Goal: Task Accomplishment & Management: Use online tool/utility

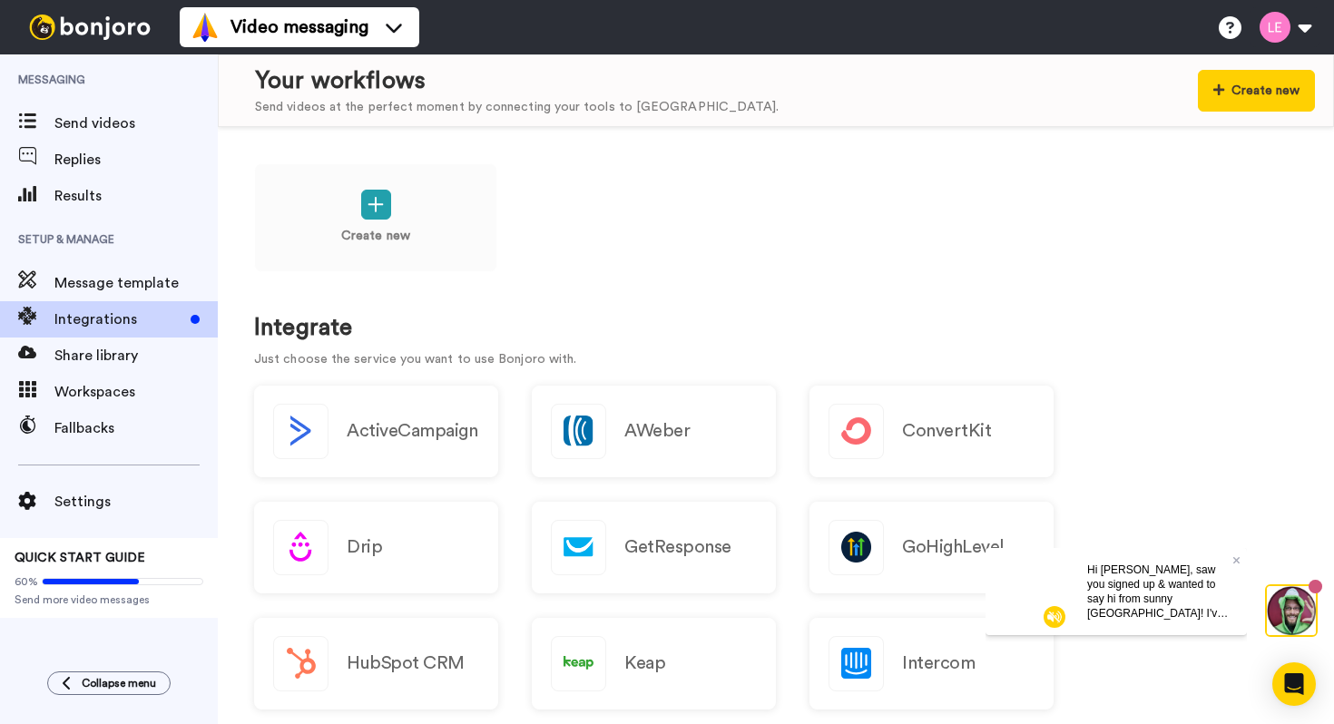
scroll to position [791, 0]
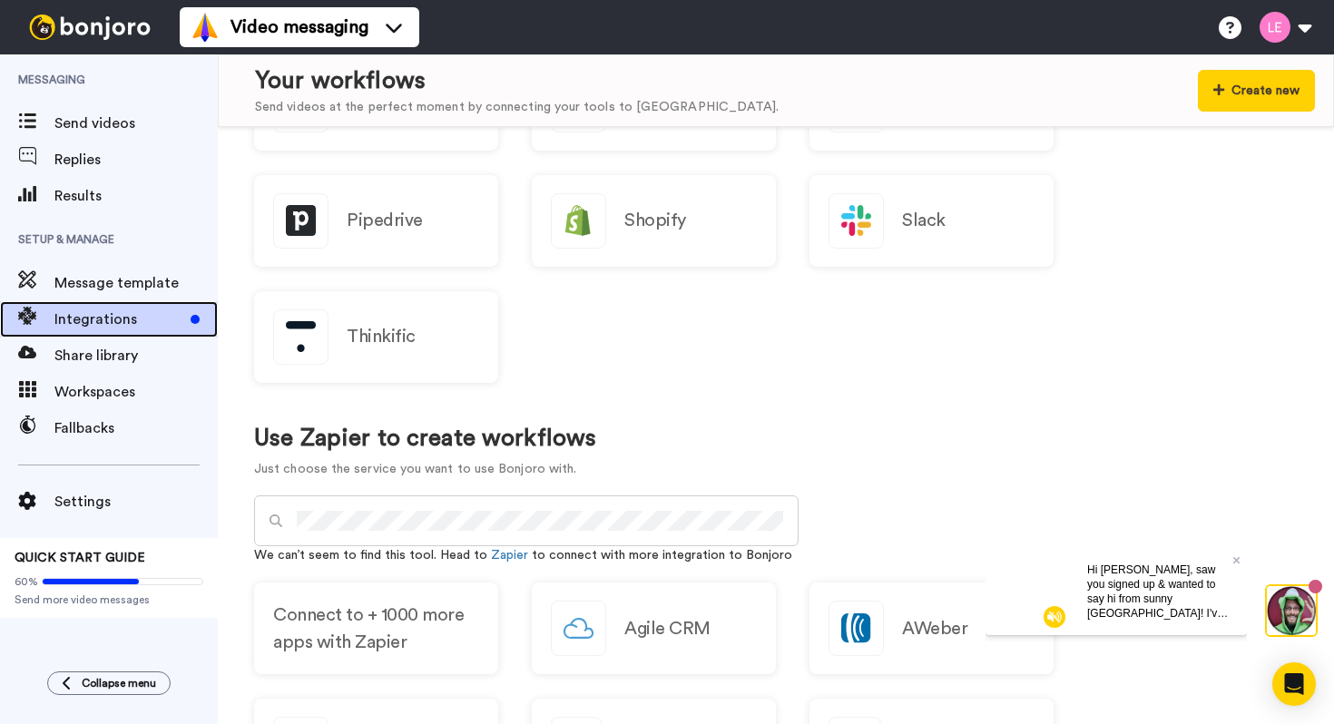
click at [103, 321] on span "Integrations" at bounding box center [118, 320] width 129 height 22
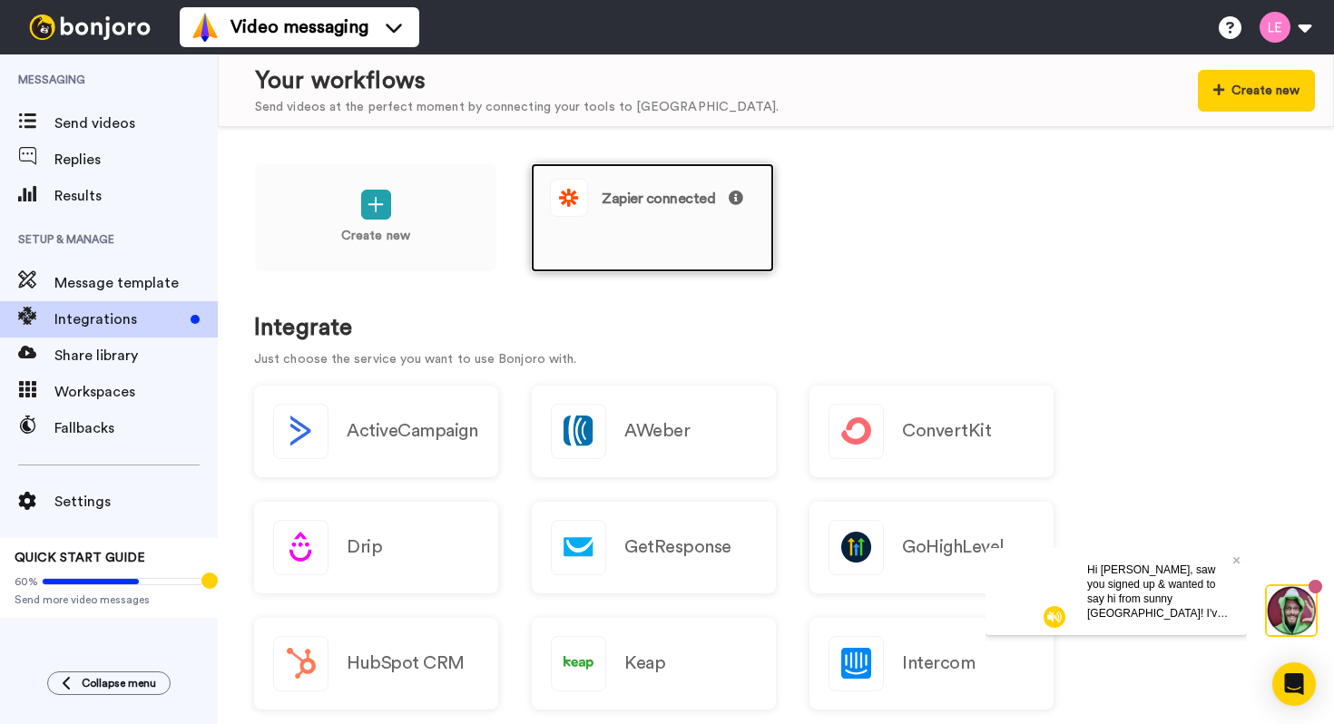
click at [686, 202] on span "Zapier connected" at bounding box center [673, 198] width 142 height 15
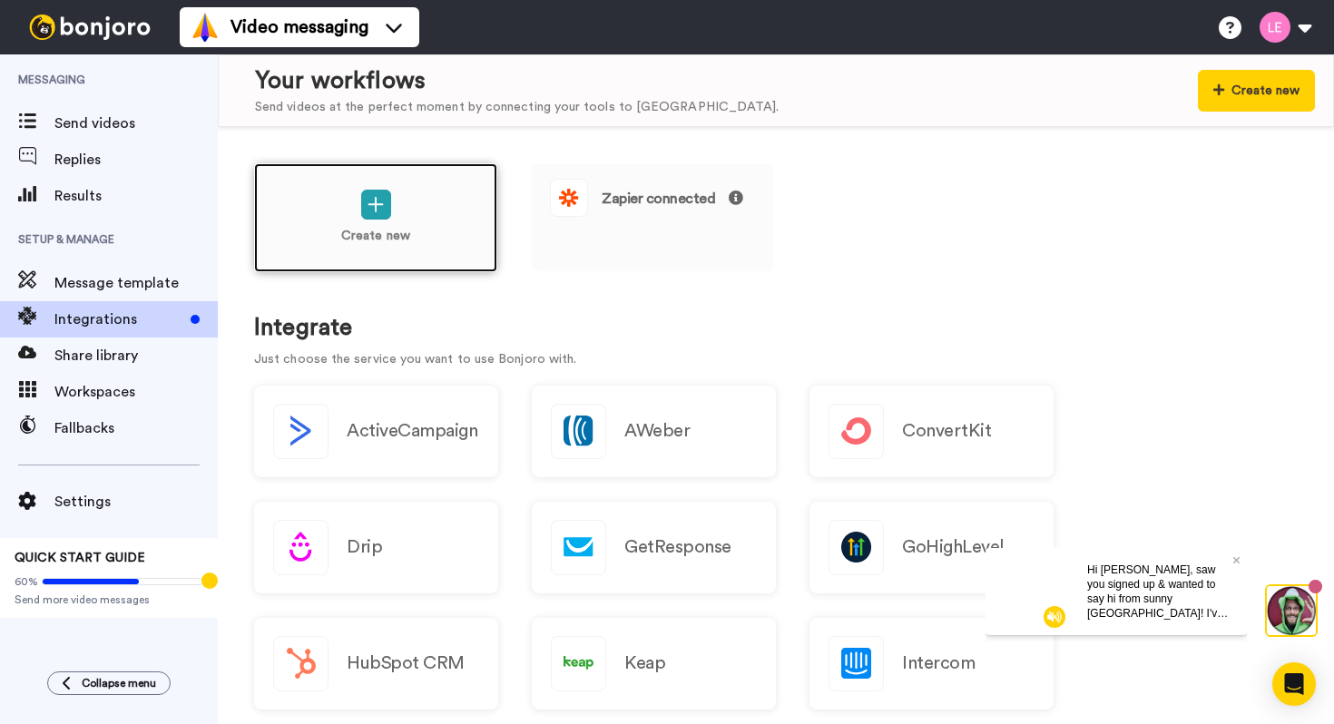
click at [445, 232] on div "Create new" at bounding box center [375, 217] width 243 height 109
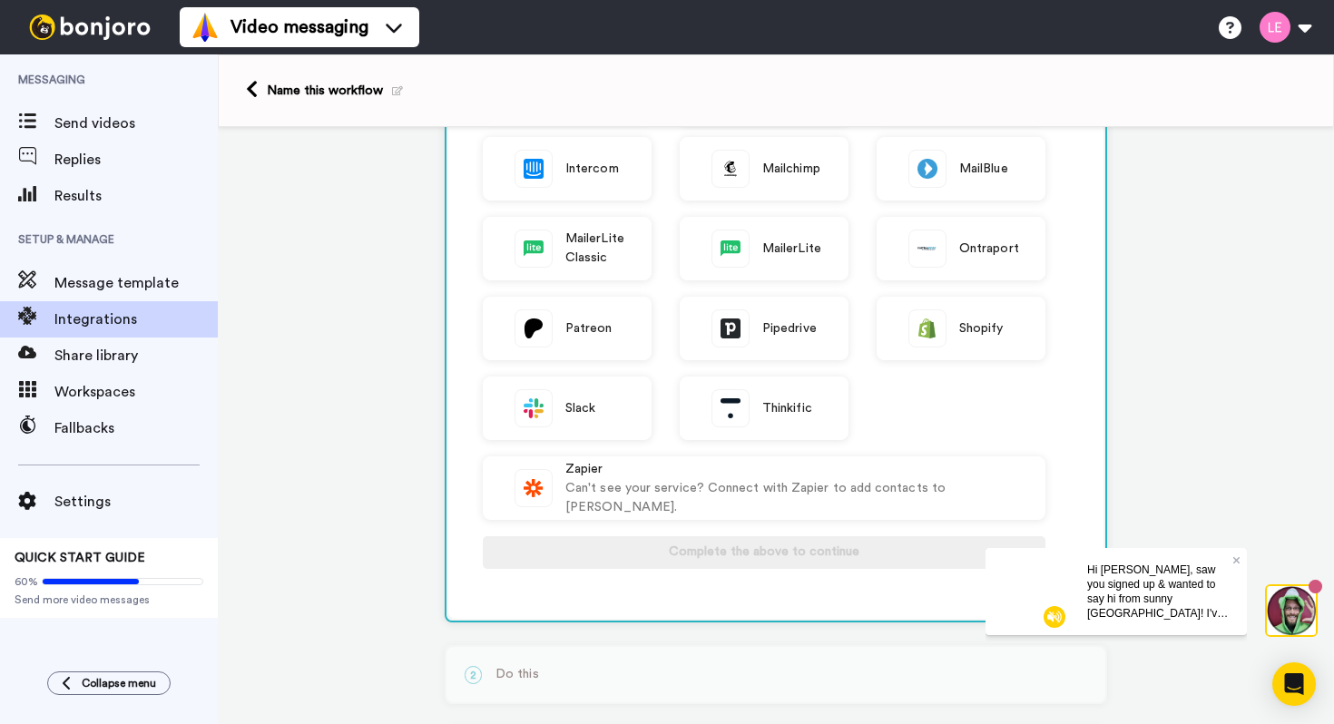
scroll to position [581, 0]
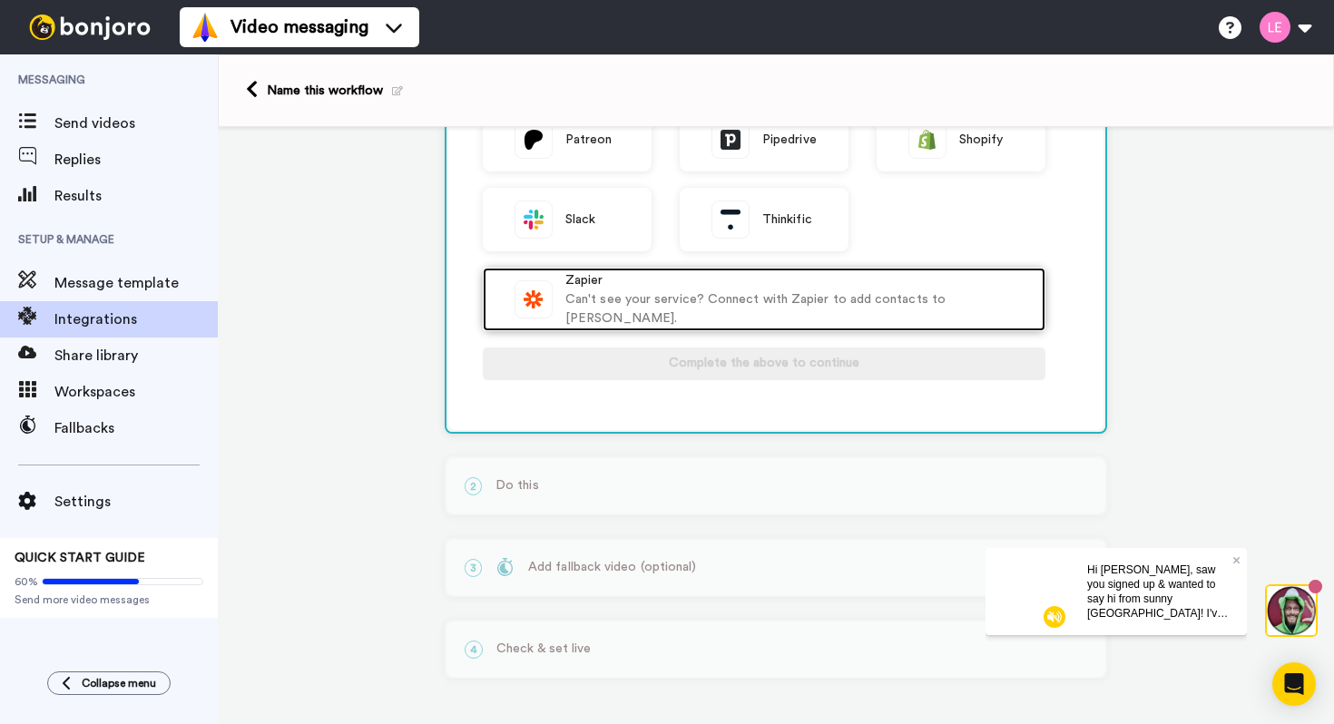
click at [660, 314] on div "Can't see your service? Connect with Zapier to add contacts to Bonjoro." at bounding box center [795, 309] width 461 height 38
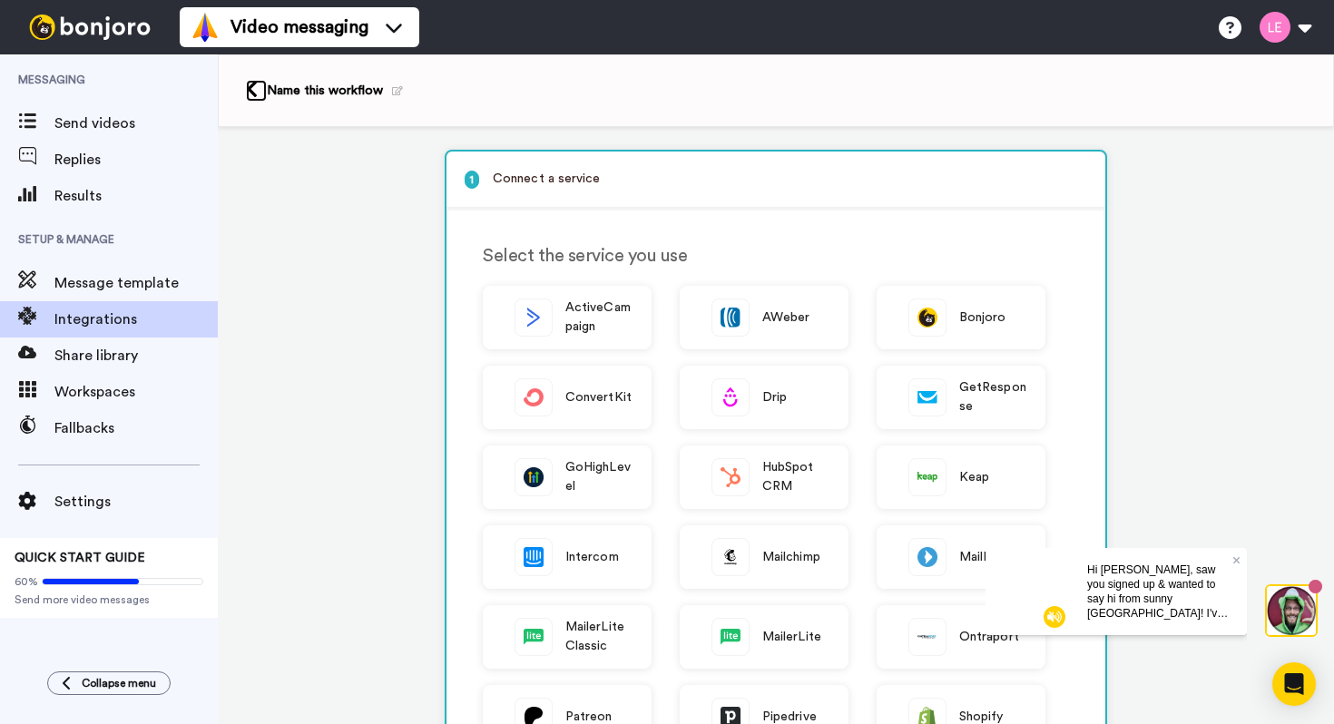
click at [259, 93] on link at bounding box center [256, 91] width 21 height 22
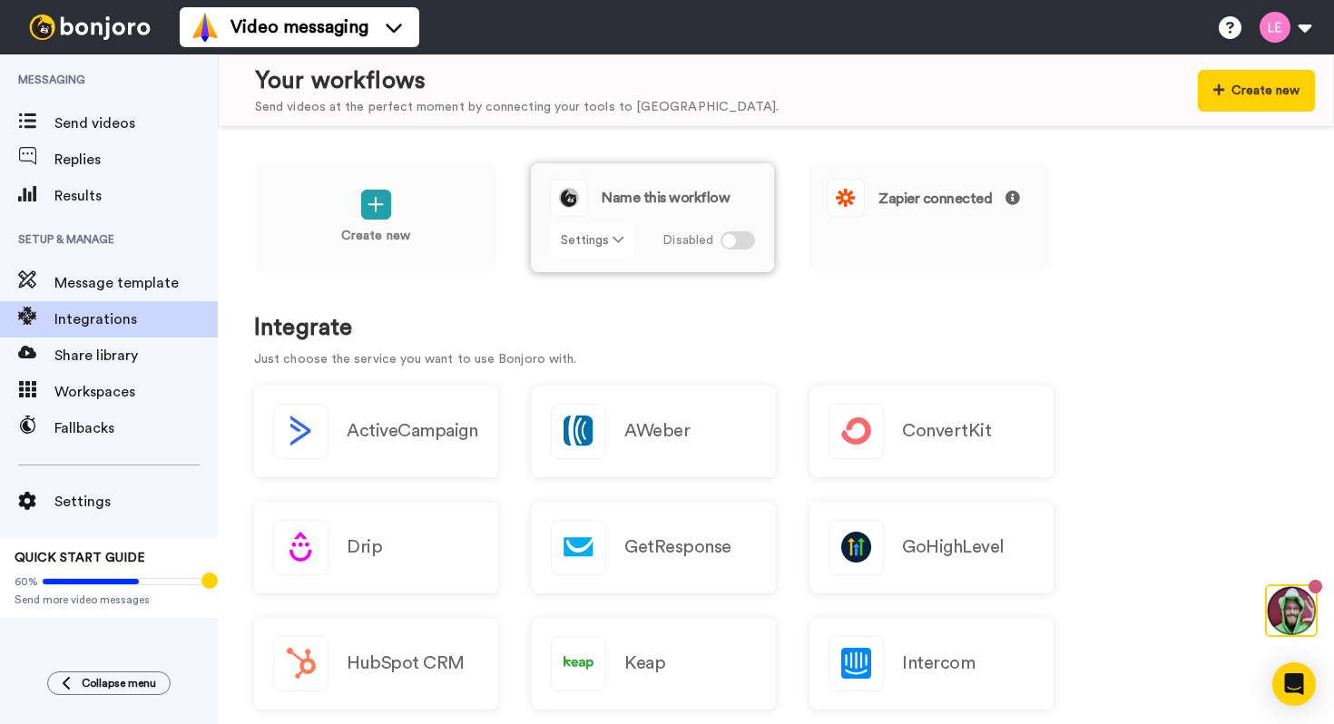
click at [619, 240] on icon at bounding box center [618, 239] width 11 height 13
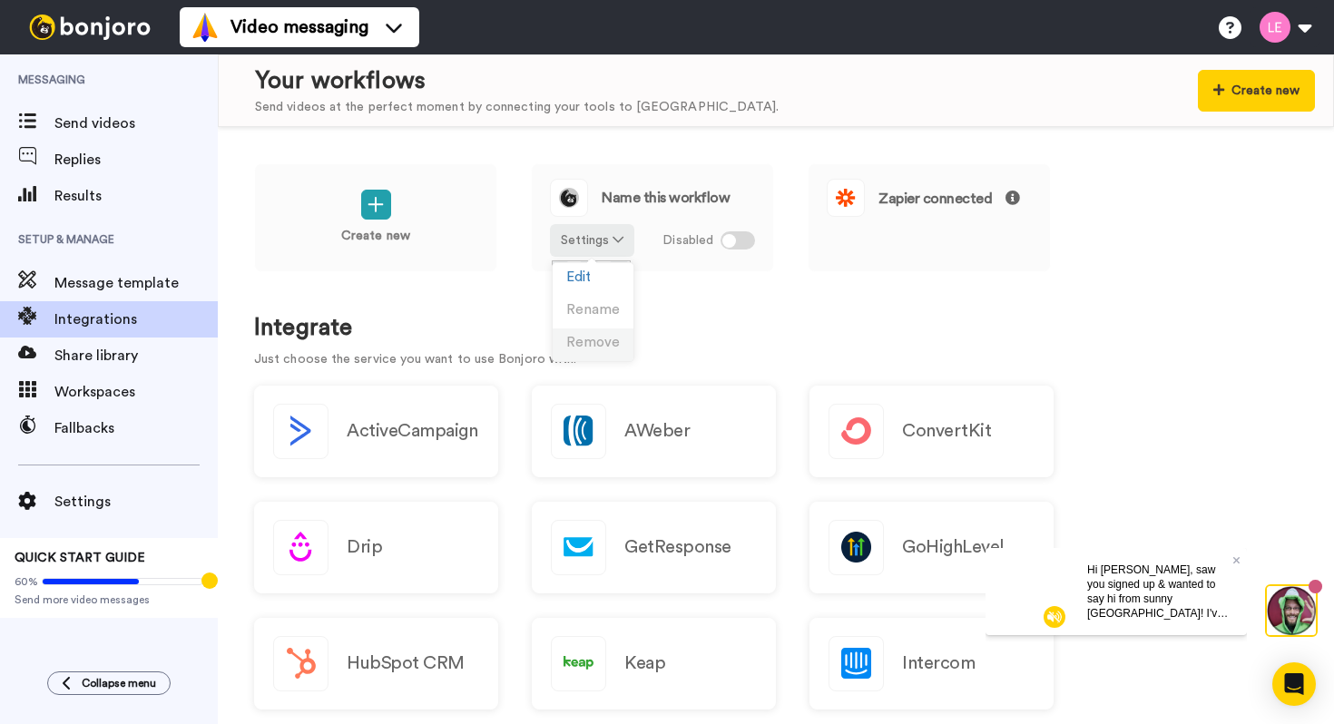
click at [595, 343] on span "Remove" at bounding box center [593, 343] width 54 height 14
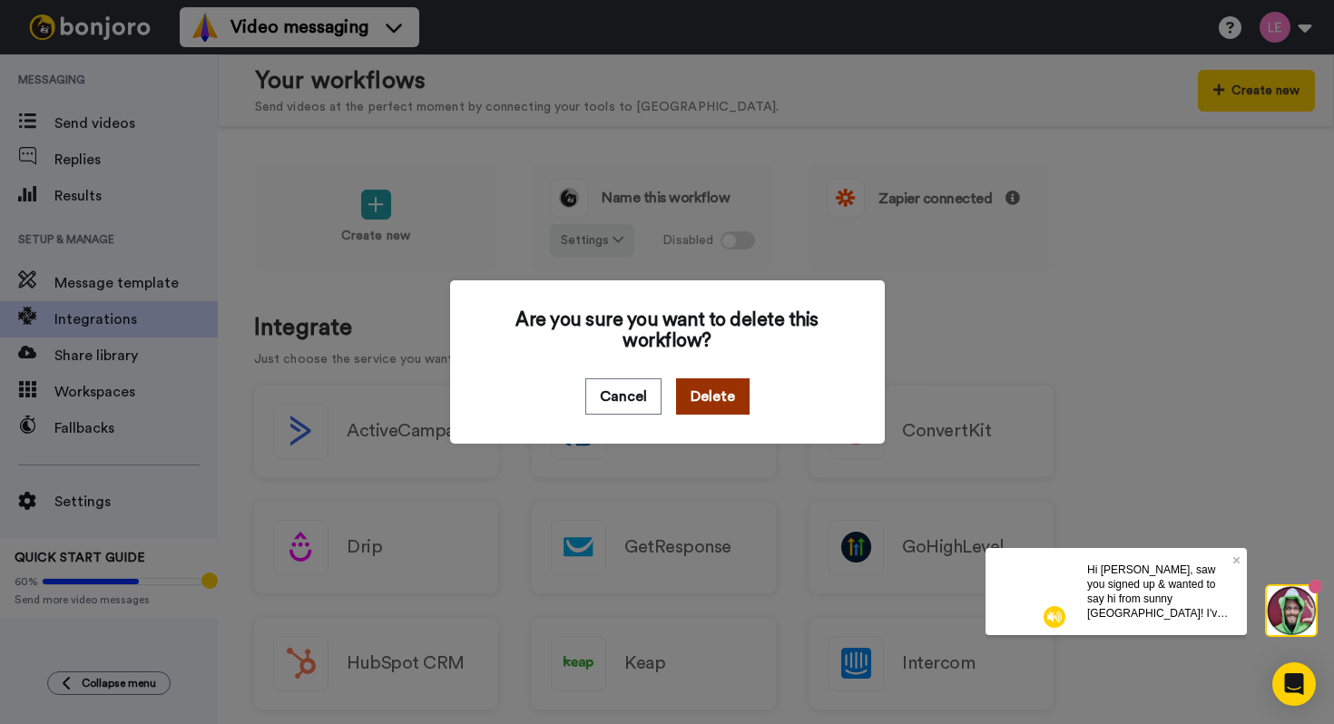
click at [711, 395] on button "Delete" at bounding box center [713, 396] width 74 height 36
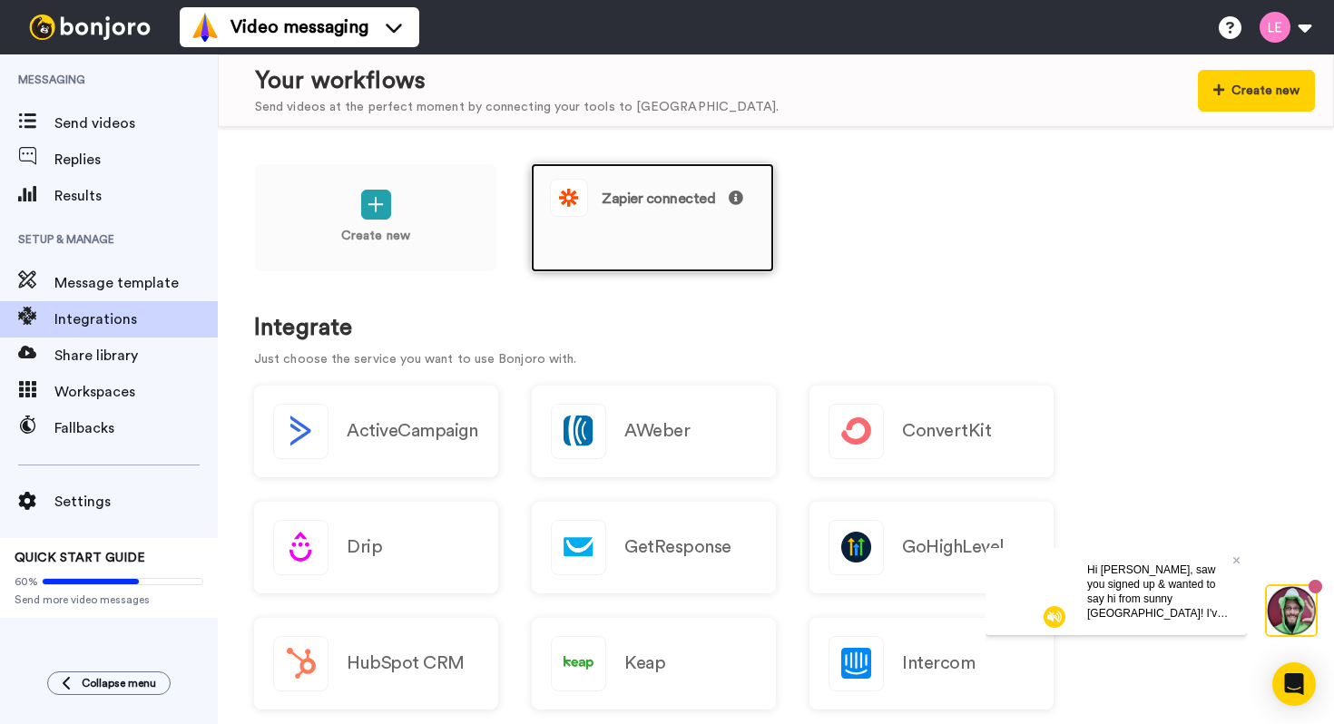
click at [670, 213] on div "Zapier connected" at bounding box center [652, 198] width 205 height 38
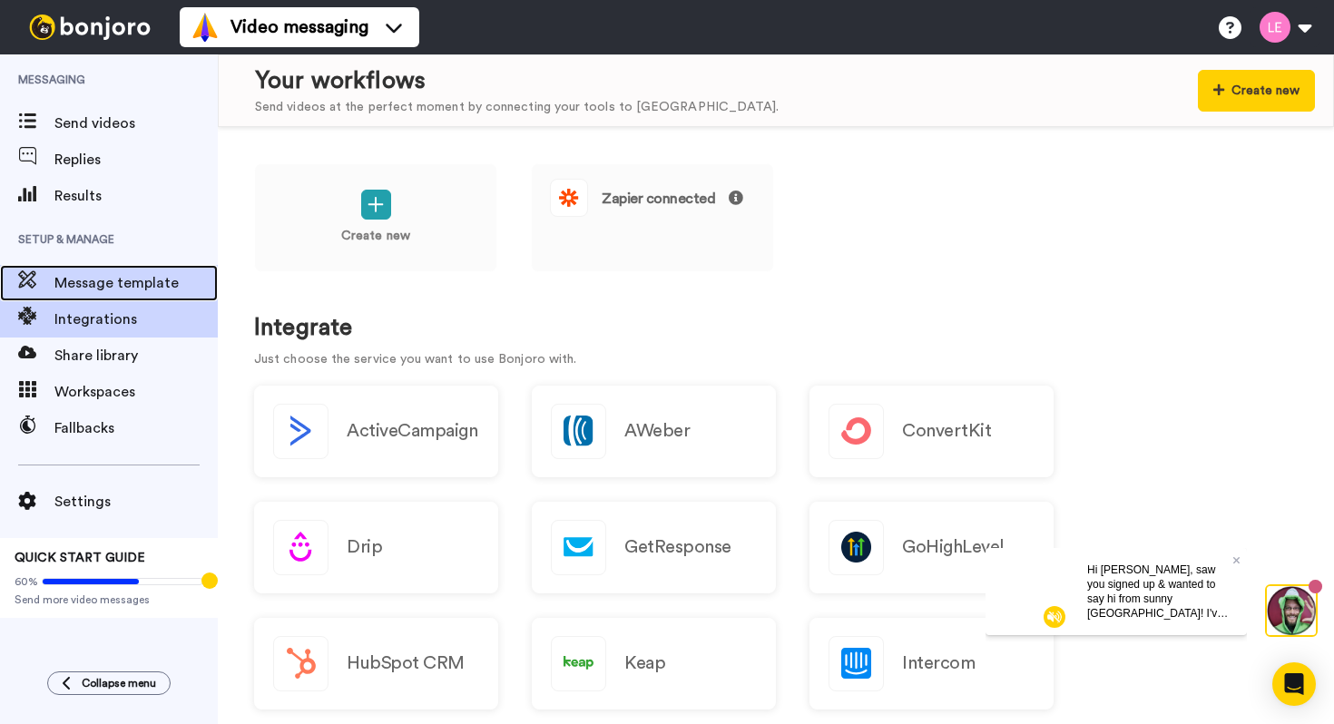
click at [119, 281] on span "Message template" at bounding box center [135, 283] width 163 height 22
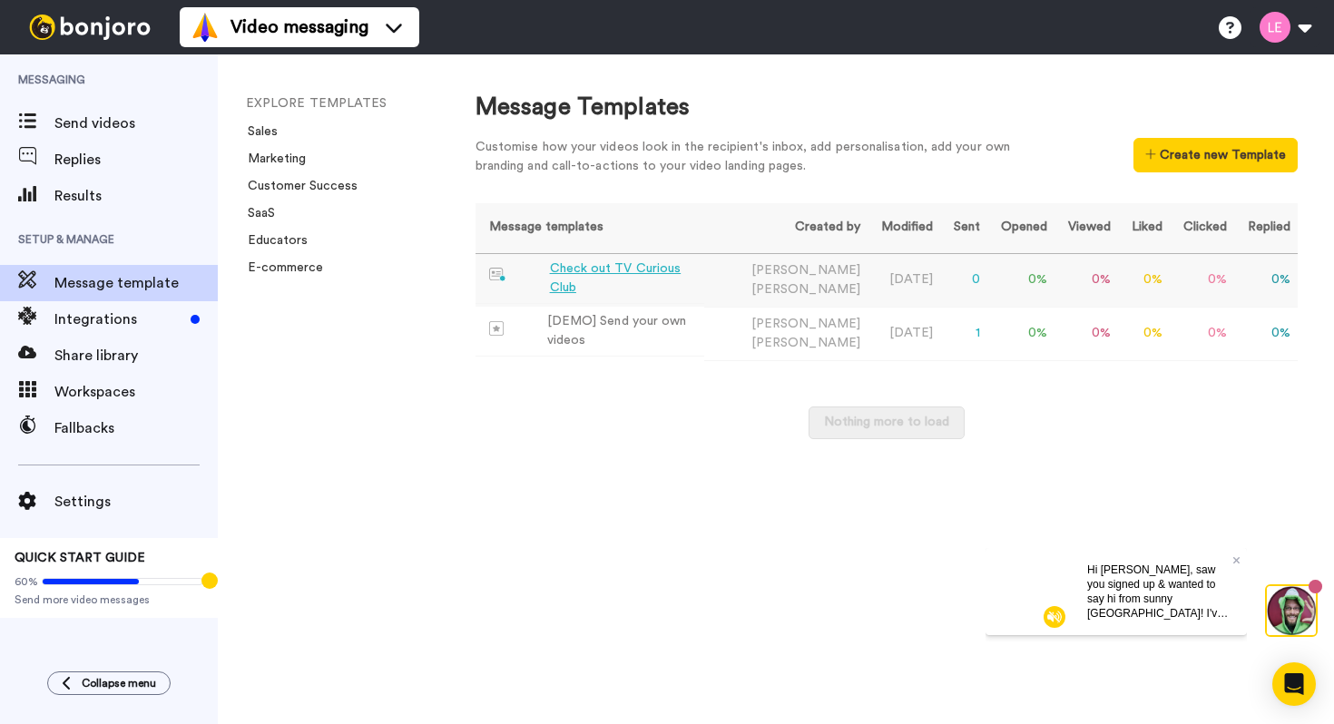
click at [657, 285] on div "Check out TV Curious Club" at bounding box center [623, 279] width 147 height 38
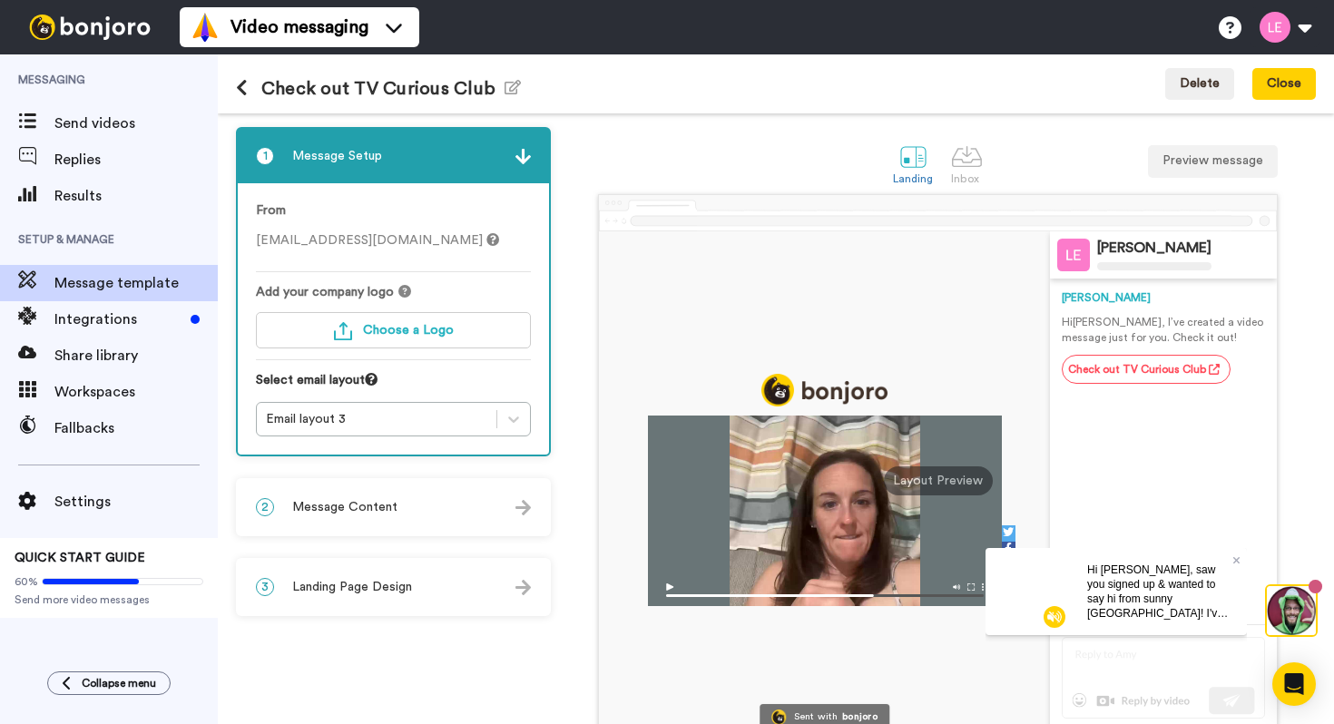
click at [670, 585] on img at bounding box center [825, 591] width 354 height 32
click at [669, 586] on img at bounding box center [825, 591] width 354 height 32
click at [1149, 624] on div "Hi Lydia, saw you signed up & wanted to say hi from sunny Australia! I've helpe…" at bounding box center [1160, 590] width 174 height 87
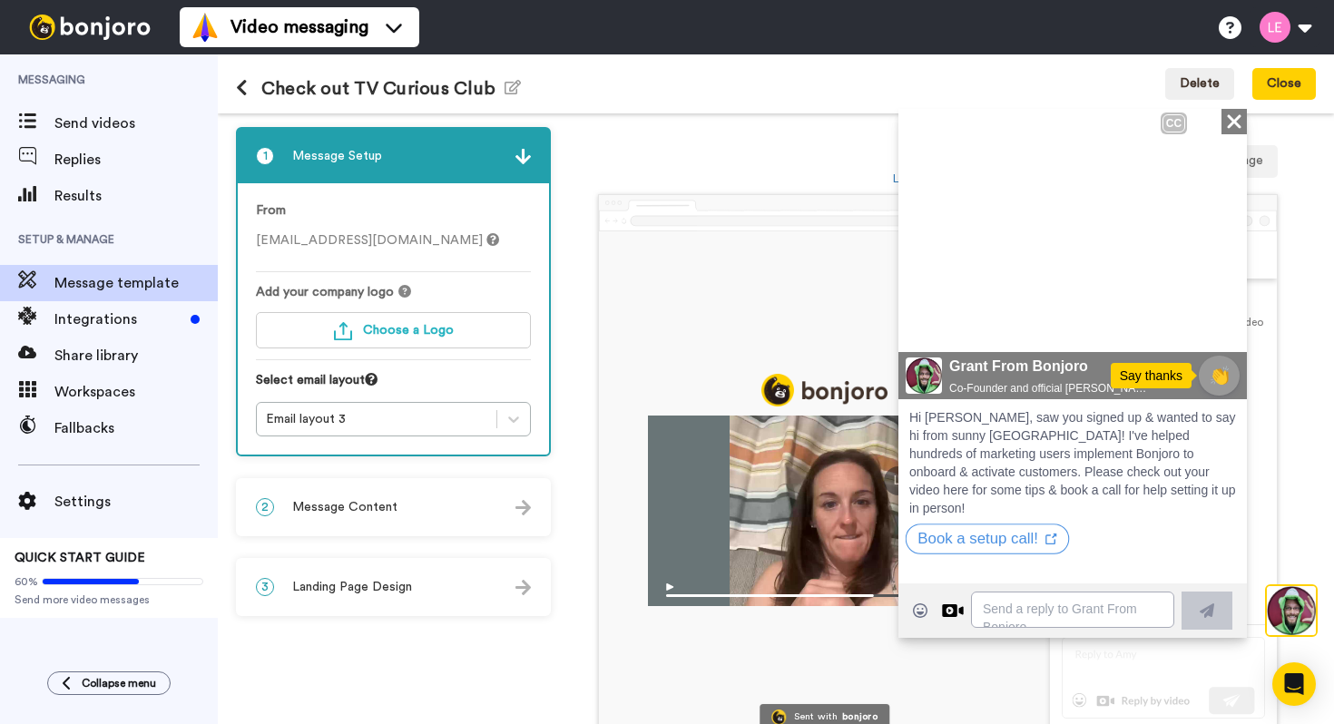
click at [1007, 523] on button "Book a setup call!" at bounding box center [988, 538] width 164 height 31
click at [1004, 523] on button "Book a setup call!" at bounding box center [988, 538] width 164 height 31
click at [1243, 116] on icon "Close" at bounding box center [1234, 121] width 18 height 22
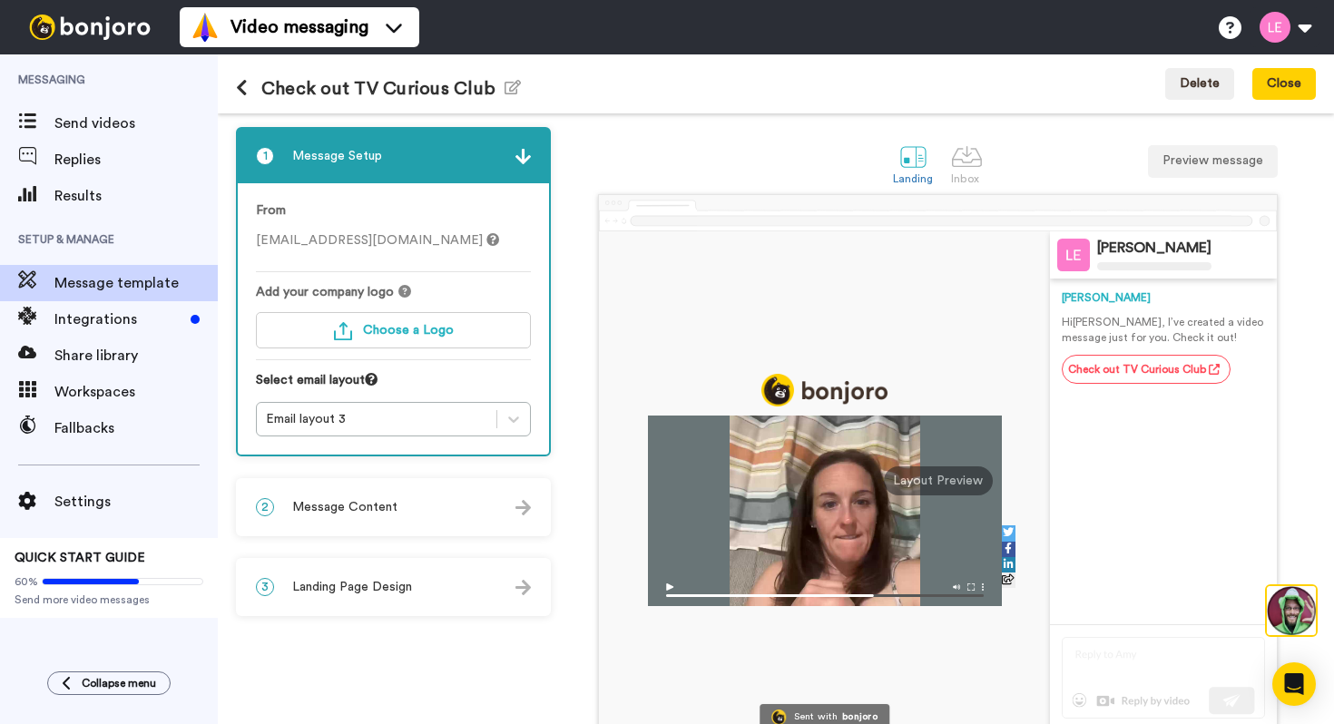
click at [669, 588] on img at bounding box center [825, 591] width 354 height 32
click at [812, 545] on div at bounding box center [825, 511] width 354 height 191
drag, startPoint x: 812, startPoint y: 545, endPoint x: 812, endPoint y: 467, distance: 77.1
click at [812, 467] on div at bounding box center [825, 511] width 354 height 191
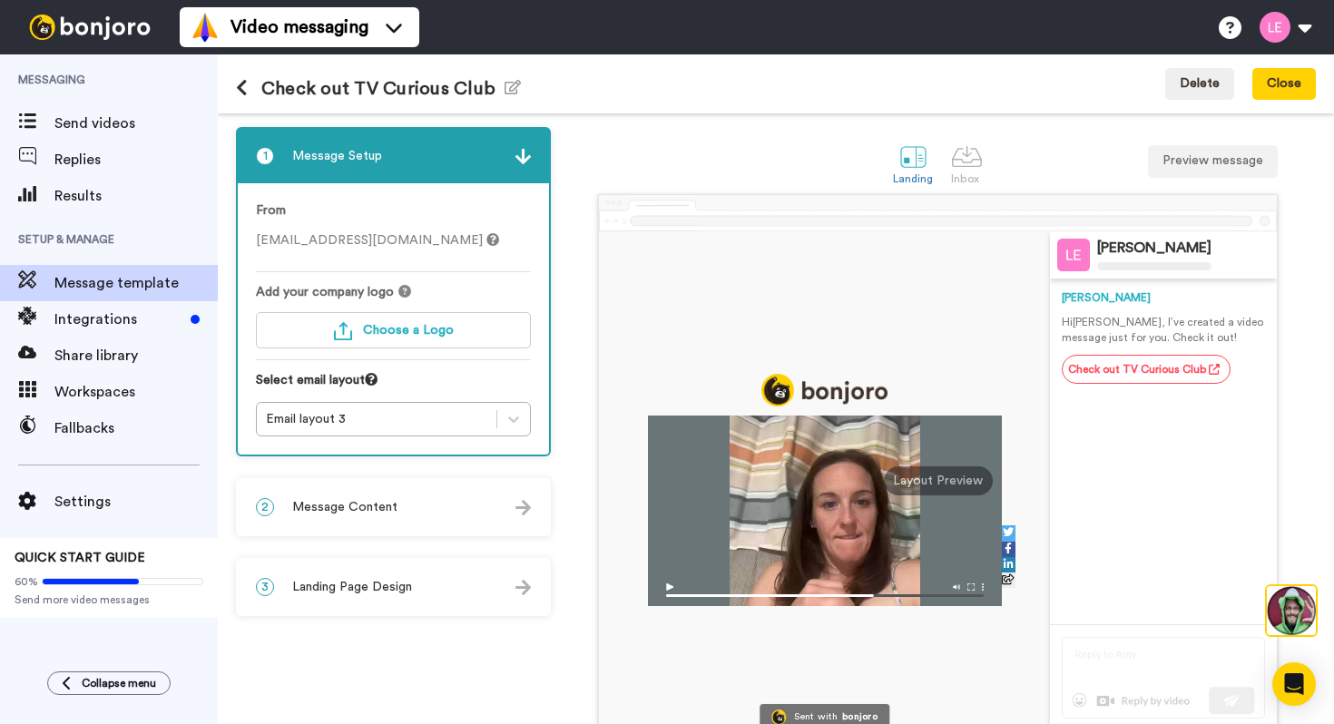
scroll to position [90, 0]
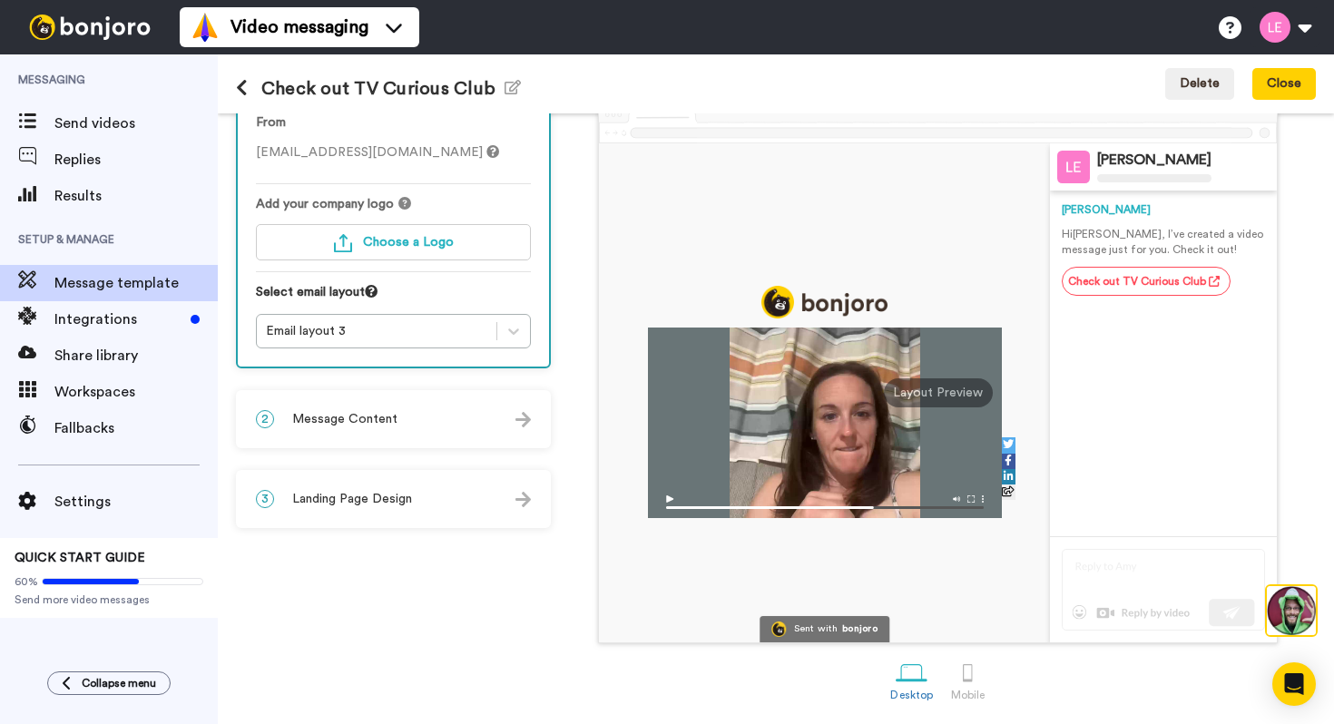
click at [1122, 349] on div "Lydia Hi Tom , I’ve created a video message just for you. Check it out! Check o…" at bounding box center [1163, 364] width 203 height 346
click at [945, 393] on div "Layout Preview" at bounding box center [938, 392] width 109 height 29
click at [813, 467] on div at bounding box center [825, 423] width 354 height 191
click at [670, 498] on img at bounding box center [825, 502] width 354 height 32
click at [748, 447] on div at bounding box center [825, 423] width 354 height 191
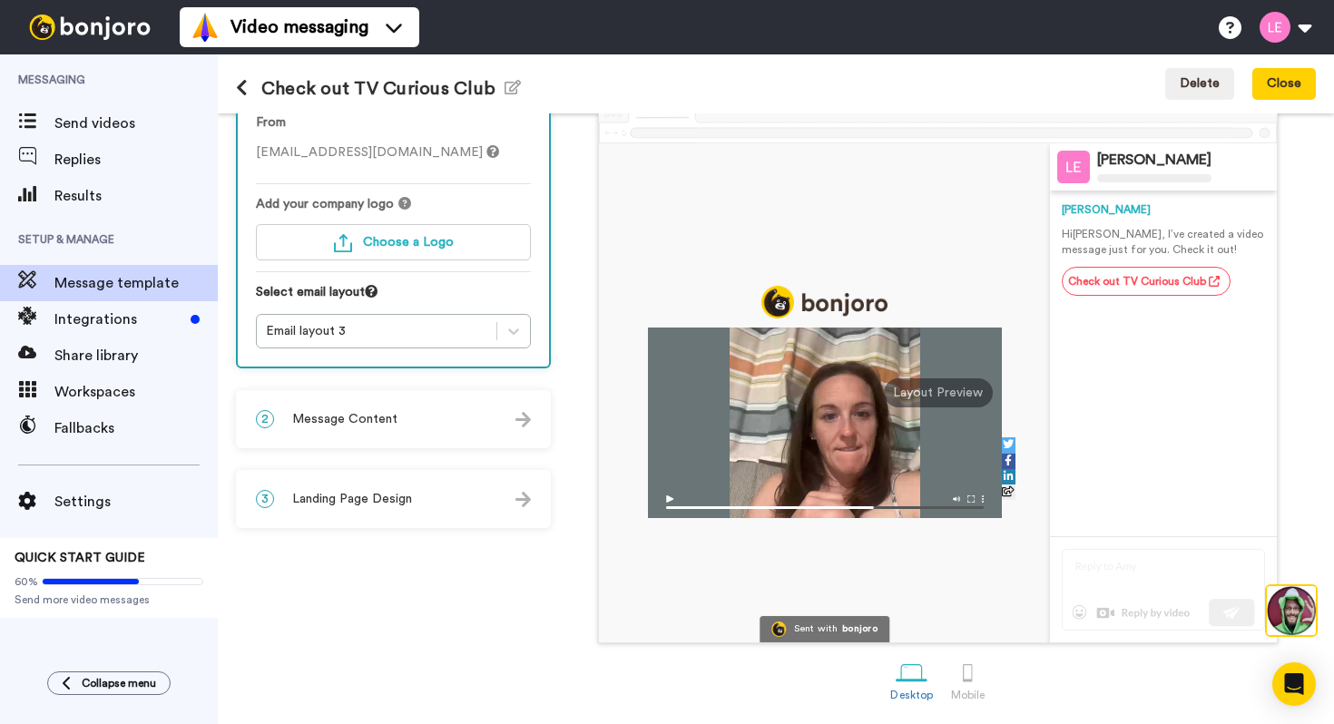
click at [791, 427] on div at bounding box center [825, 423] width 354 height 191
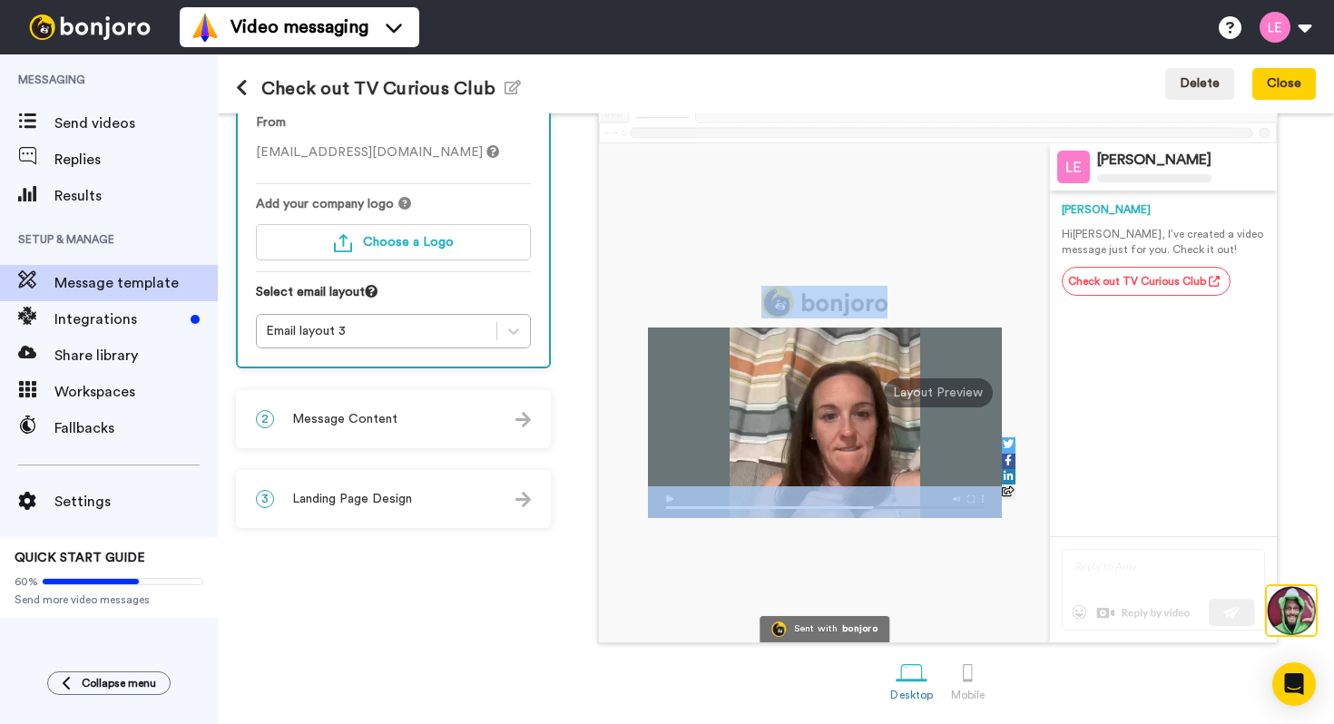
click at [791, 427] on div at bounding box center [825, 423] width 354 height 191
click at [667, 498] on img at bounding box center [825, 502] width 354 height 32
click at [816, 631] on div "Sent with" at bounding box center [816, 629] width 44 height 10
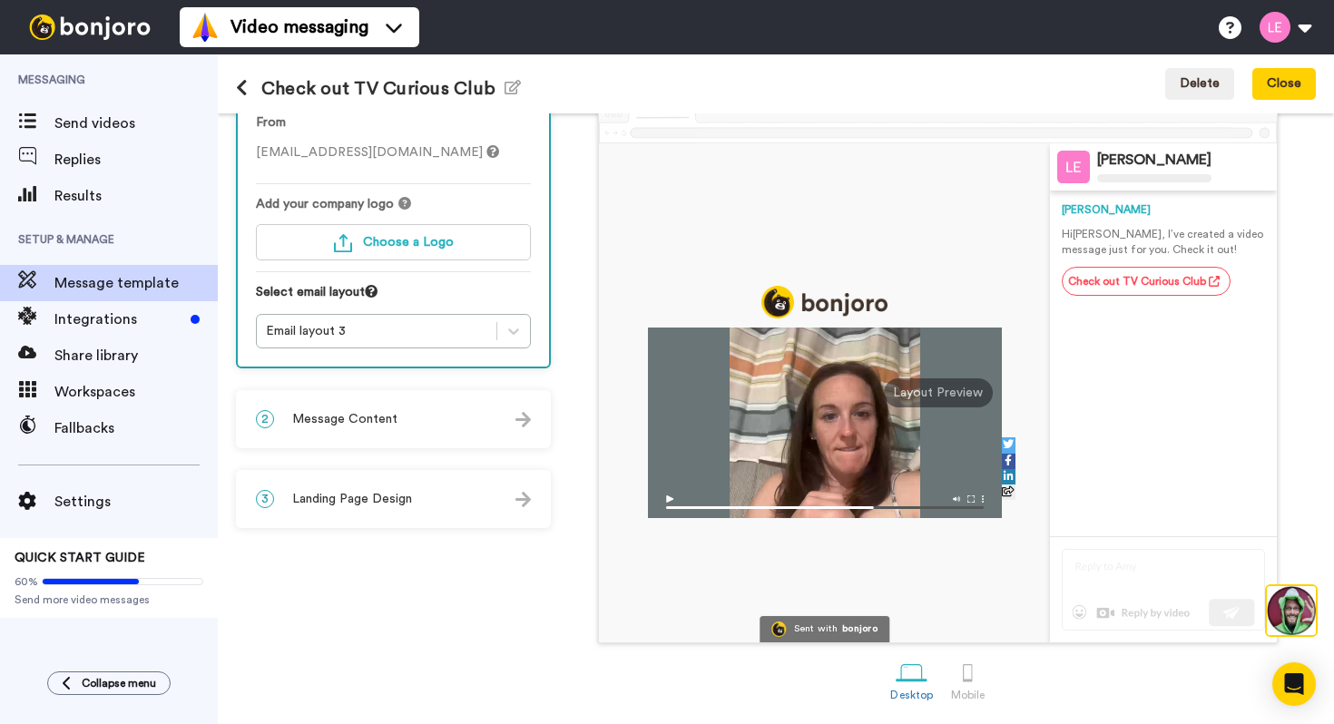
click at [791, 565] on div at bounding box center [825, 392] width 452 height 499
click at [668, 496] on img at bounding box center [825, 502] width 354 height 32
click at [943, 391] on div "Layout Preview" at bounding box center [938, 392] width 109 height 29
click at [110, 582] on icon at bounding box center [91, 581] width 96 height 5
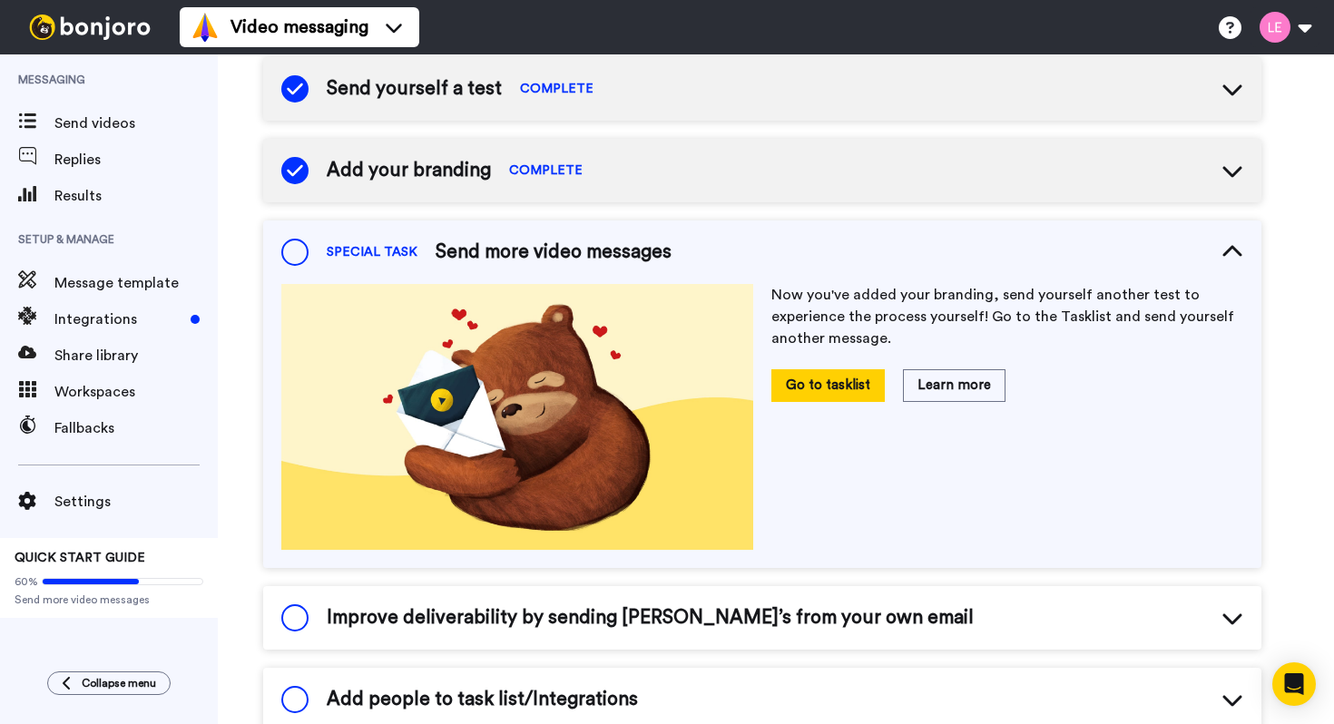
scroll to position [222, 0]
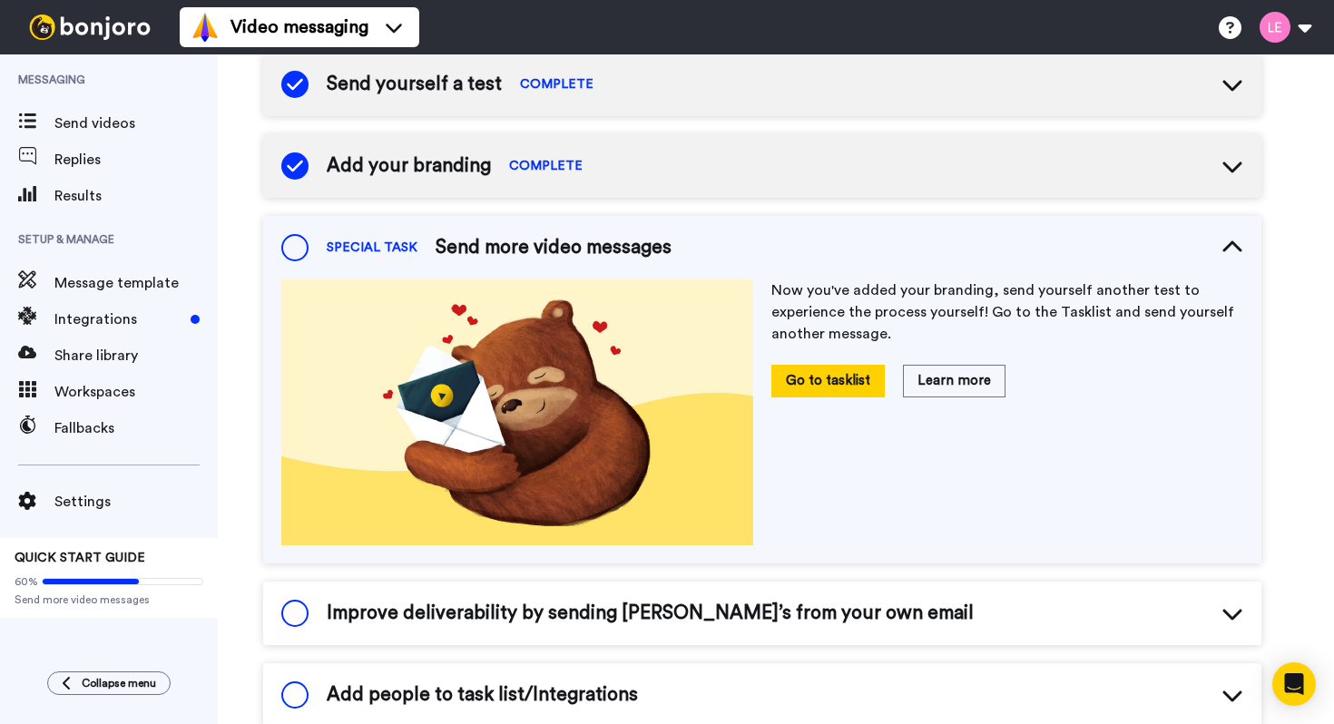
click at [556, 85] on span "COMPLETE" at bounding box center [557, 84] width 74 height 18
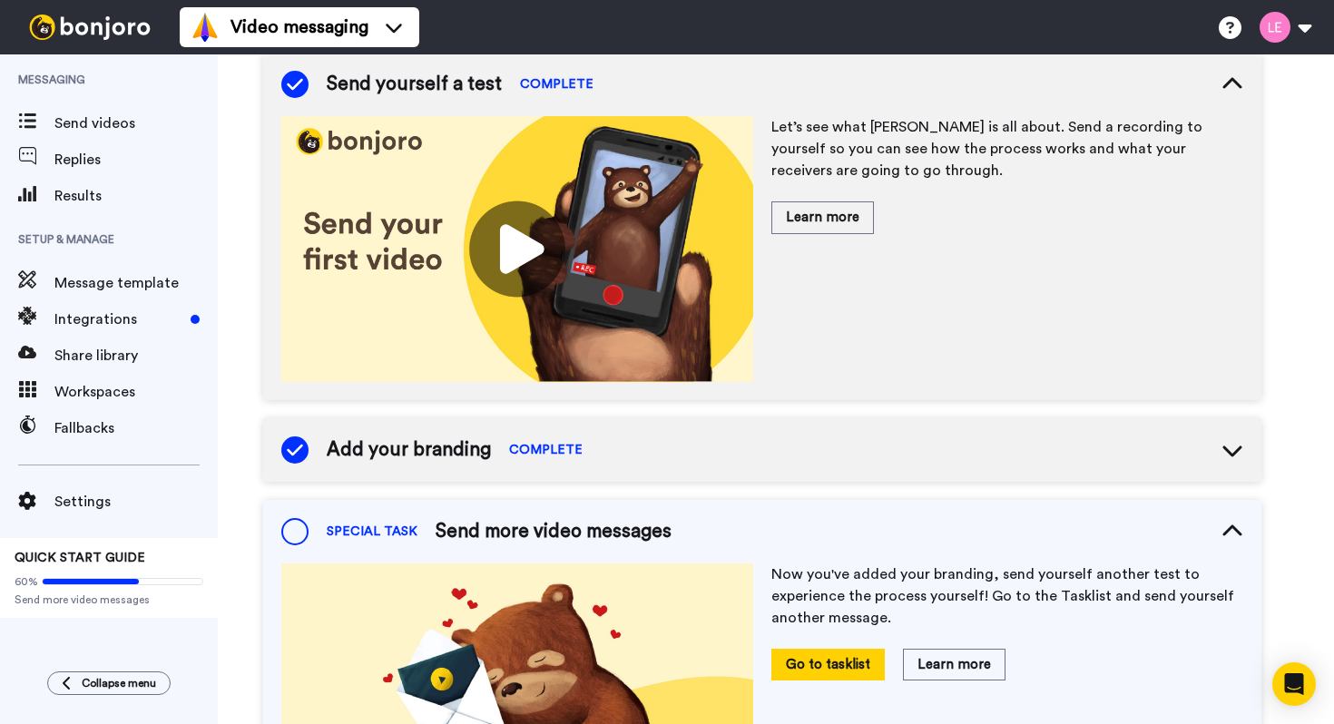
click at [518, 238] on img at bounding box center [517, 249] width 472 height 266
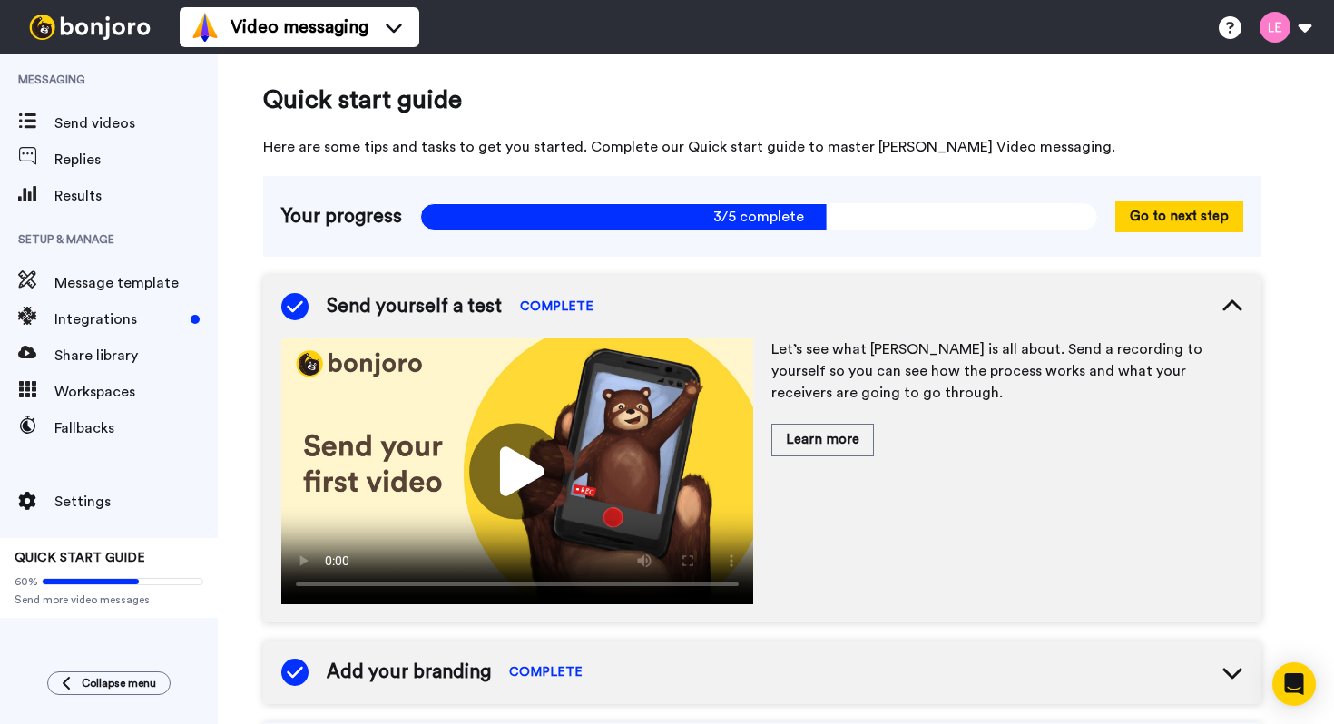
scroll to position [1, 0]
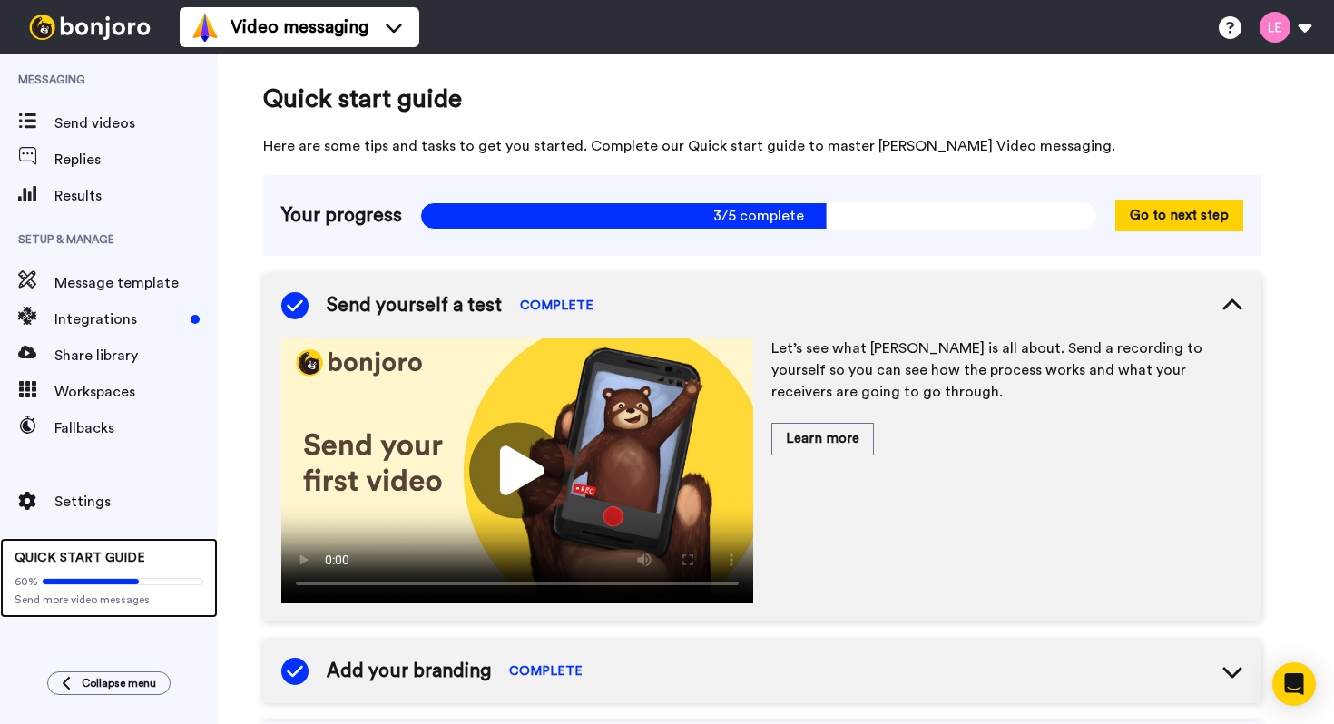
click at [58, 562] on span "QUICK START GUIDE" at bounding box center [80, 558] width 131 height 13
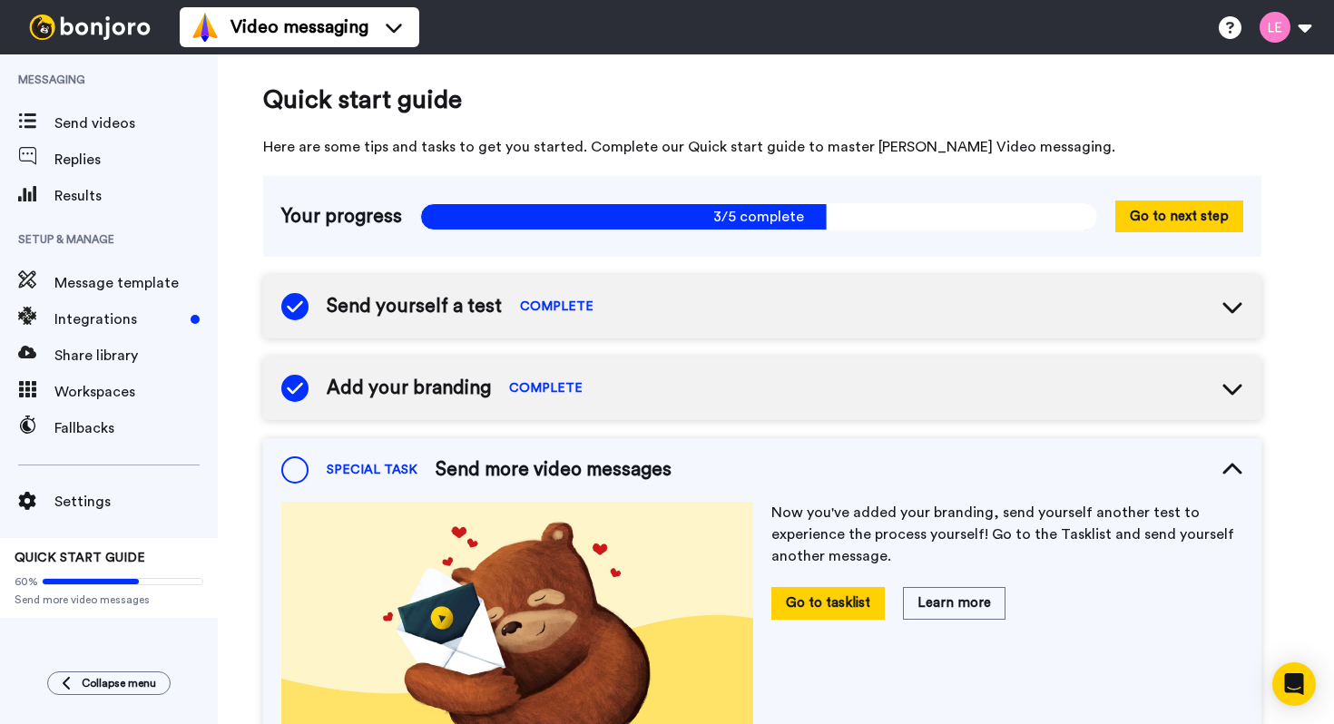
click at [510, 221] on span "3/5 complete" at bounding box center [758, 216] width 677 height 27
click at [377, 312] on span "Send yourself a test" at bounding box center [414, 306] width 175 height 27
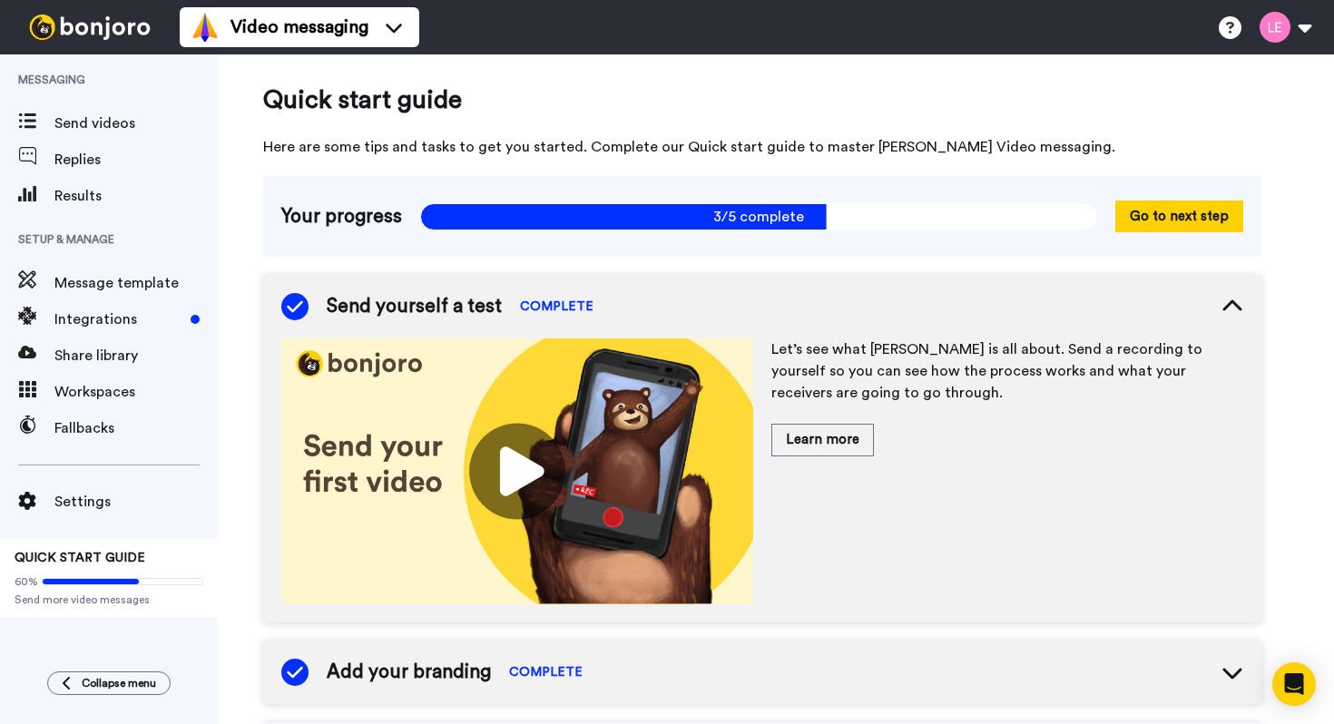
click at [524, 466] on img at bounding box center [517, 472] width 472 height 266
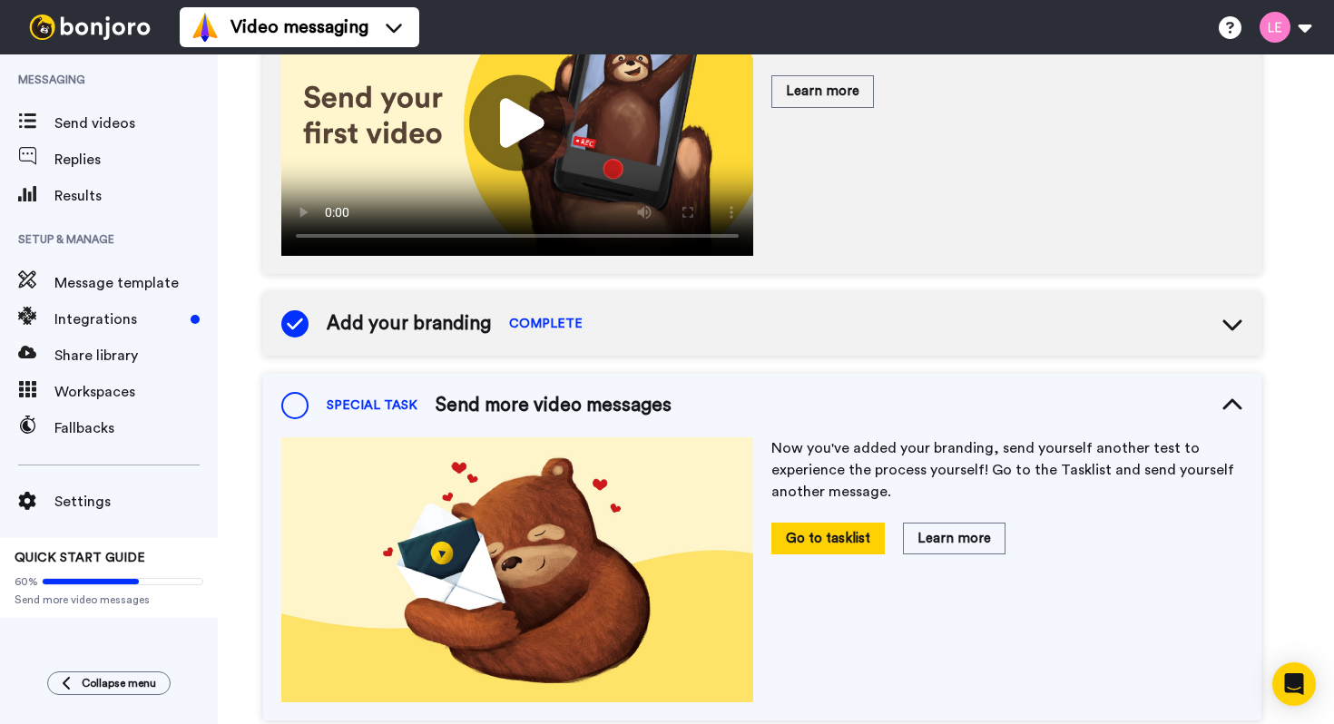
scroll to position [466, 0]
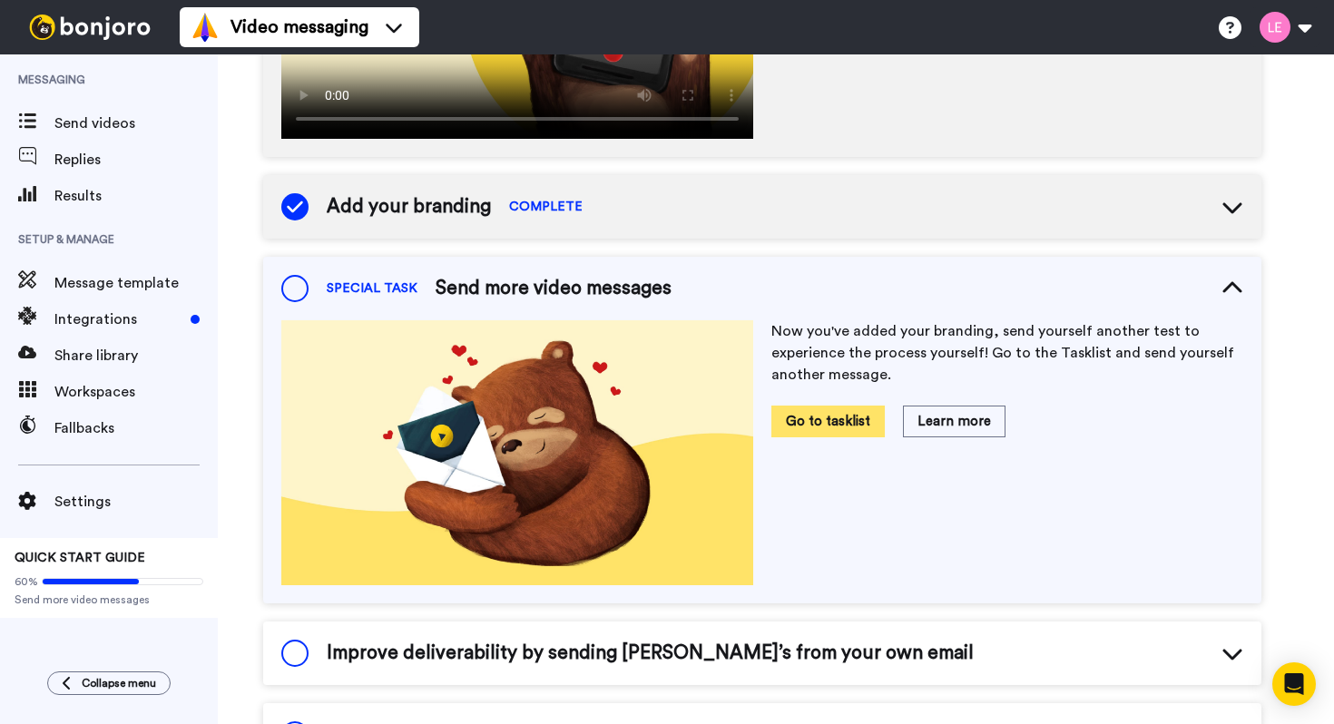
click at [836, 418] on button "Go to tasklist" at bounding box center [827, 422] width 113 height 32
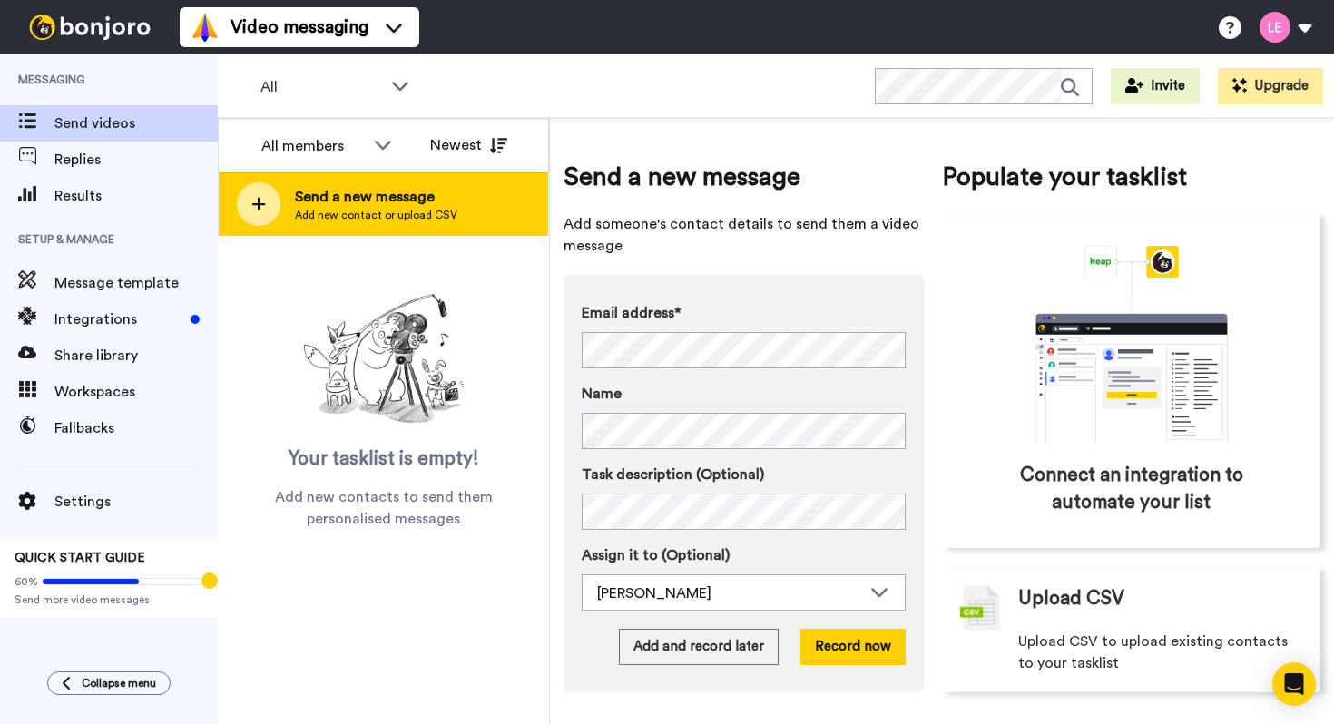
click at [421, 201] on span "Send a new message" at bounding box center [376, 197] width 162 height 22
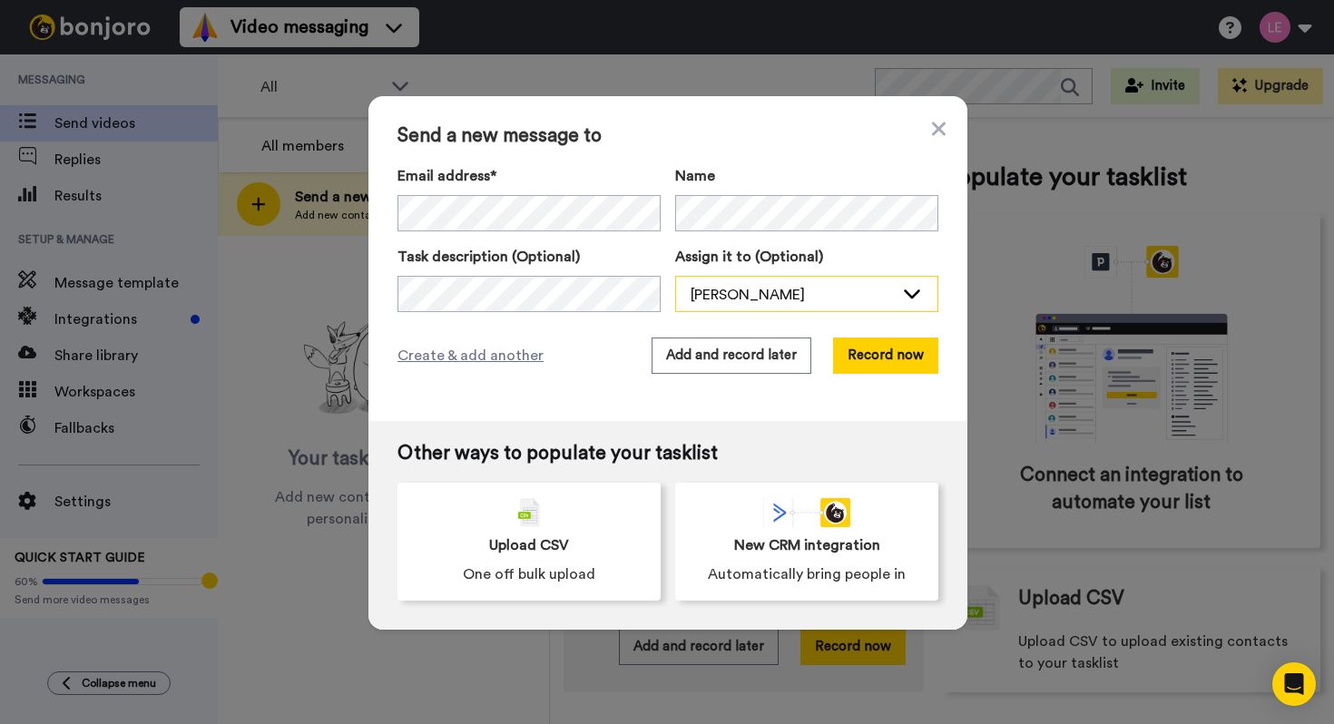
click at [782, 293] on div "Lydia Esler" at bounding box center [792, 295] width 203 height 22
click at [870, 362] on button "Record now" at bounding box center [885, 356] width 105 height 36
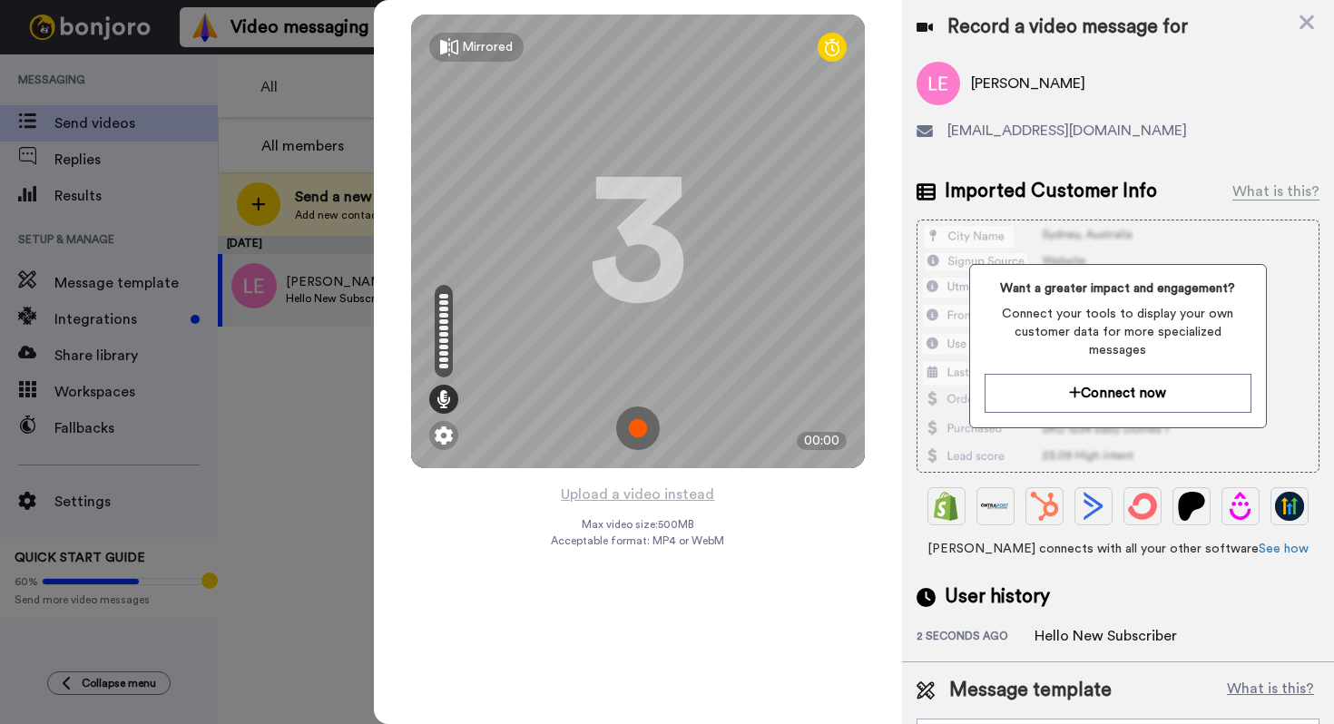
click at [636, 423] on img at bounding box center [638, 429] width 44 height 44
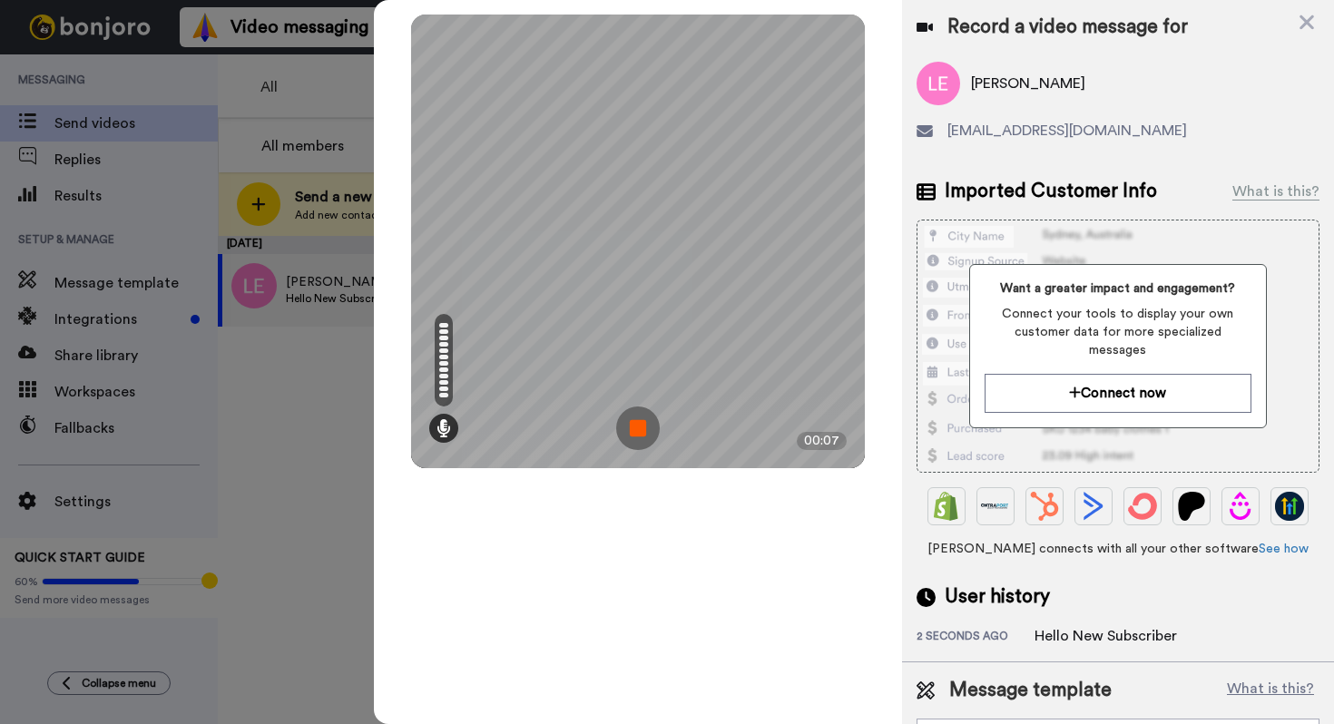
click at [646, 426] on img at bounding box center [638, 429] width 44 height 44
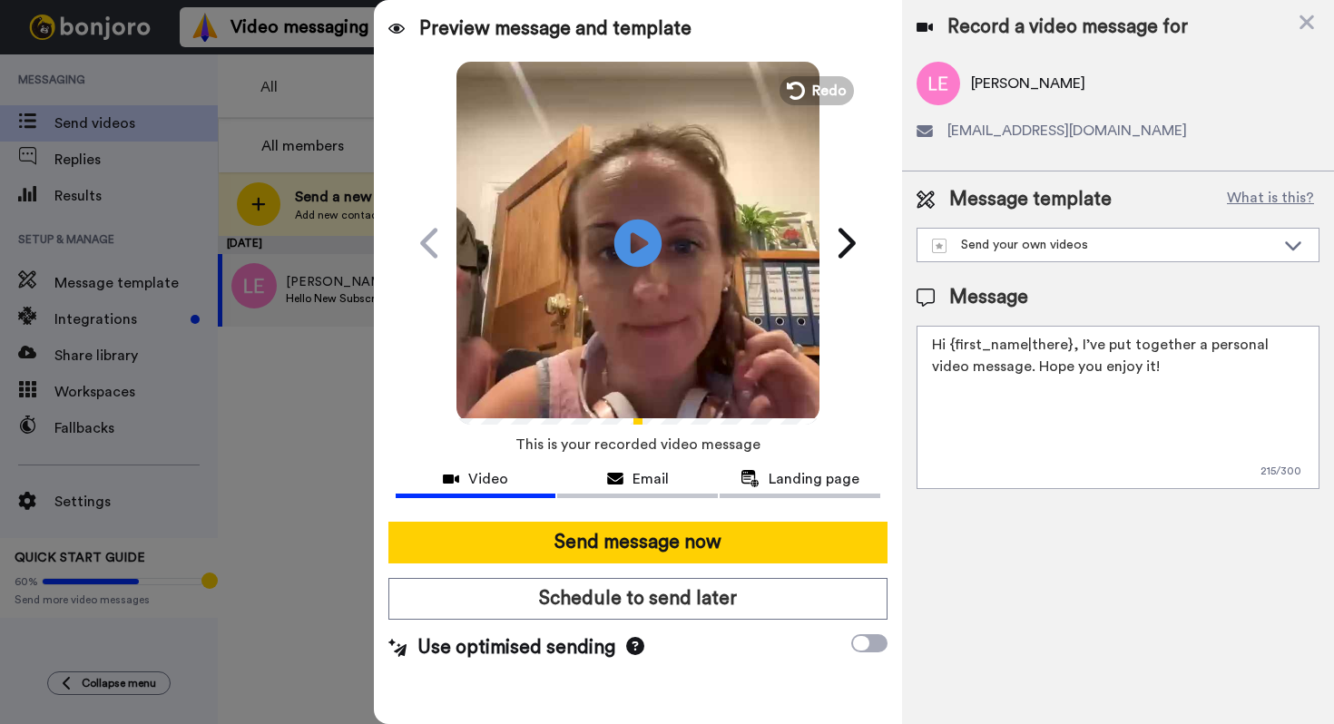
click at [642, 245] on icon "Play/Pause" at bounding box center [638, 243] width 48 height 86
click at [1020, 253] on div "Send your own videos" at bounding box center [1103, 245] width 343 height 18
click at [1142, 202] on div "Message template What is this?" at bounding box center [1118, 199] width 403 height 27
click at [1144, 248] on div "Send your own videos" at bounding box center [1103, 245] width 343 height 18
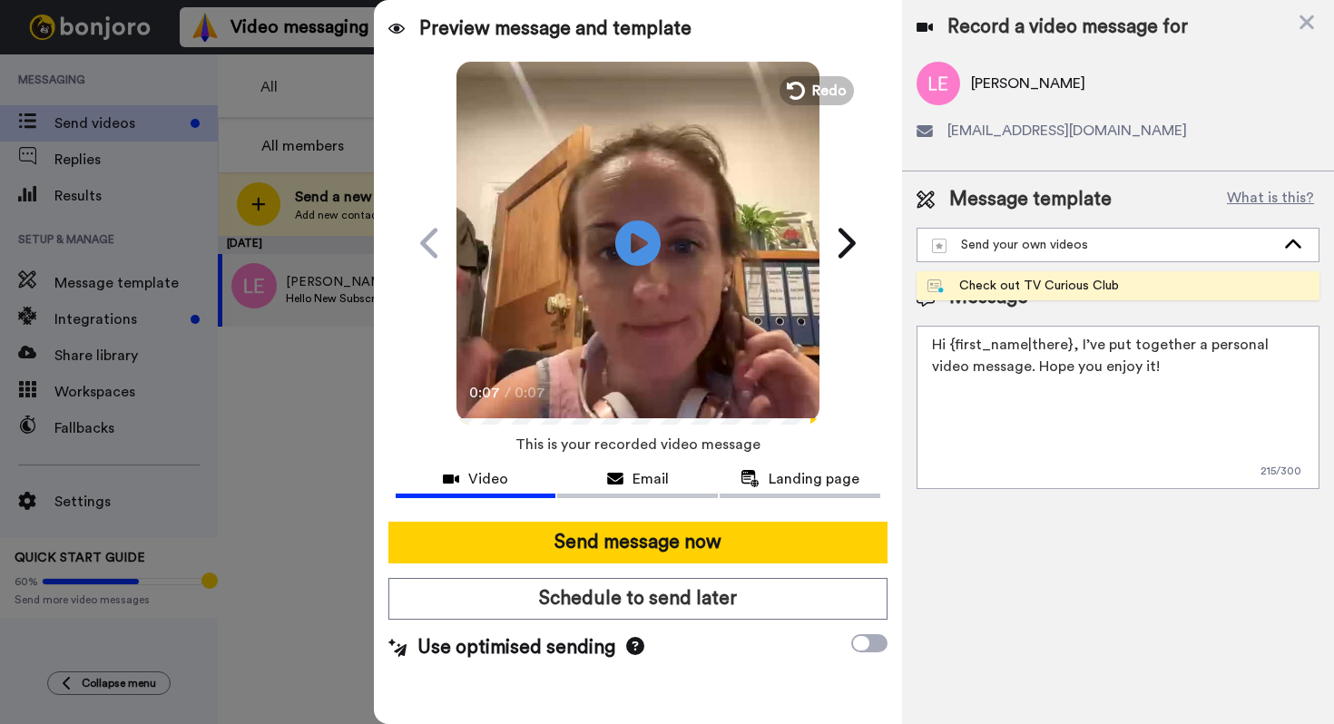
click at [1138, 286] on li "Check out TV Curious Club" at bounding box center [1118, 285] width 403 height 29
type textarea "Hi {first_name|there}, I’ve created a video message just for you. Check it out!"
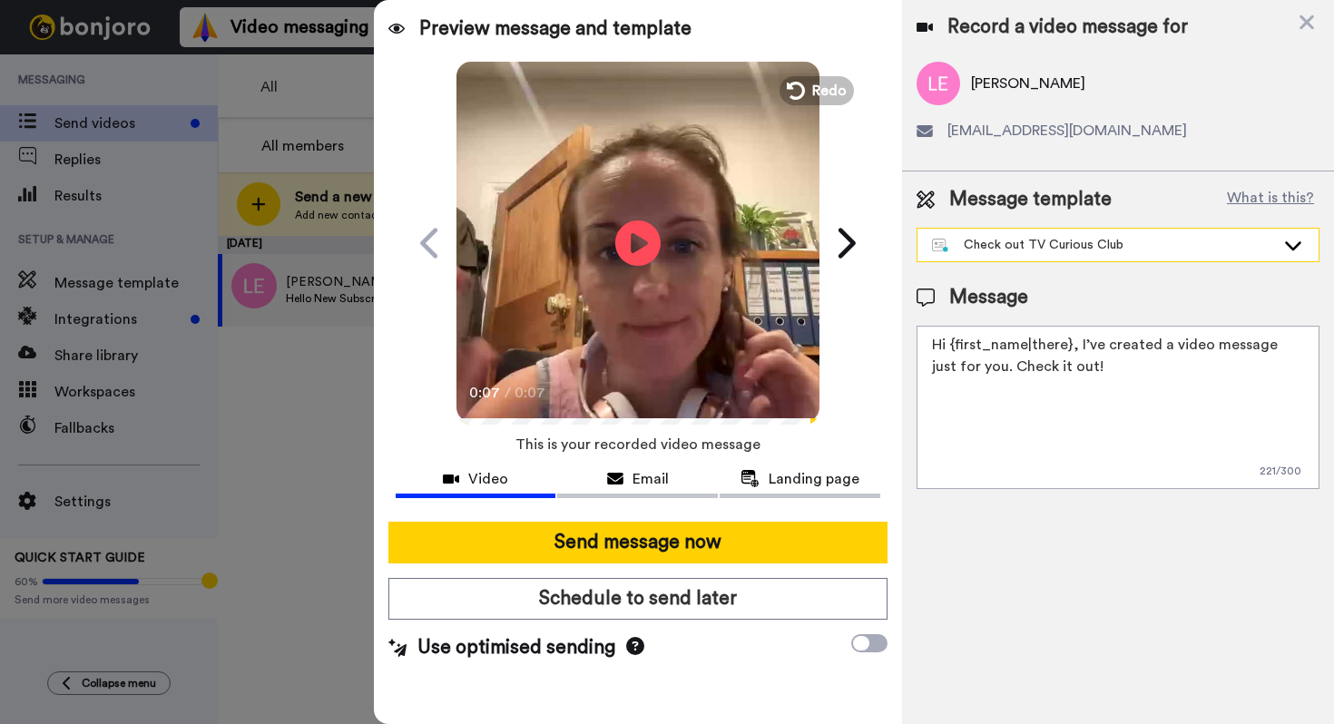
click at [1142, 247] on div "Check out TV Curious Club" at bounding box center [1103, 245] width 343 height 18
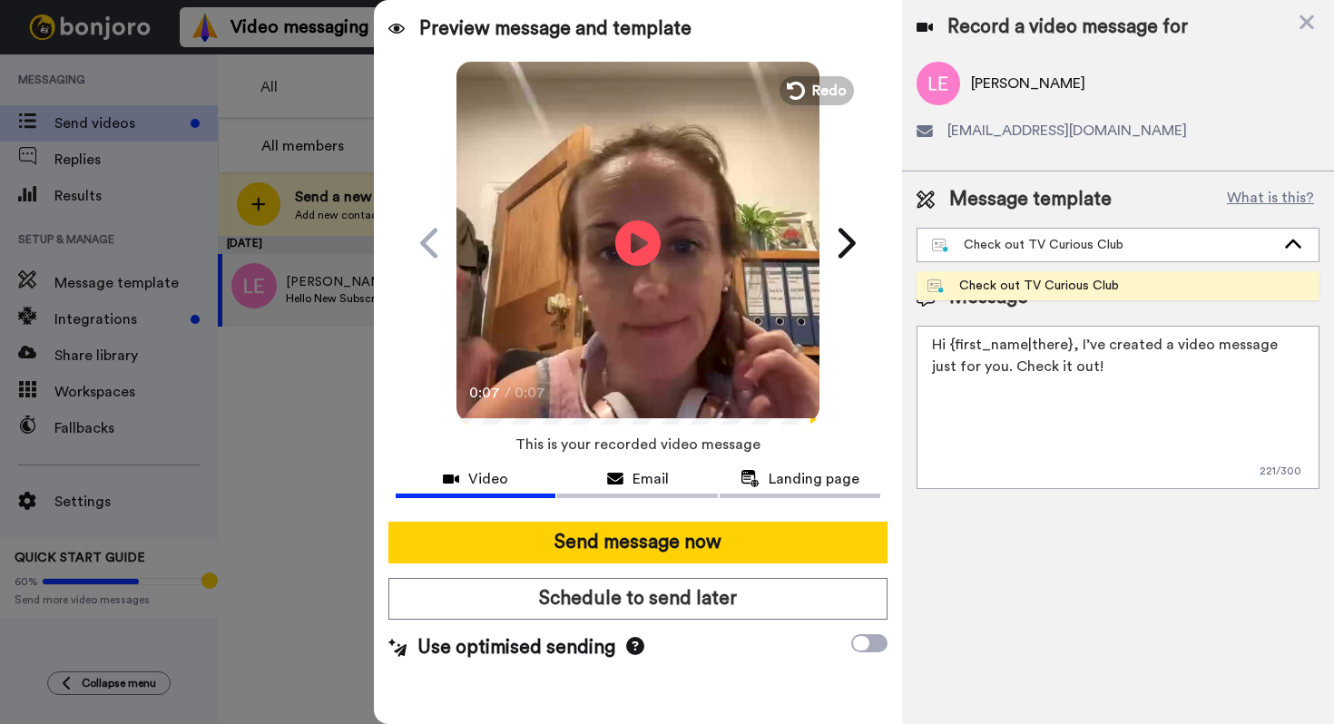
click at [1132, 322] on div "Message Hi {first_name|there}, I’ve created a video message just for you. Check…" at bounding box center [1118, 386] width 403 height 205
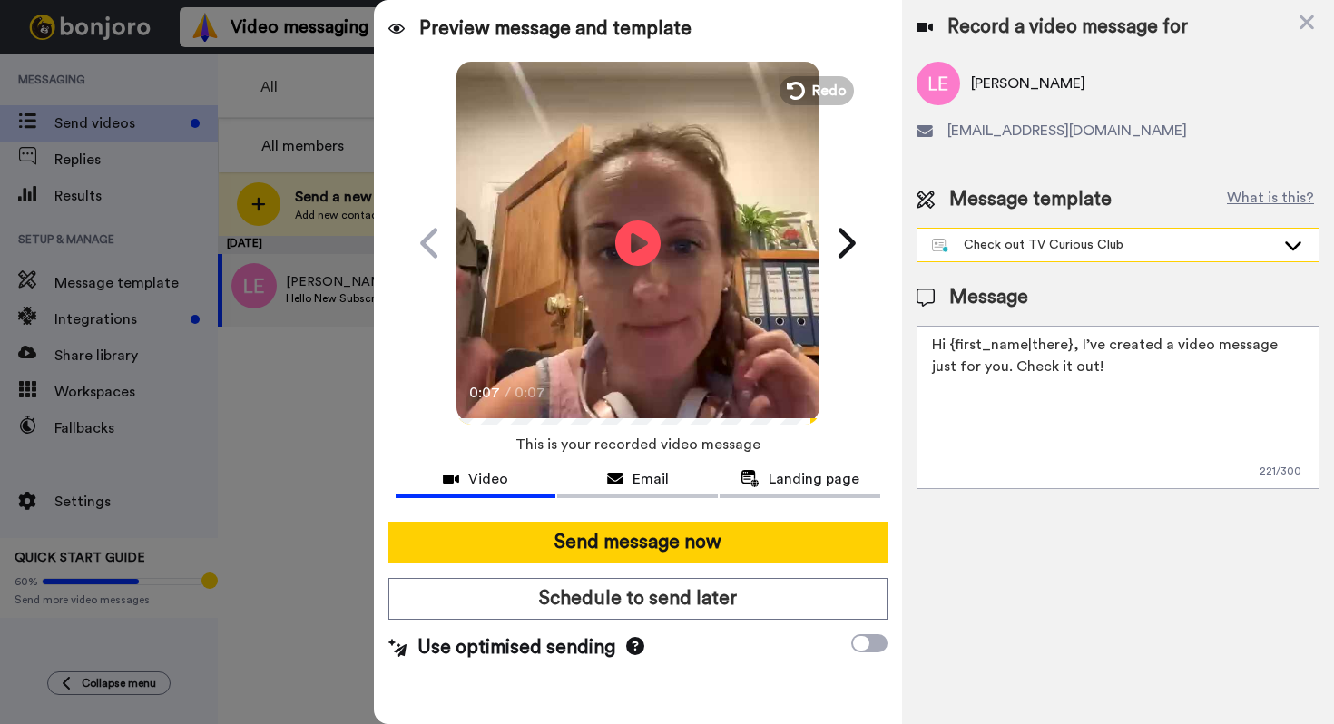
click at [1253, 254] on div "Check out TV Curious Club" at bounding box center [1118, 245] width 401 height 33
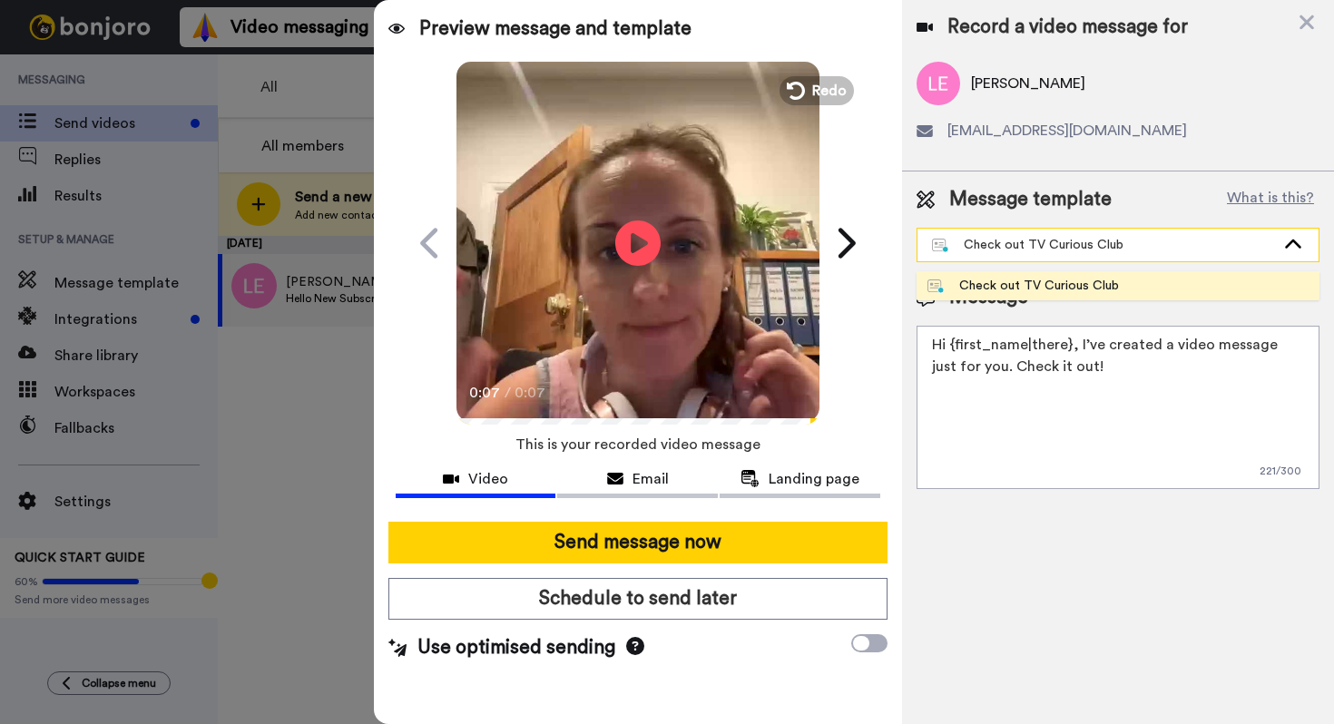
click at [1216, 246] on div "Check out TV Curious Club" at bounding box center [1103, 245] width 343 height 18
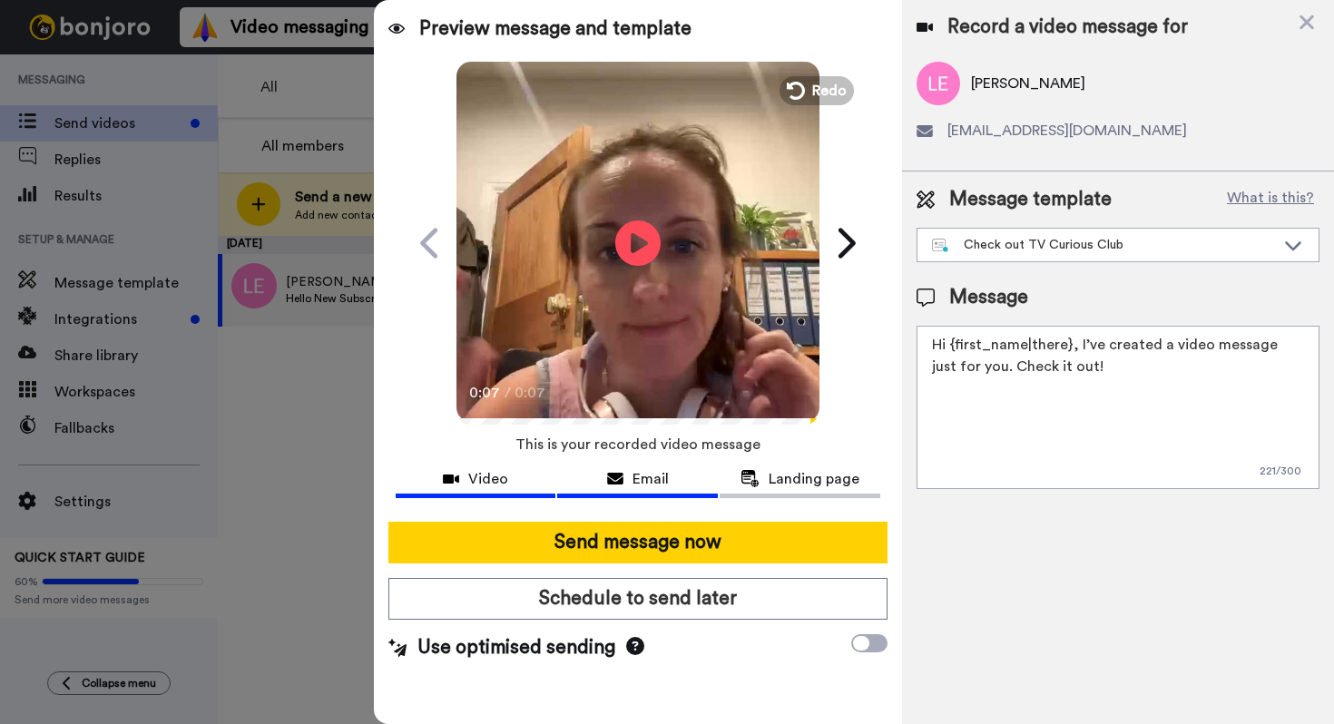
click at [677, 494] on button "Email" at bounding box center [637, 482] width 161 height 34
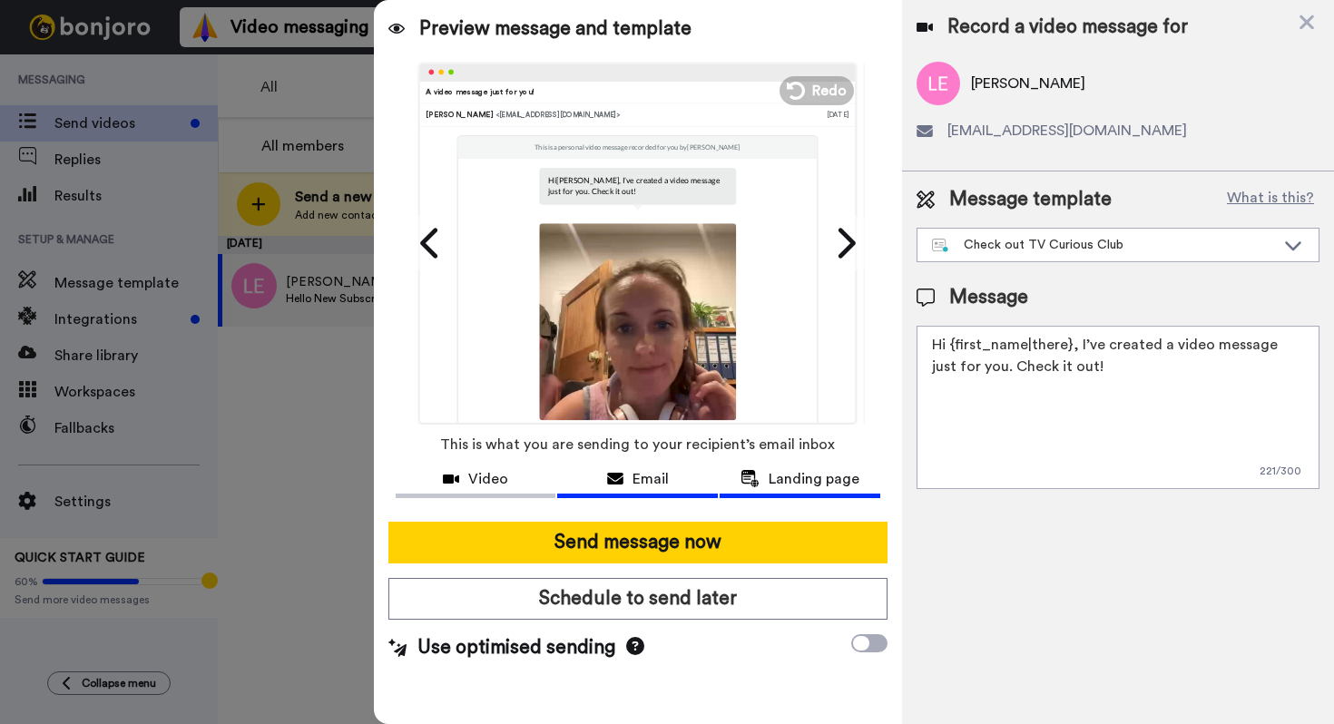
click at [765, 495] on button "Landing page" at bounding box center [800, 482] width 161 height 34
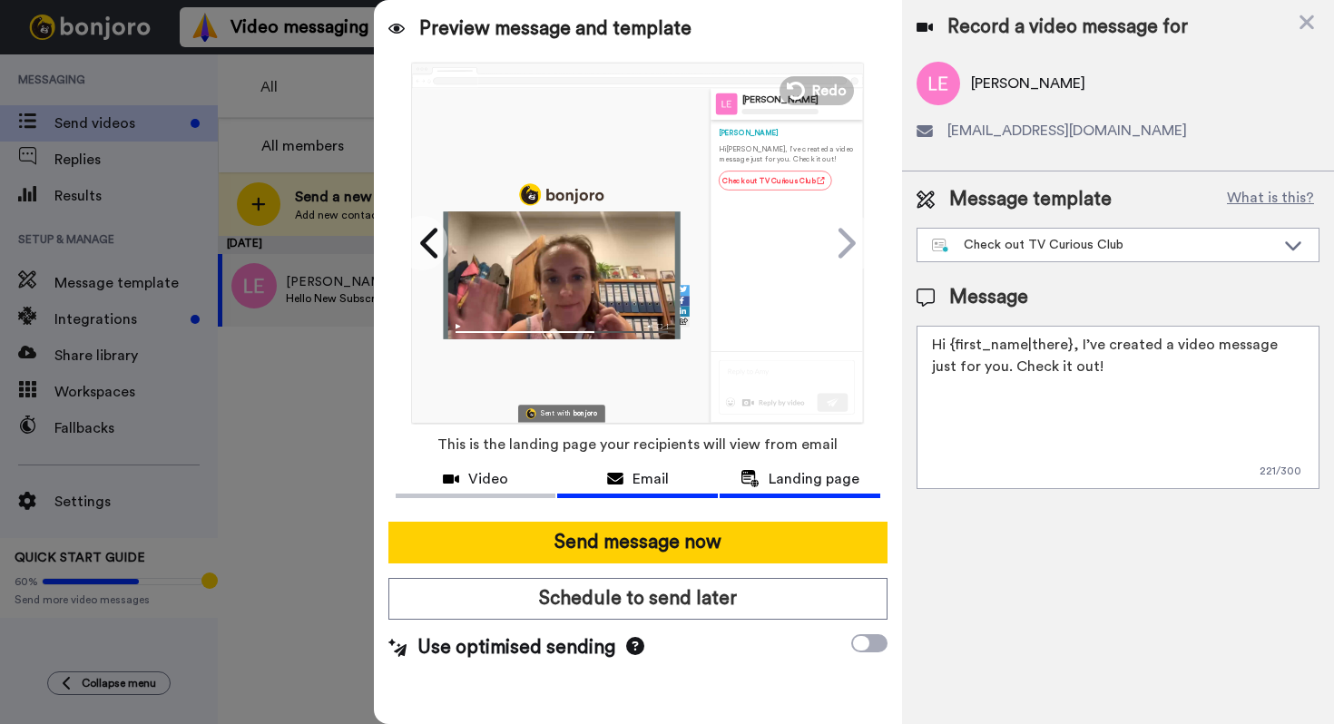
click at [678, 496] on button "Email" at bounding box center [637, 482] width 161 height 34
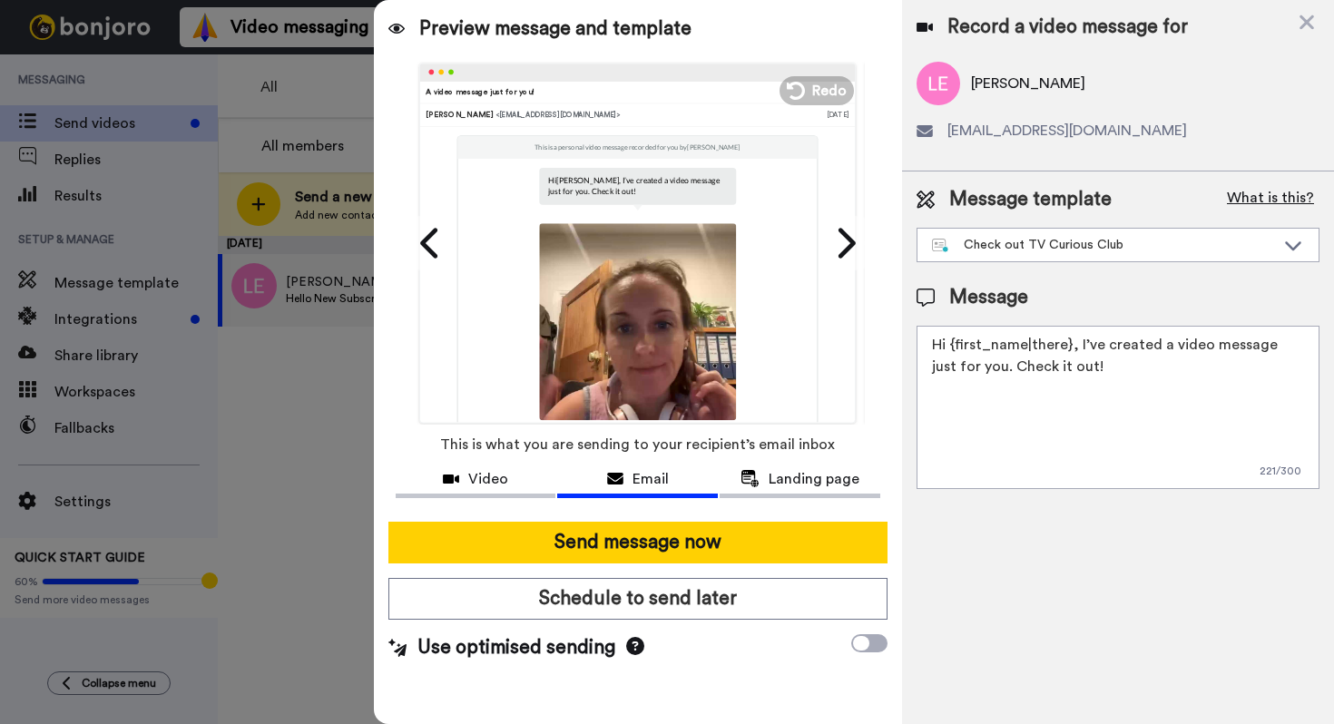
click at [1277, 198] on button "What is this?" at bounding box center [1271, 199] width 98 height 27
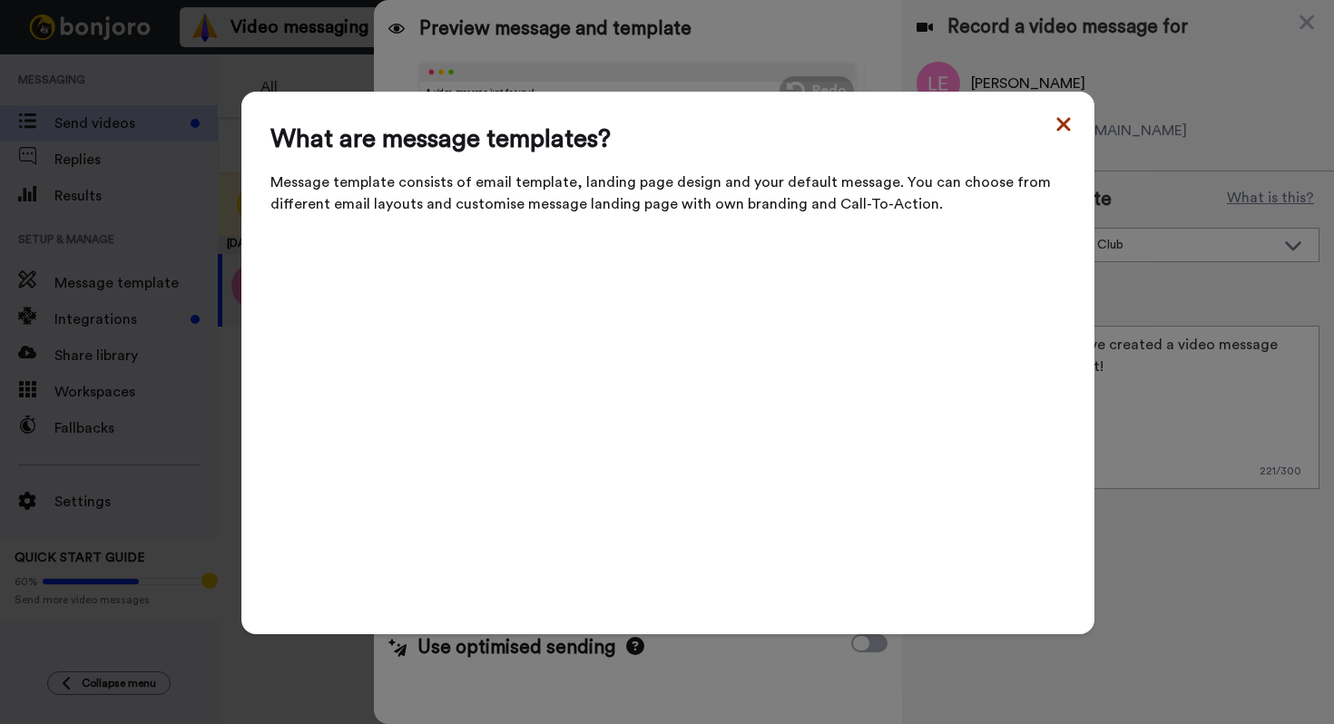
click at [1059, 135] on icon at bounding box center [1064, 124] width 18 height 22
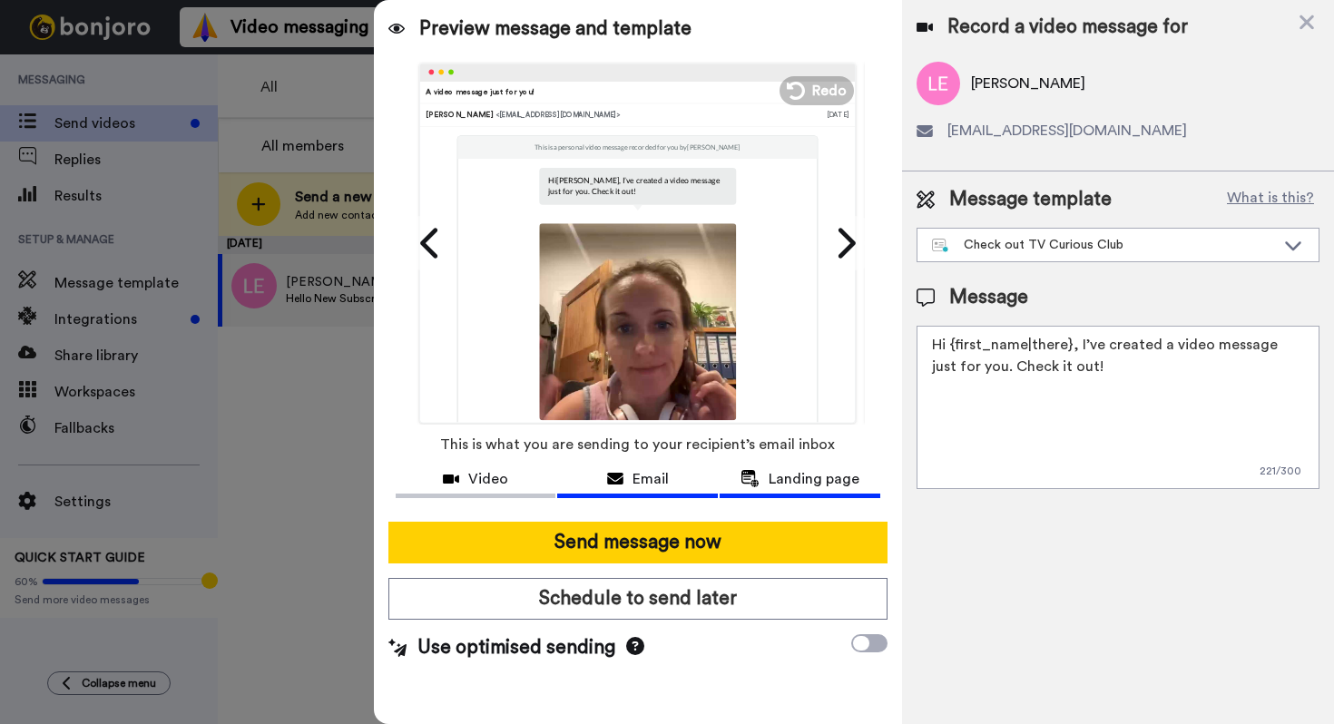
click at [804, 493] on button "Landing page" at bounding box center [800, 482] width 161 height 34
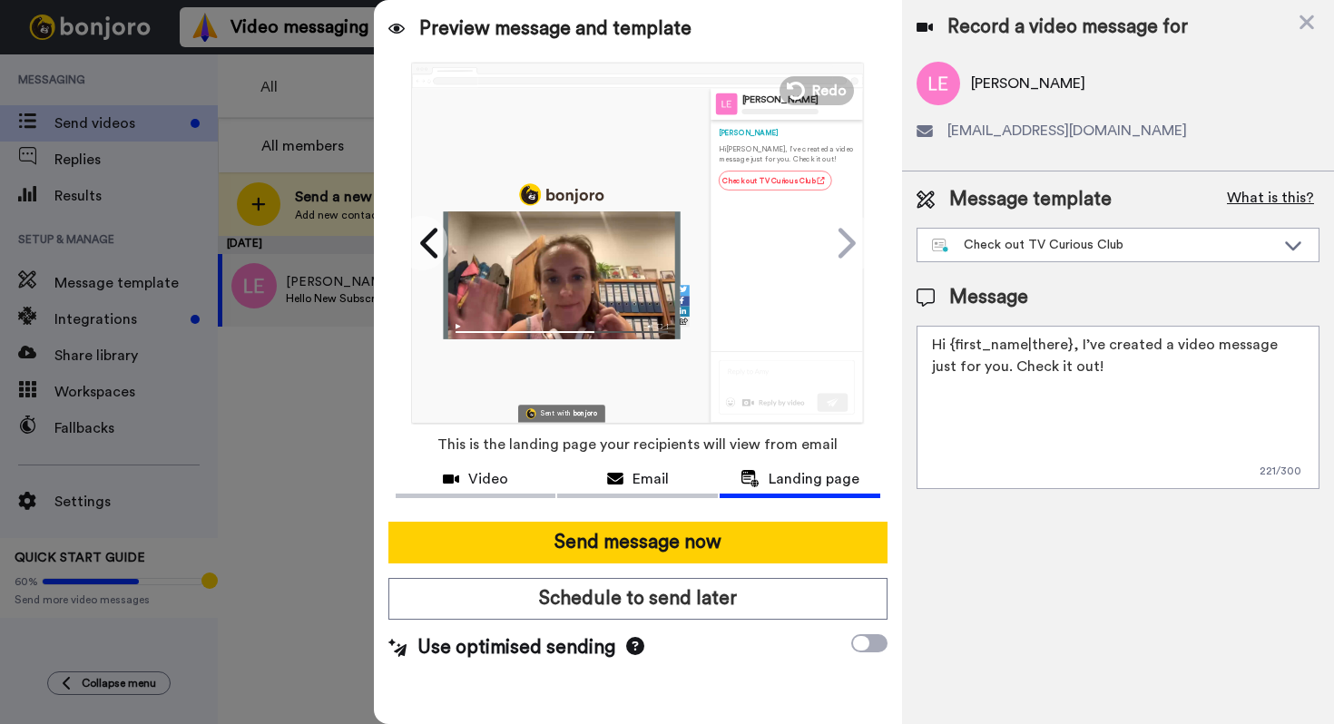
click at [1278, 199] on button "What is this?" at bounding box center [1271, 199] width 98 height 27
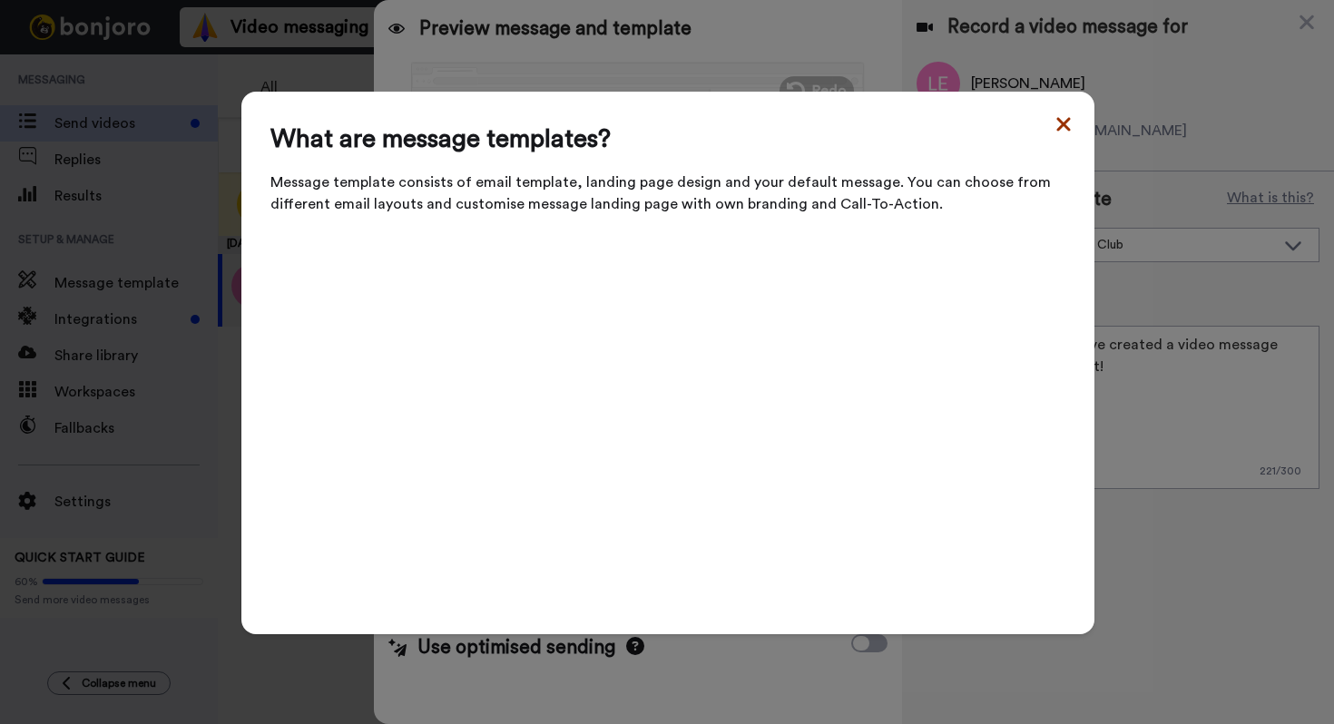
click at [1065, 131] on icon at bounding box center [1063, 124] width 14 height 14
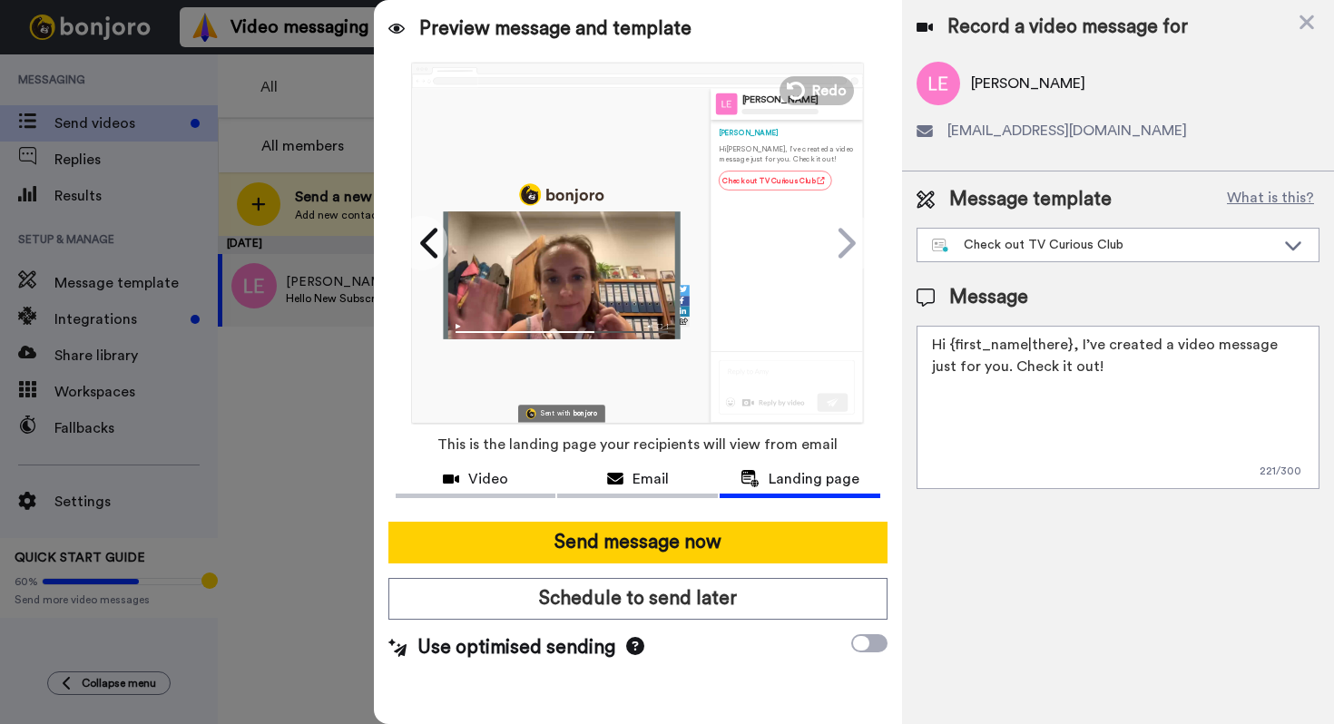
click at [627, 652] on icon at bounding box center [635, 646] width 18 height 18
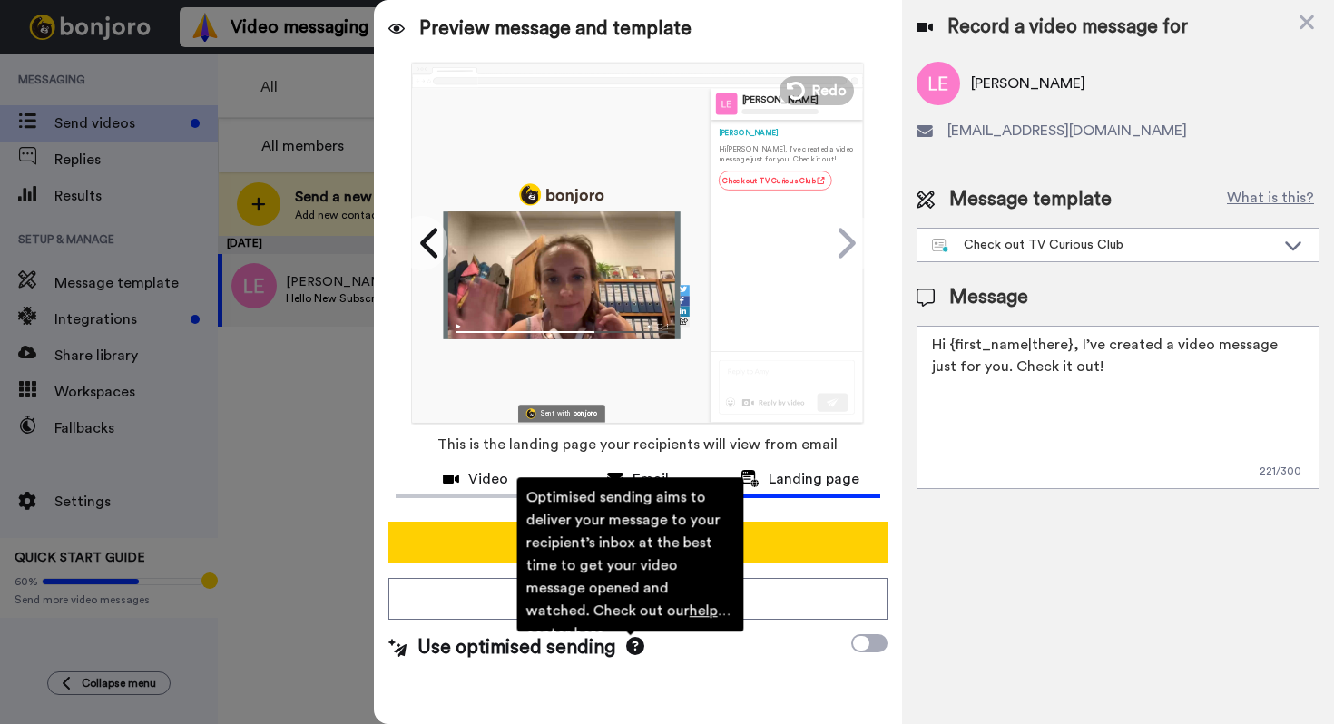
click at [723, 664] on div "Send message now Schedule to send later Use optimised sending Optimised sending…" at bounding box center [638, 591] width 528 height 169
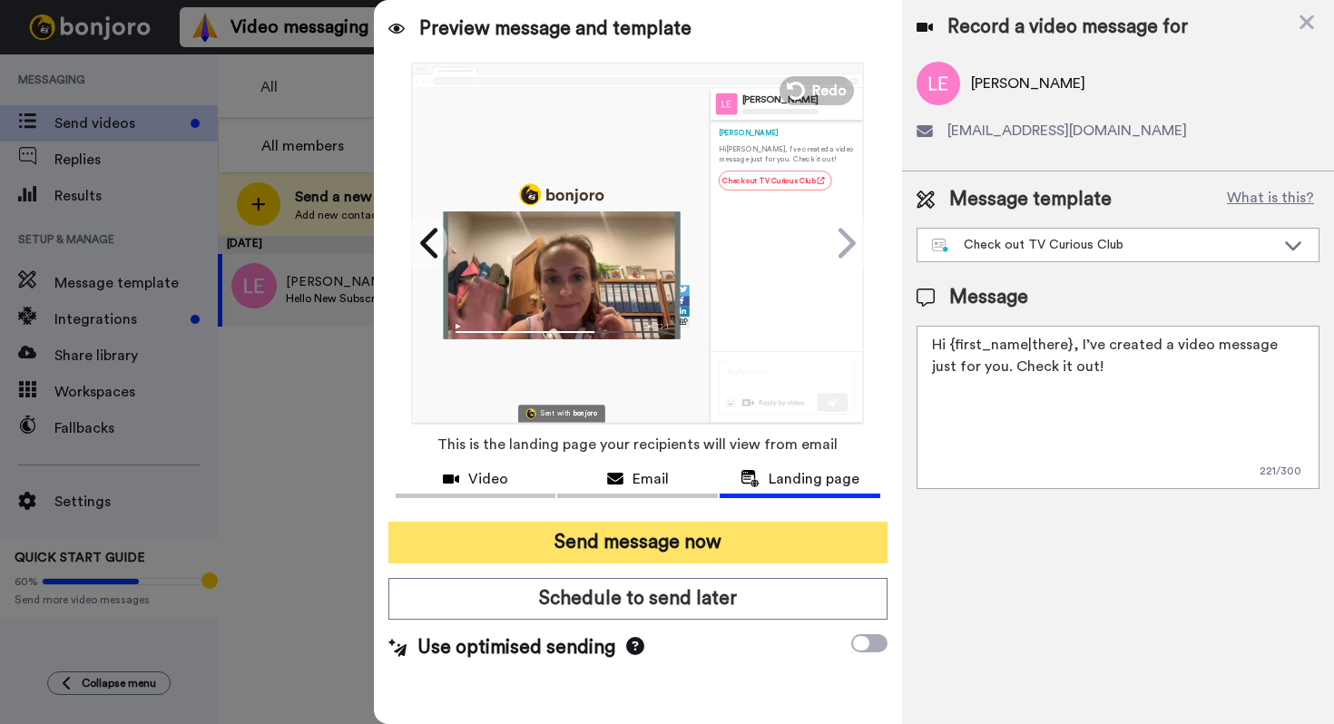
click at [746, 545] on button "Send message now" at bounding box center [637, 543] width 499 height 42
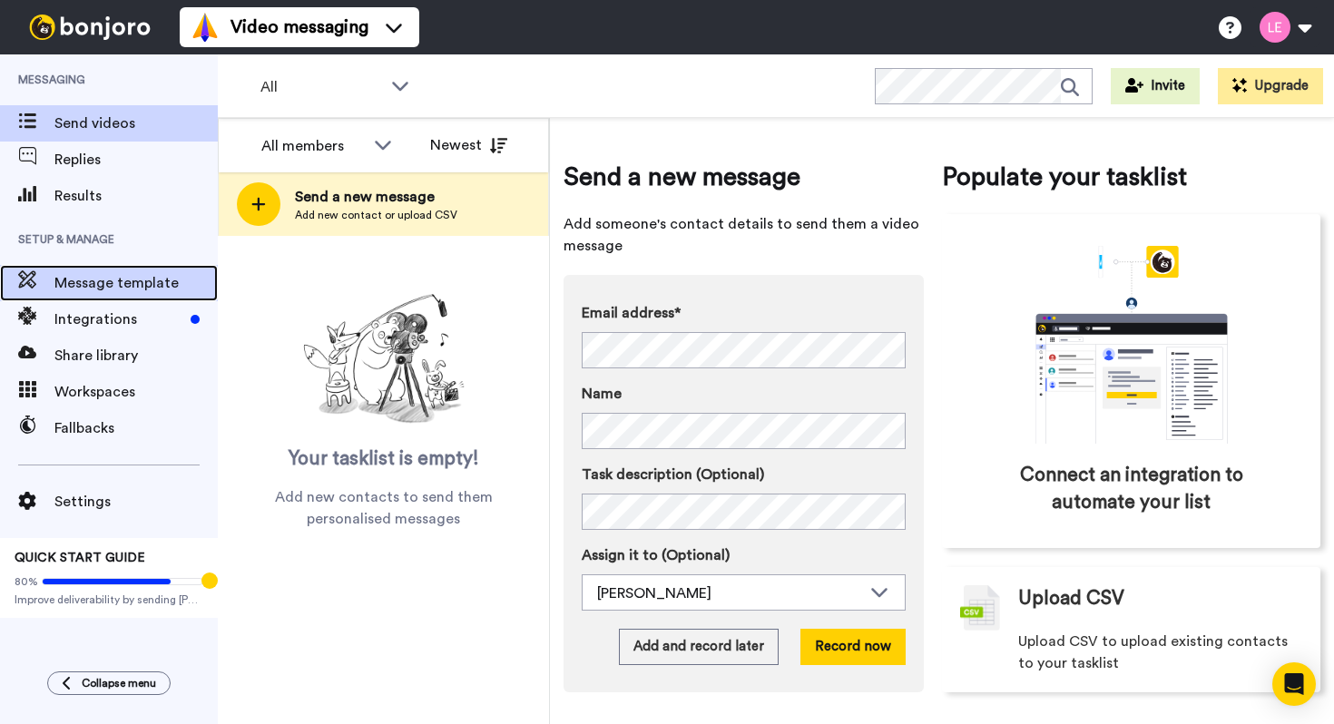
click at [93, 286] on span "Message template" at bounding box center [135, 283] width 163 height 22
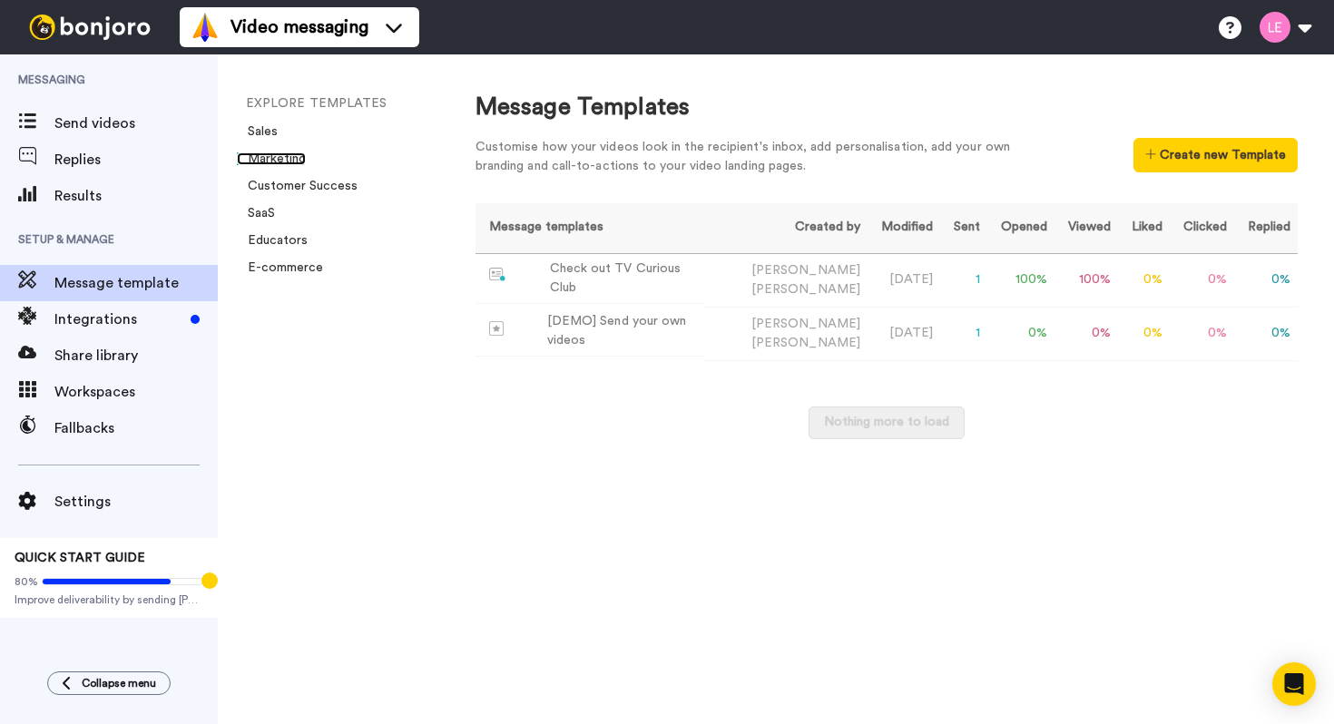
click at [269, 158] on link "Marketing" at bounding box center [271, 158] width 69 height 13
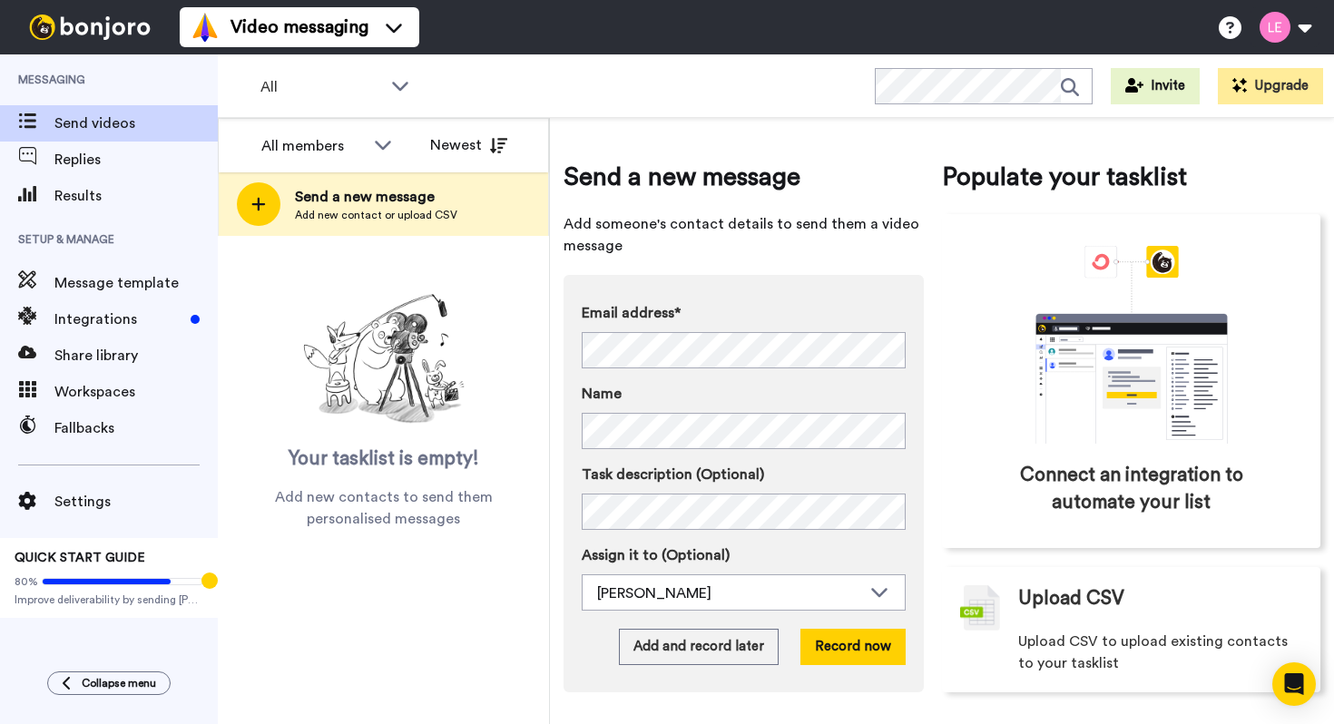
scroll to position [1, 0]
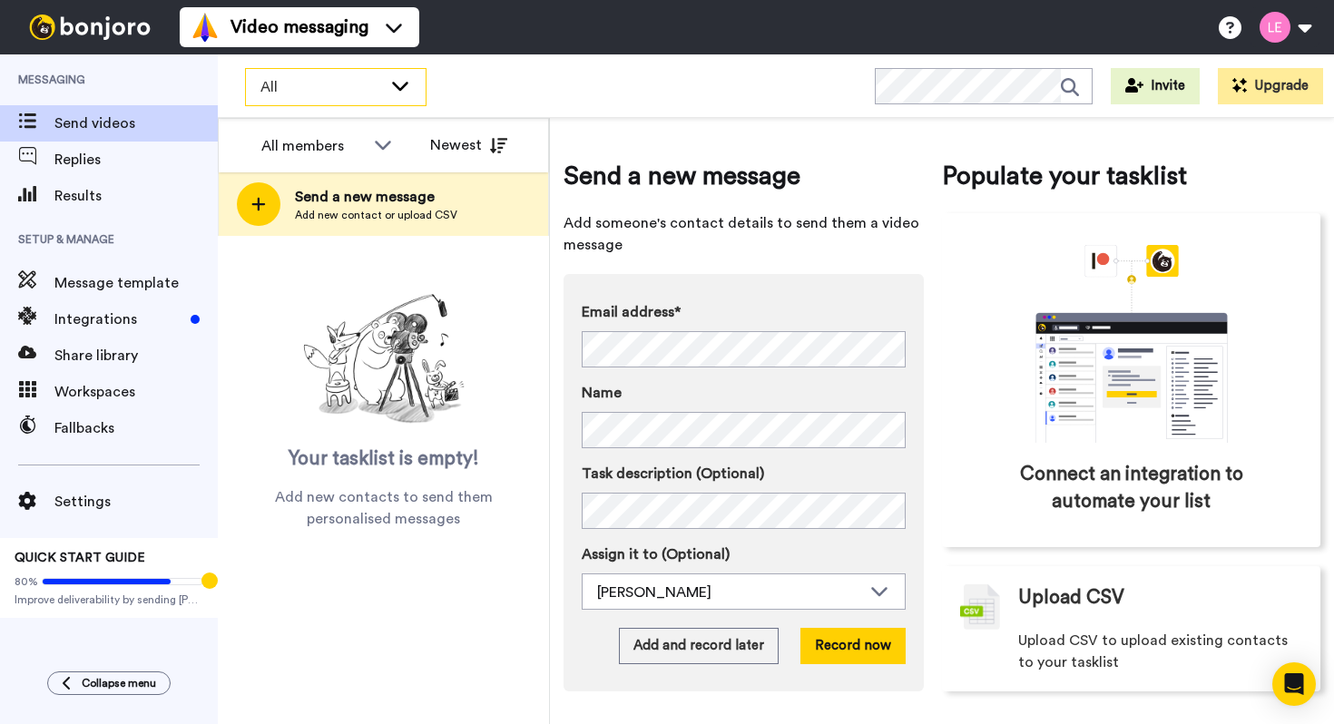
click at [407, 85] on icon at bounding box center [400, 85] width 22 height 18
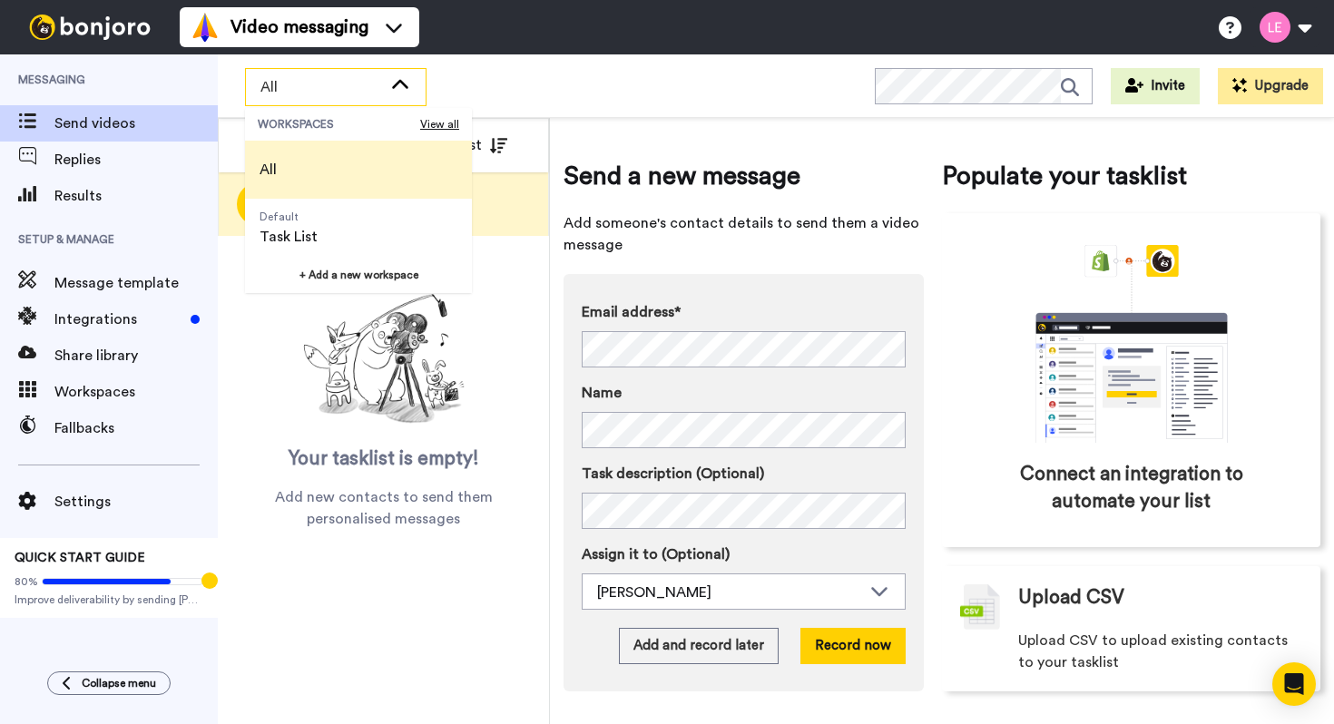
click at [407, 85] on icon at bounding box center [400, 83] width 16 height 9
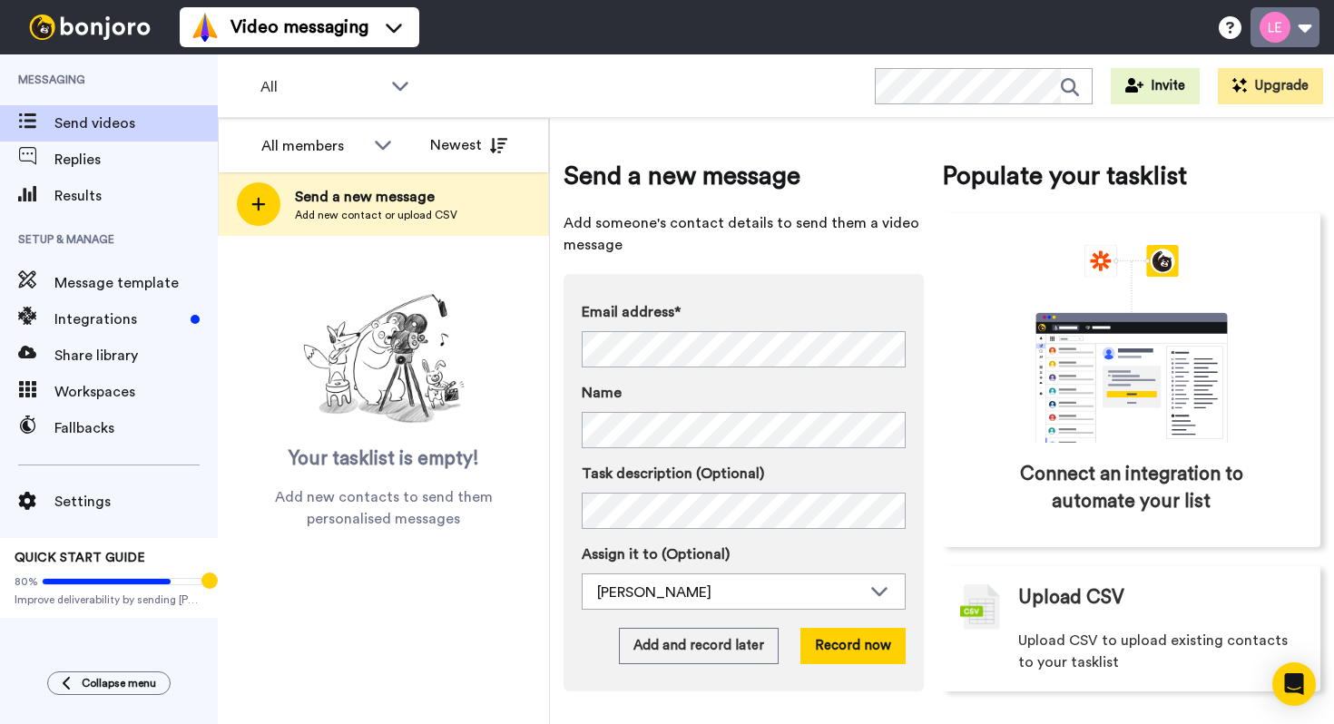
click at [1301, 29] on button at bounding box center [1285, 27] width 69 height 40
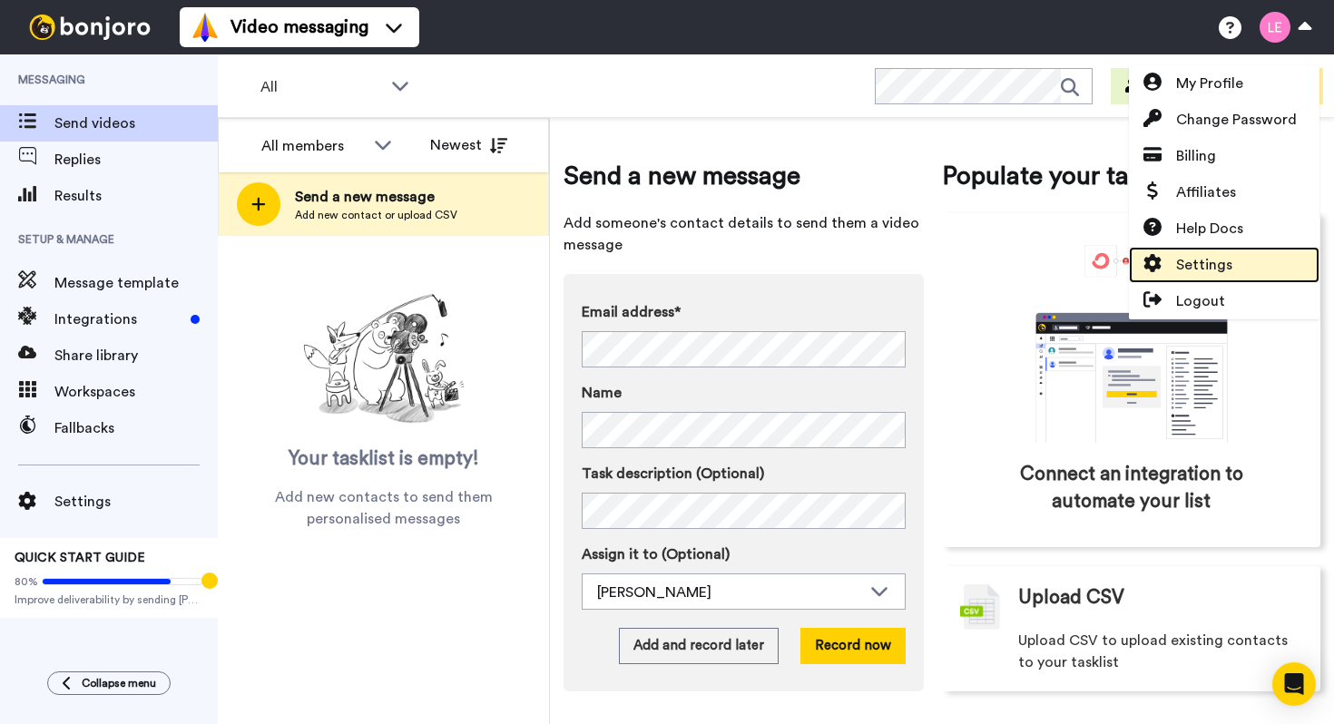
click at [1240, 249] on link "Settings" at bounding box center [1224, 265] width 191 height 36
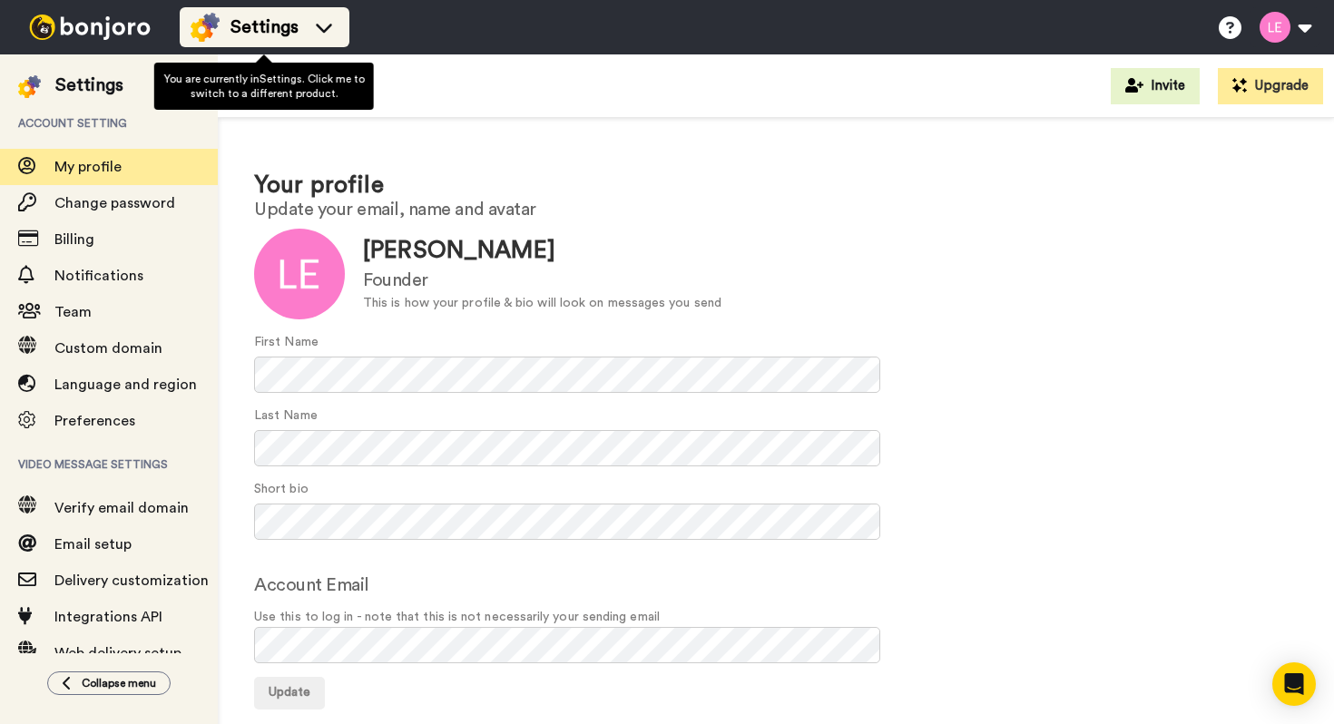
click at [311, 8] on li "Settings" at bounding box center [265, 27] width 170 height 40
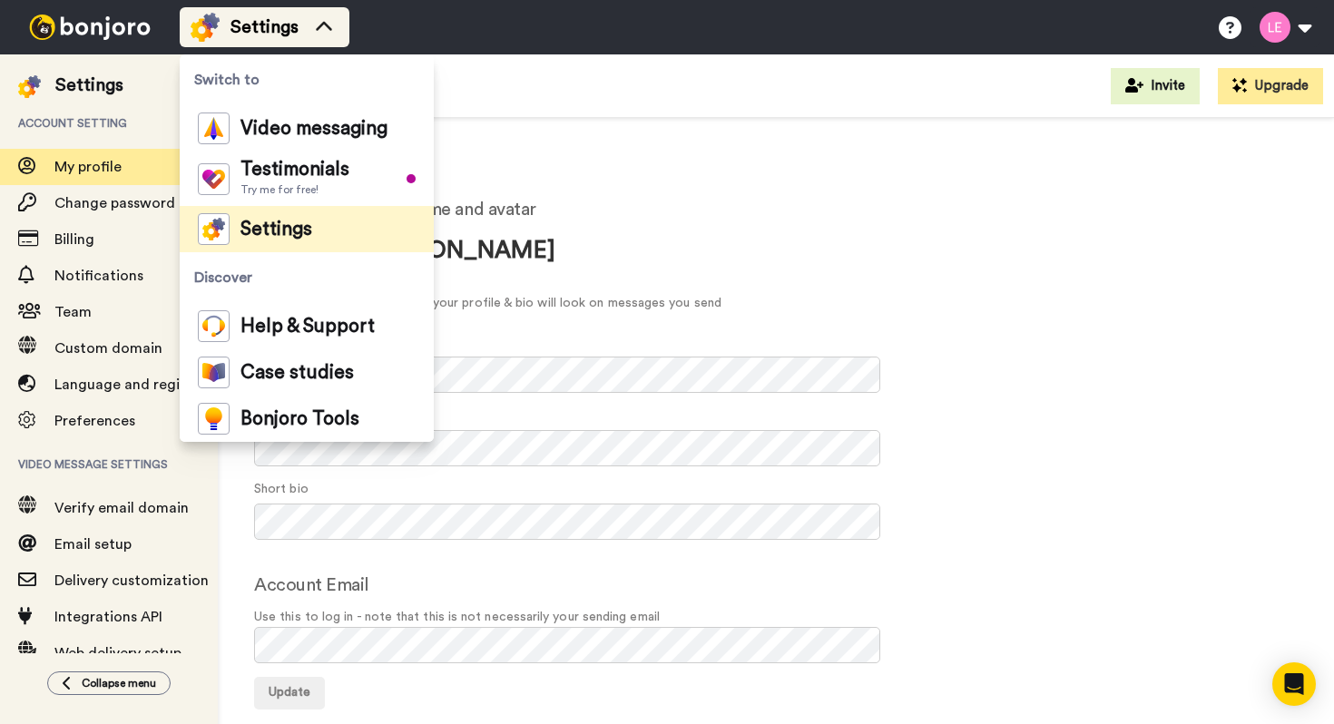
click at [311, 9] on li "Settings" at bounding box center [265, 27] width 170 height 40
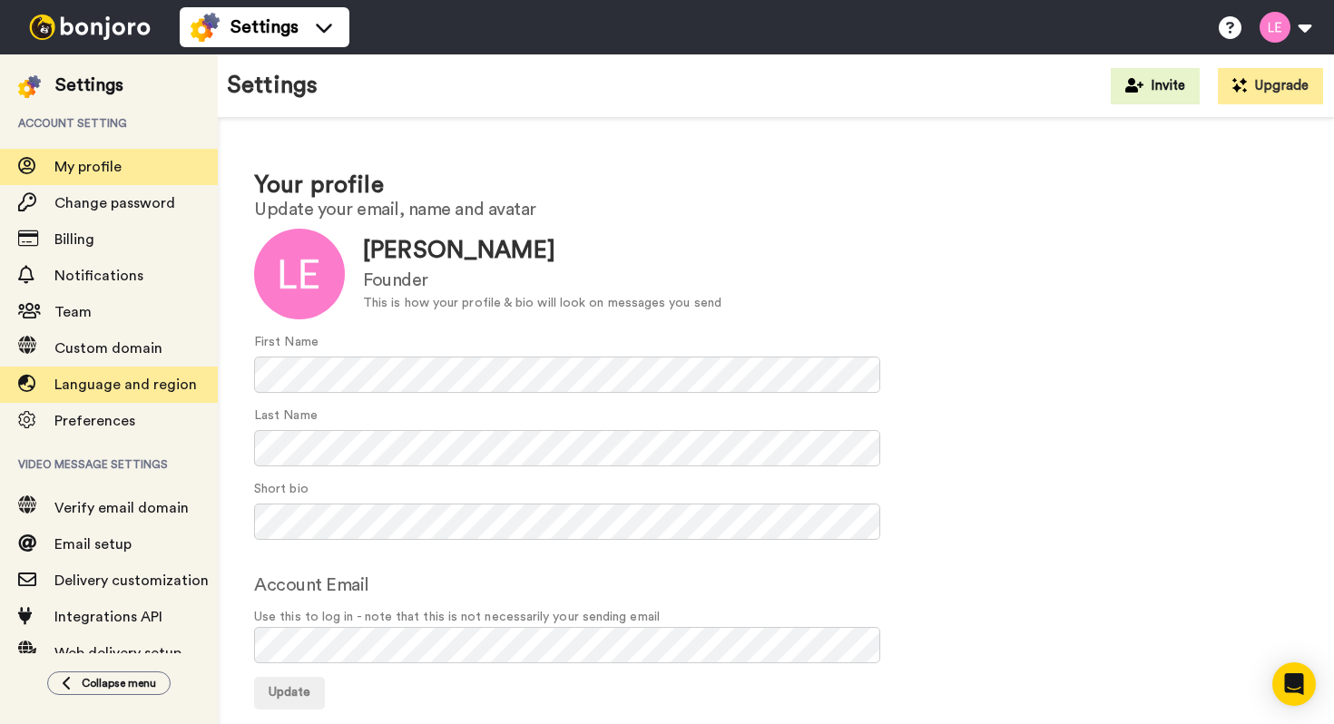
scroll to position [69, 0]
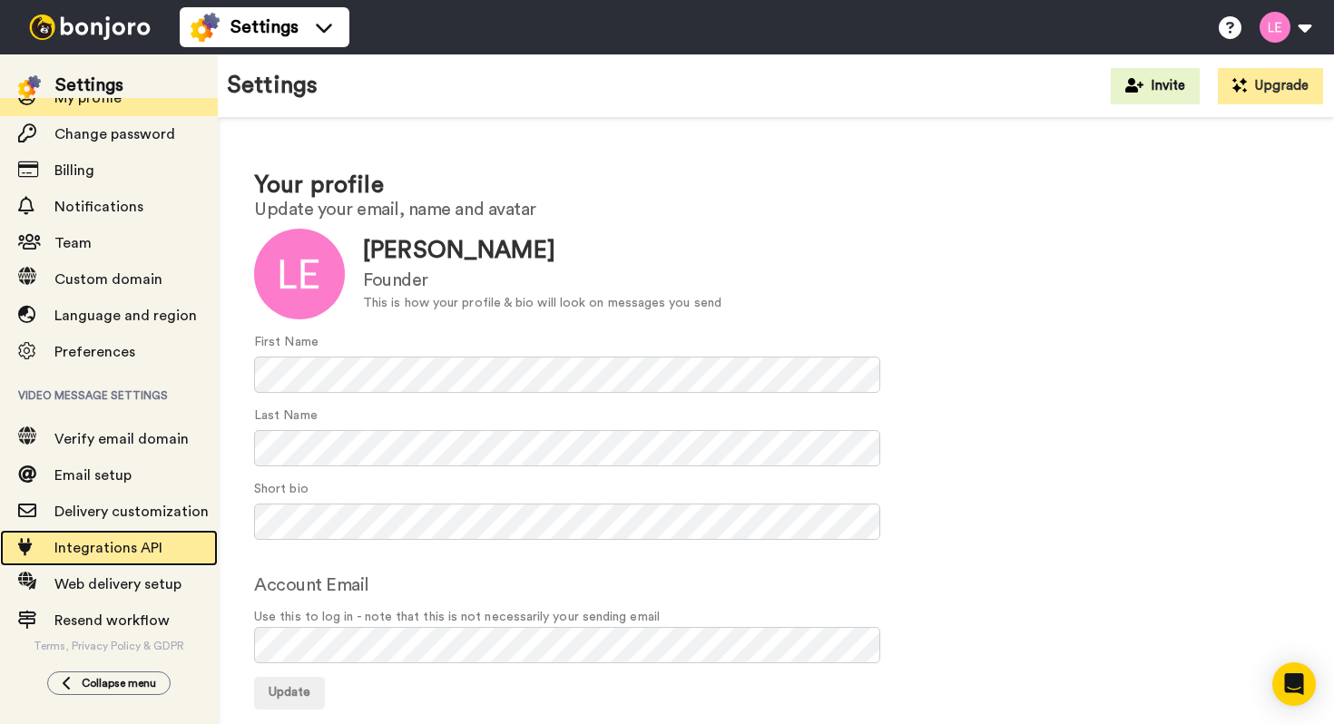
click at [125, 548] on span "Integrations API" at bounding box center [108, 548] width 108 height 15
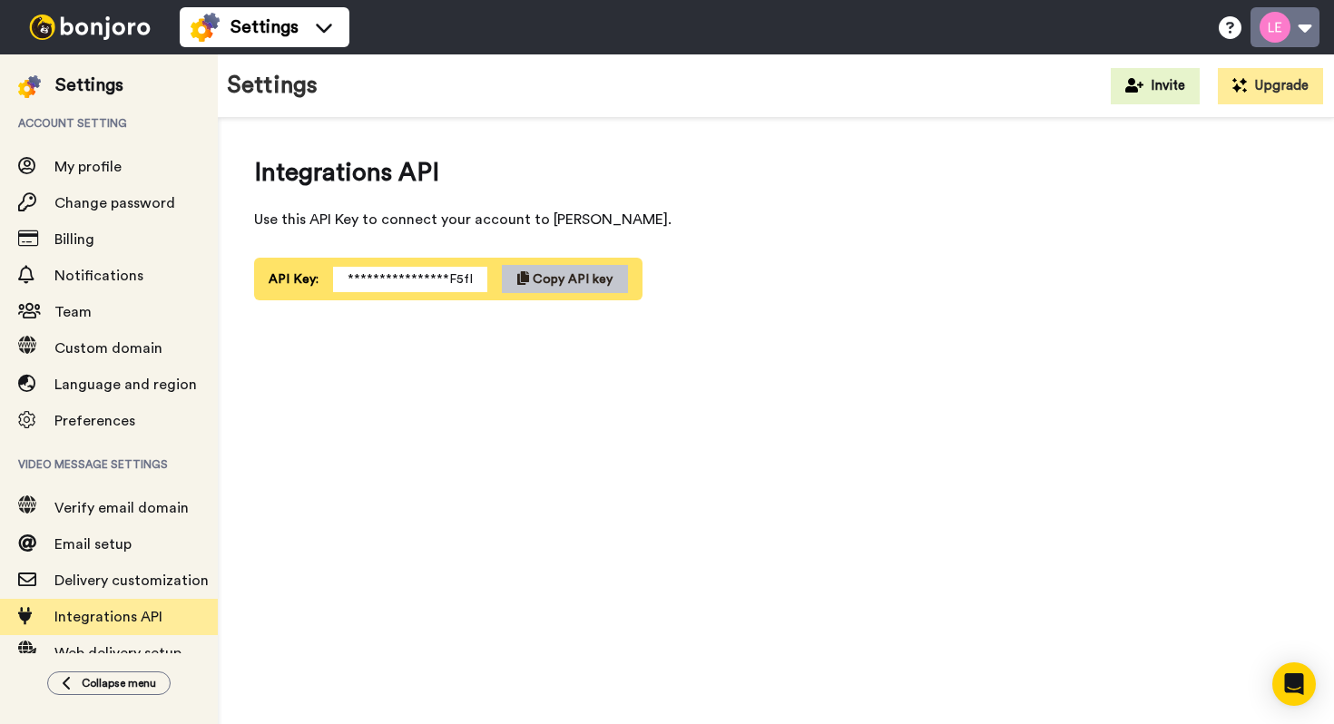
click at [1299, 32] on button at bounding box center [1285, 27] width 69 height 40
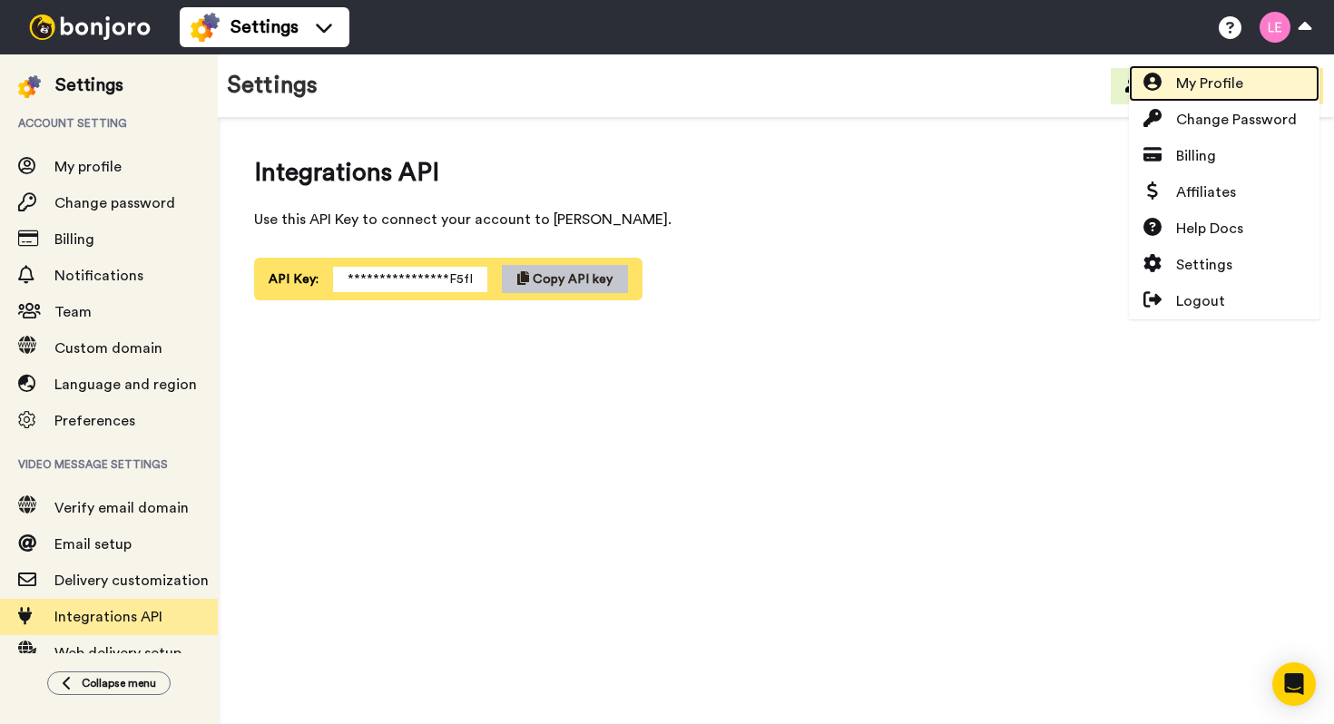
click at [1232, 82] on span "My Profile" at bounding box center [1209, 84] width 67 height 22
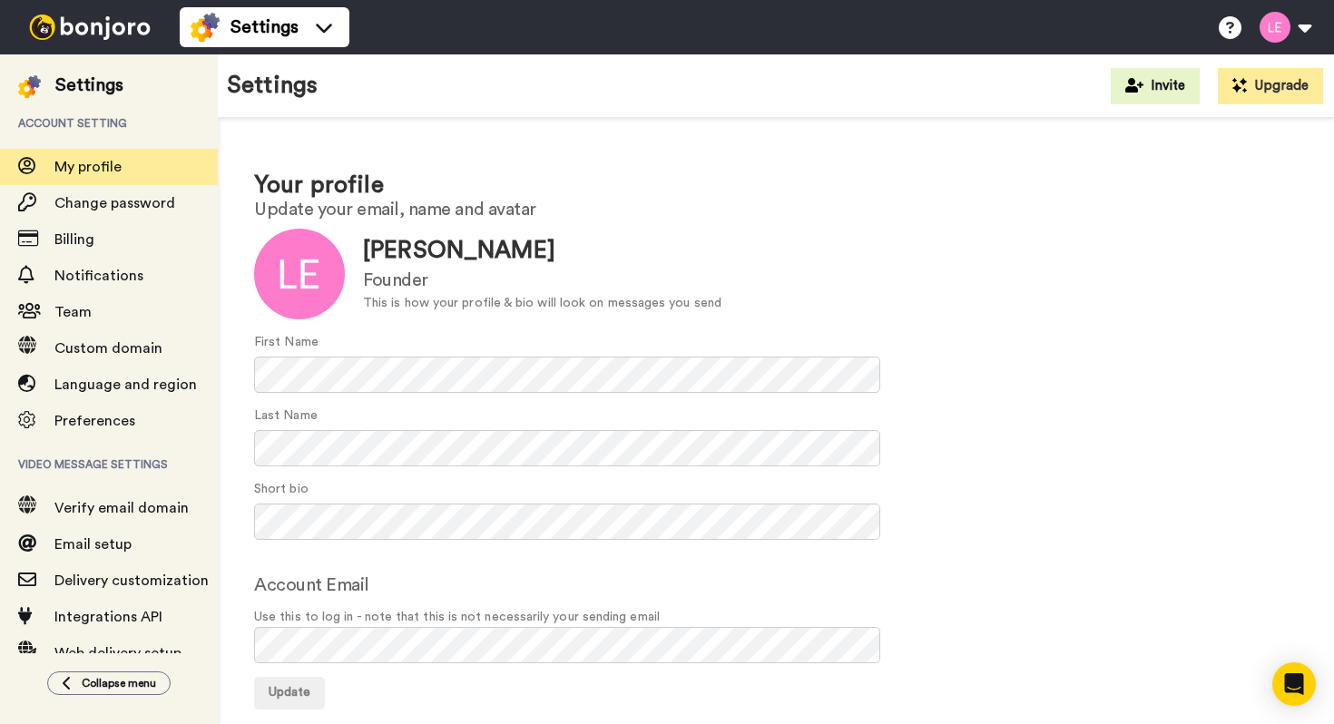
click at [56, 34] on img at bounding box center [90, 27] width 136 height 25
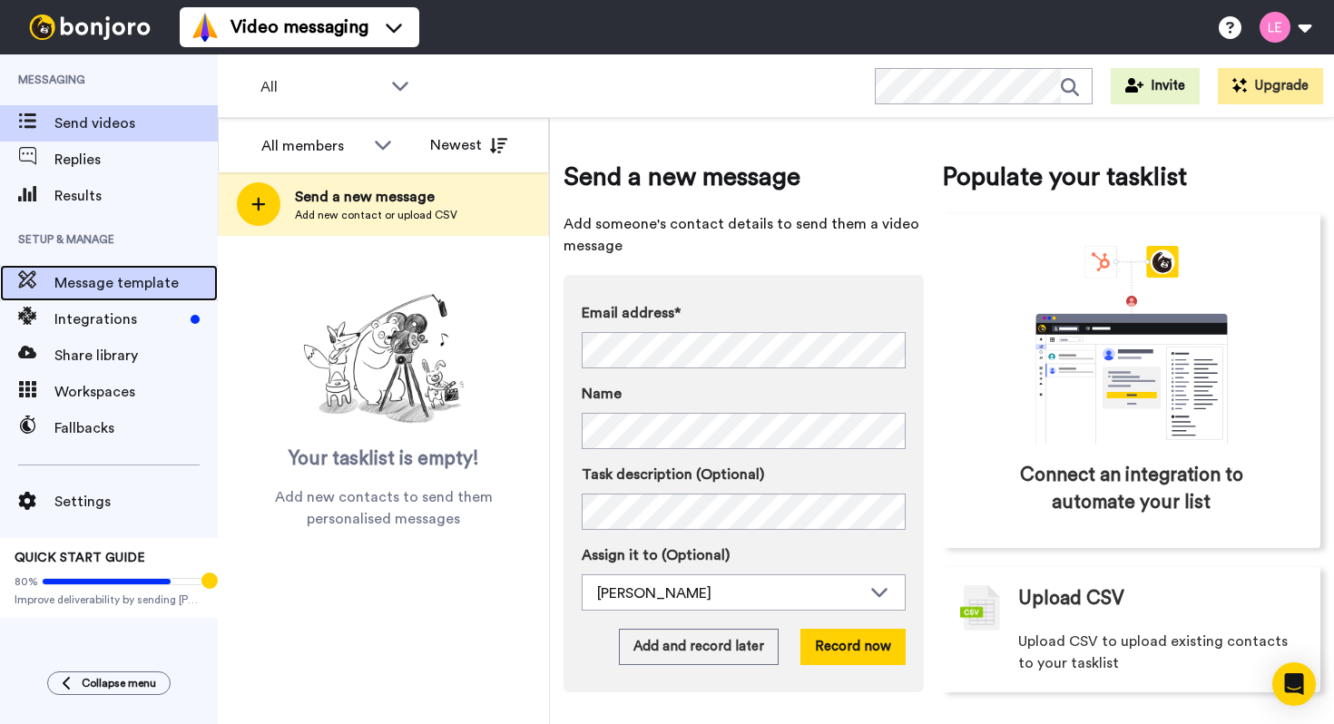
click at [161, 276] on span "Message template" at bounding box center [135, 283] width 163 height 22
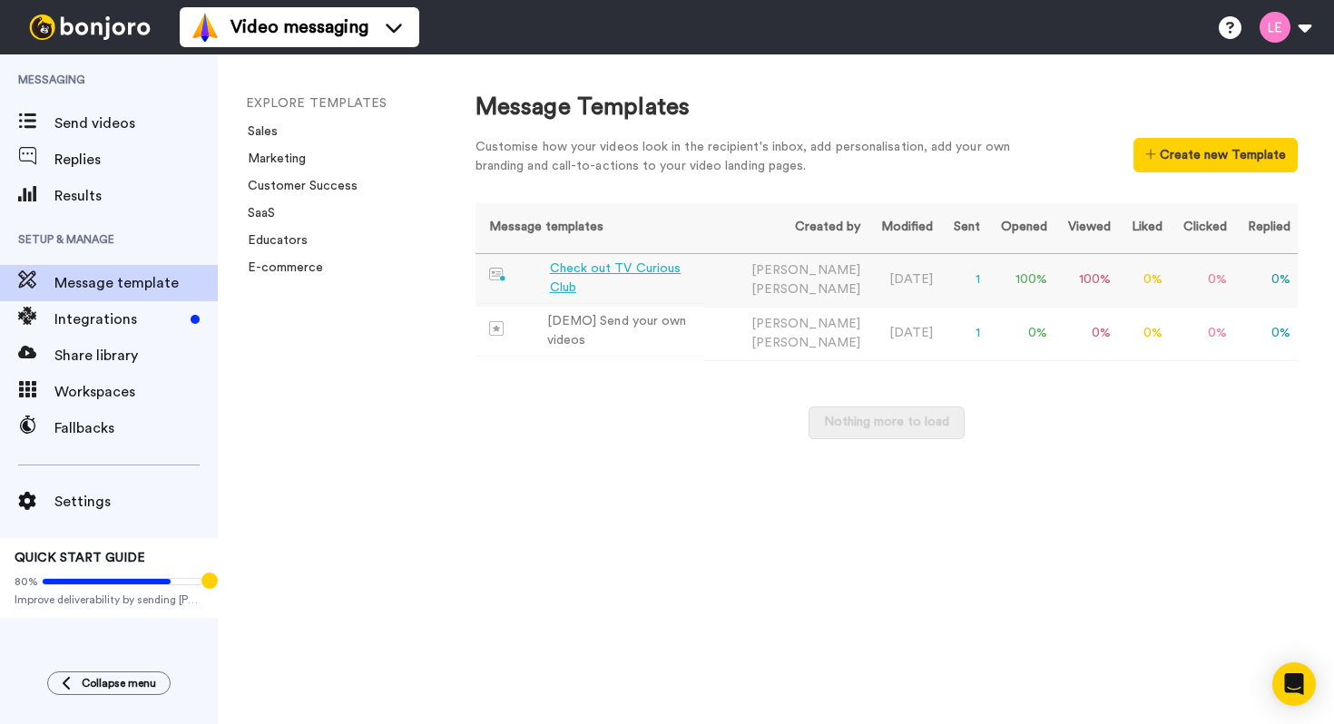
click at [639, 272] on div "Check out TV Curious Club" at bounding box center [623, 279] width 147 height 38
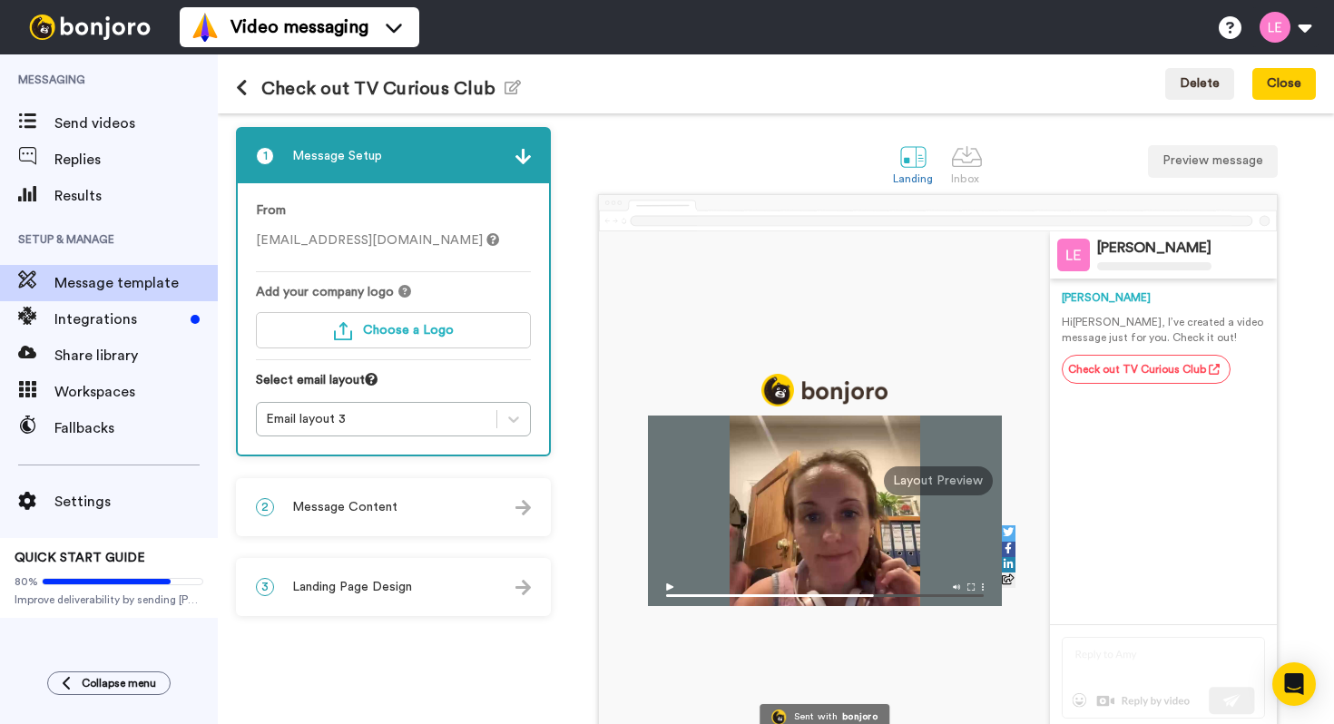
click at [888, 282] on div at bounding box center [825, 480] width 452 height 499
click at [949, 260] on div at bounding box center [825, 480] width 452 height 499
click at [448, 515] on div "2 Message Content" at bounding box center [393, 507] width 311 height 54
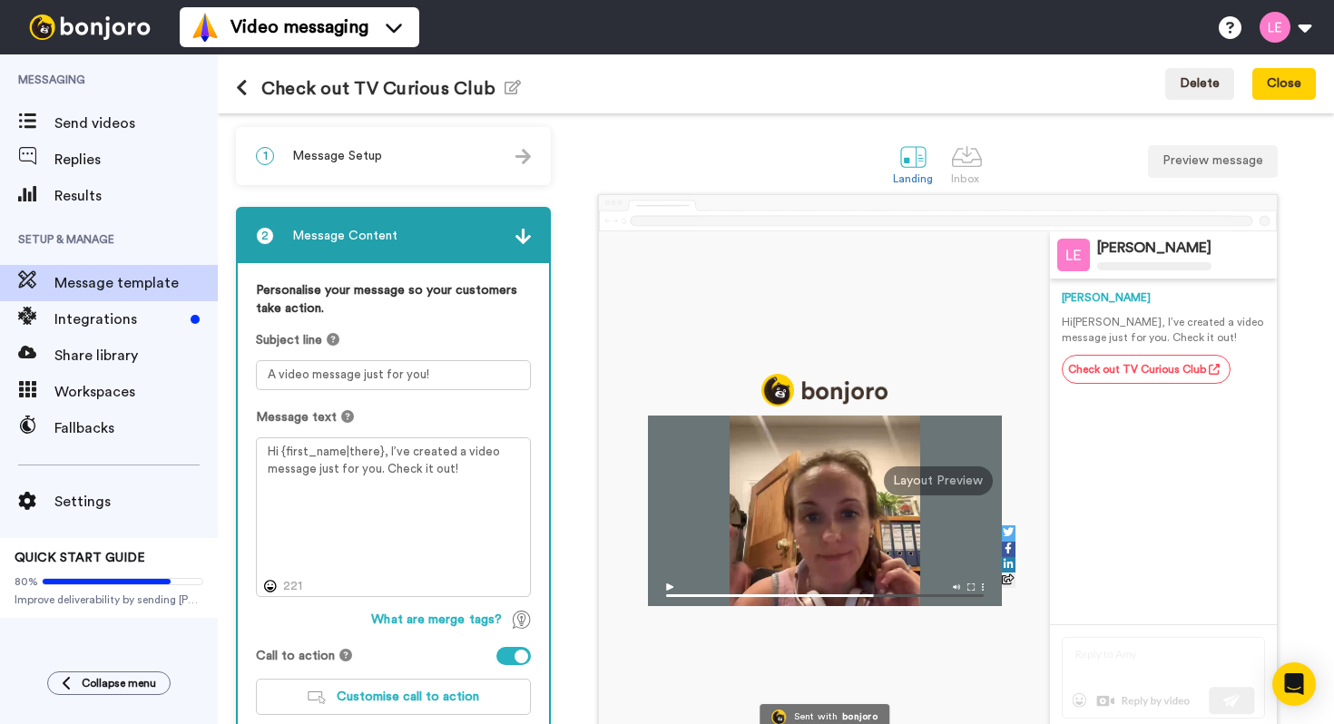
scroll to position [118, 0]
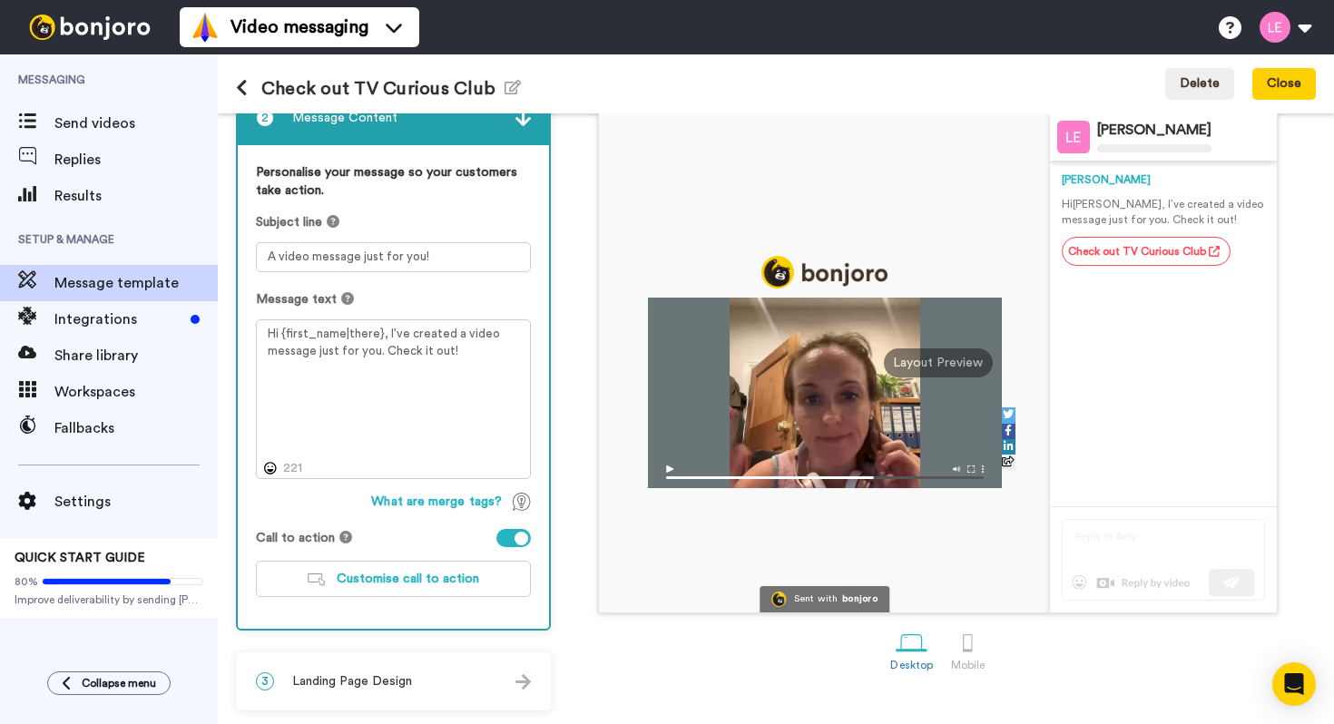
click at [485, 699] on div "3 Landing Page Design" at bounding box center [393, 681] width 311 height 54
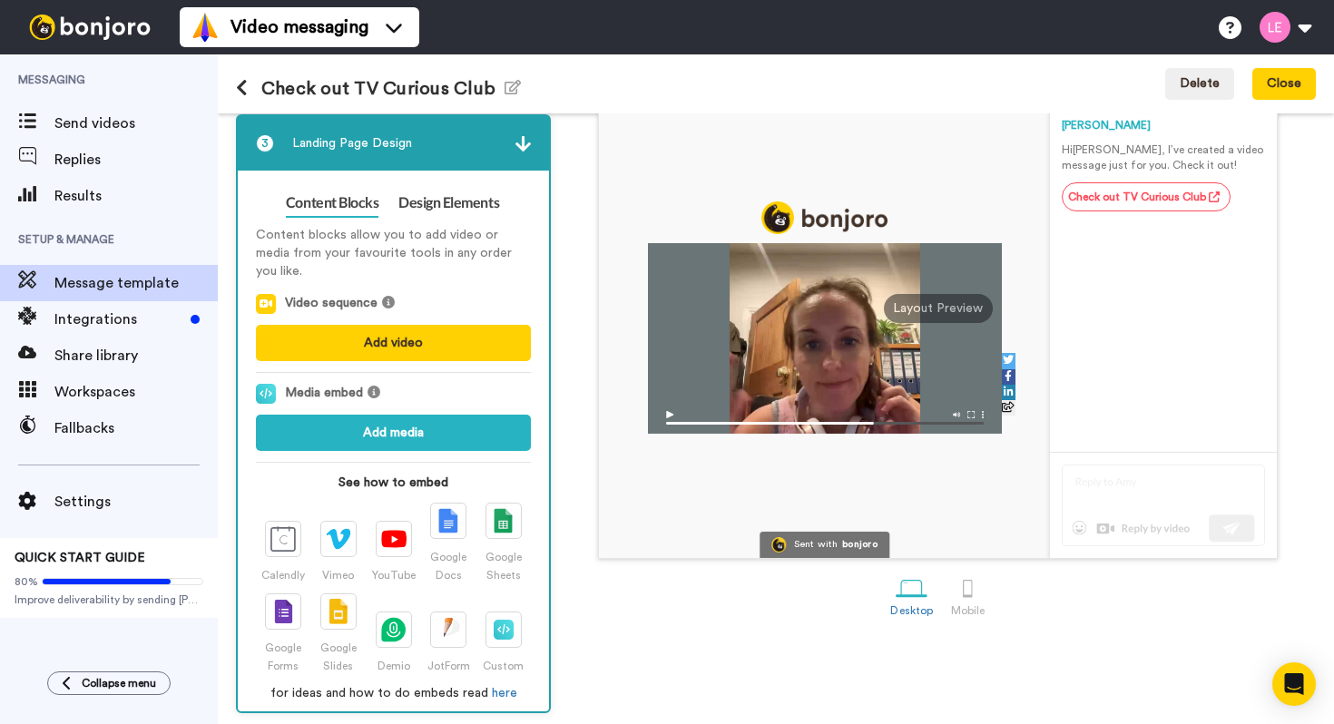
scroll to position [175, 0]
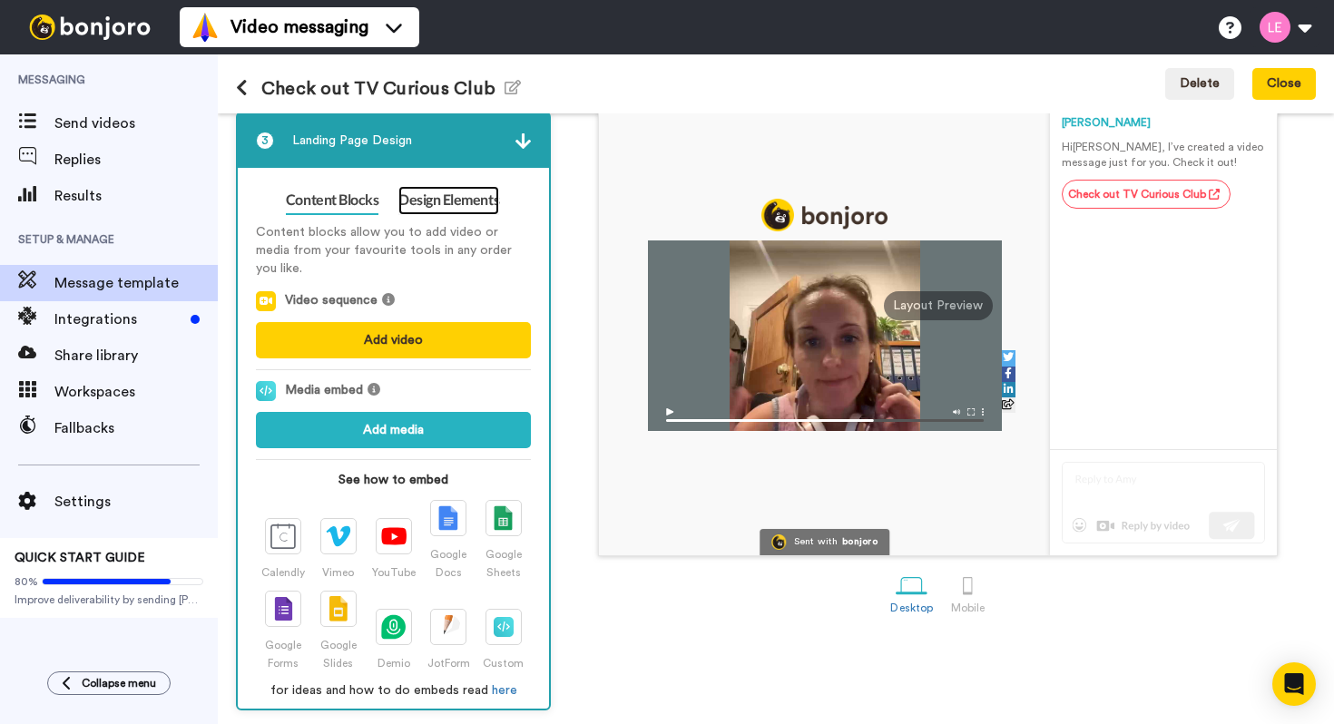
click at [493, 194] on link "Design Elements" at bounding box center [448, 200] width 101 height 29
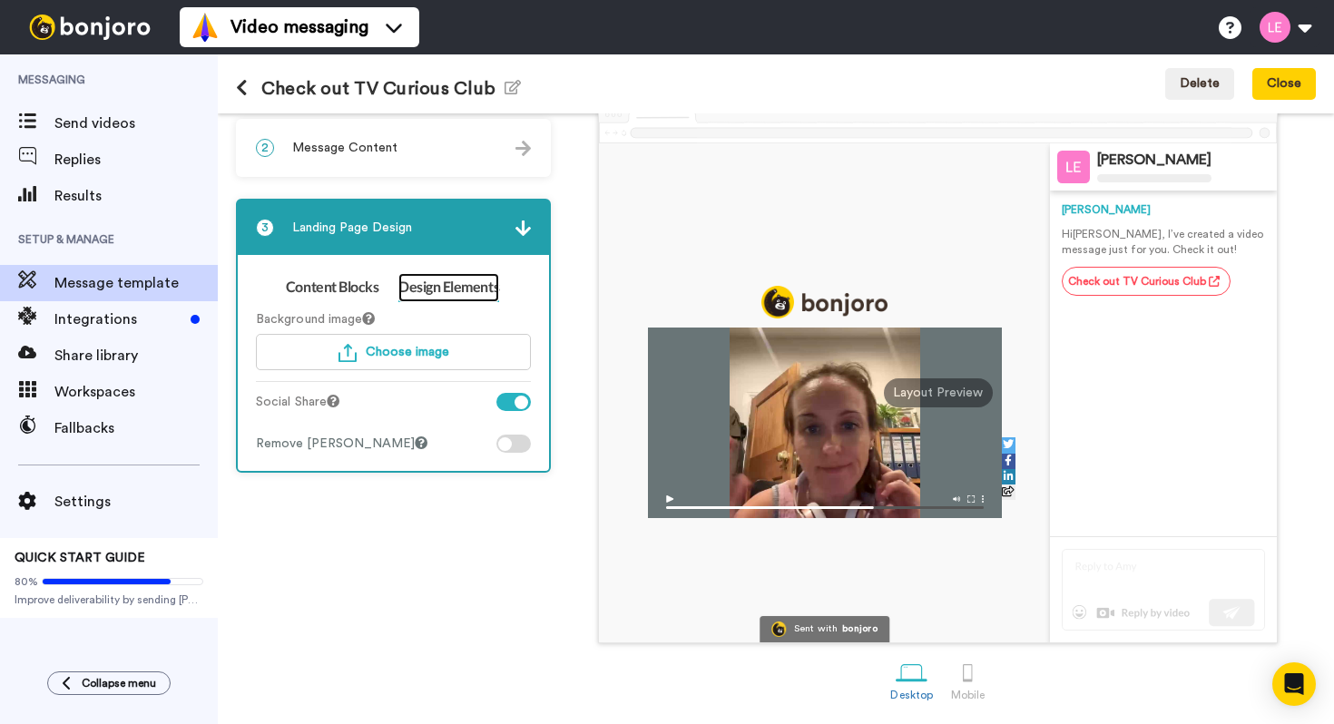
scroll to position [90, 0]
click at [429, 352] on span "Choose image" at bounding box center [407, 352] width 83 height 13
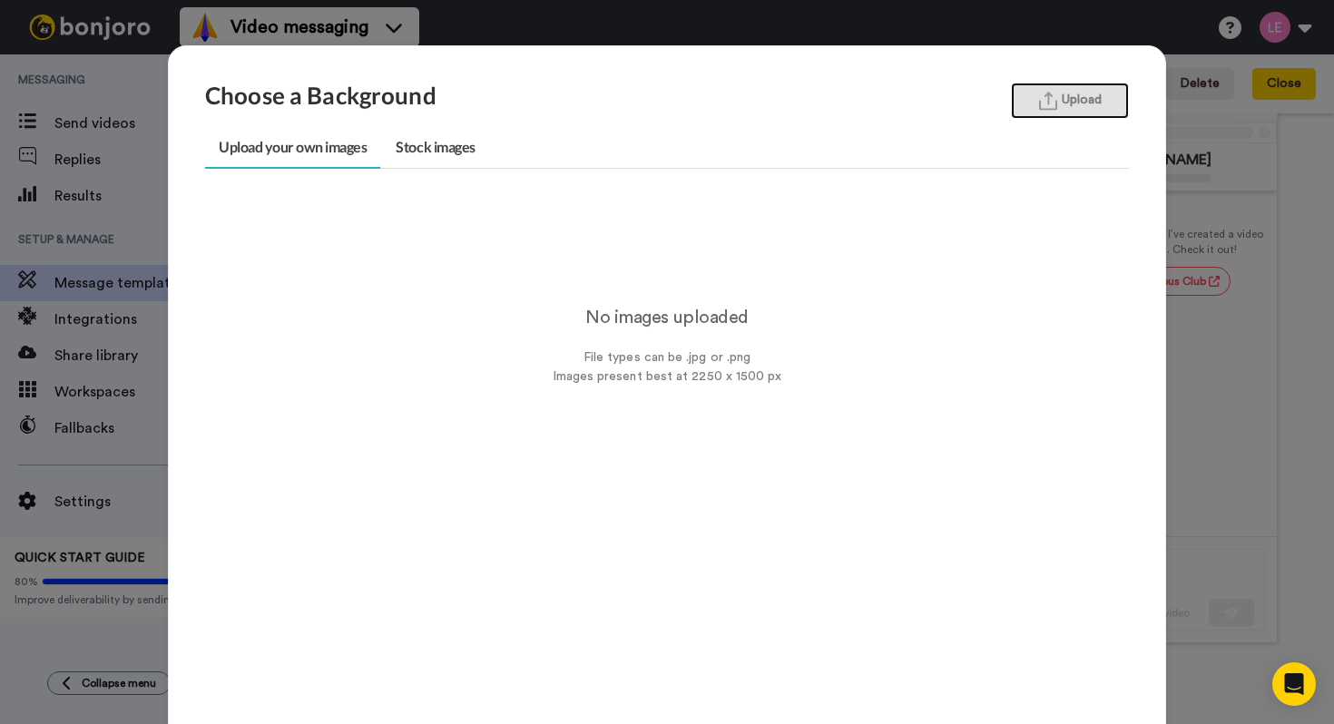
click at [1087, 105] on button "Upload" at bounding box center [1070, 101] width 118 height 36
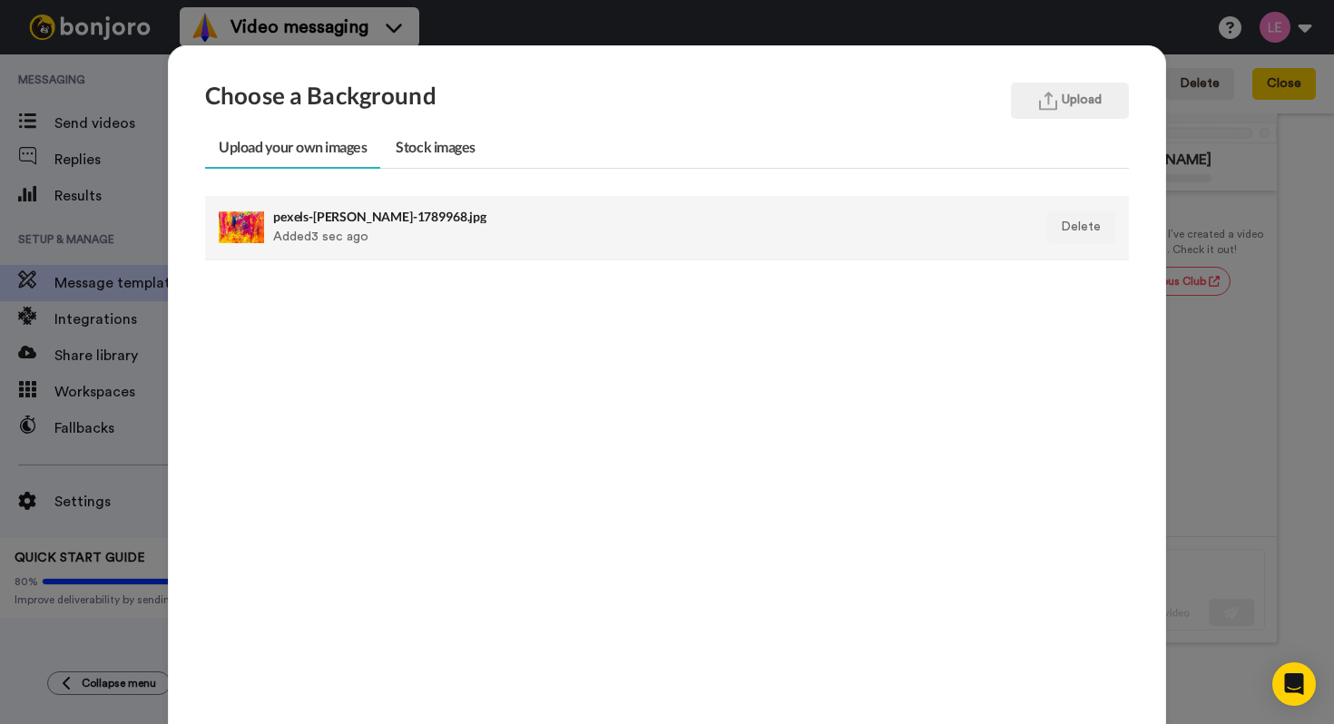
click at [396, 225] on div "pexels-steve-1789968.jpg Added 3 sec ago" at bounding box center [578, 227] width 610 height 45
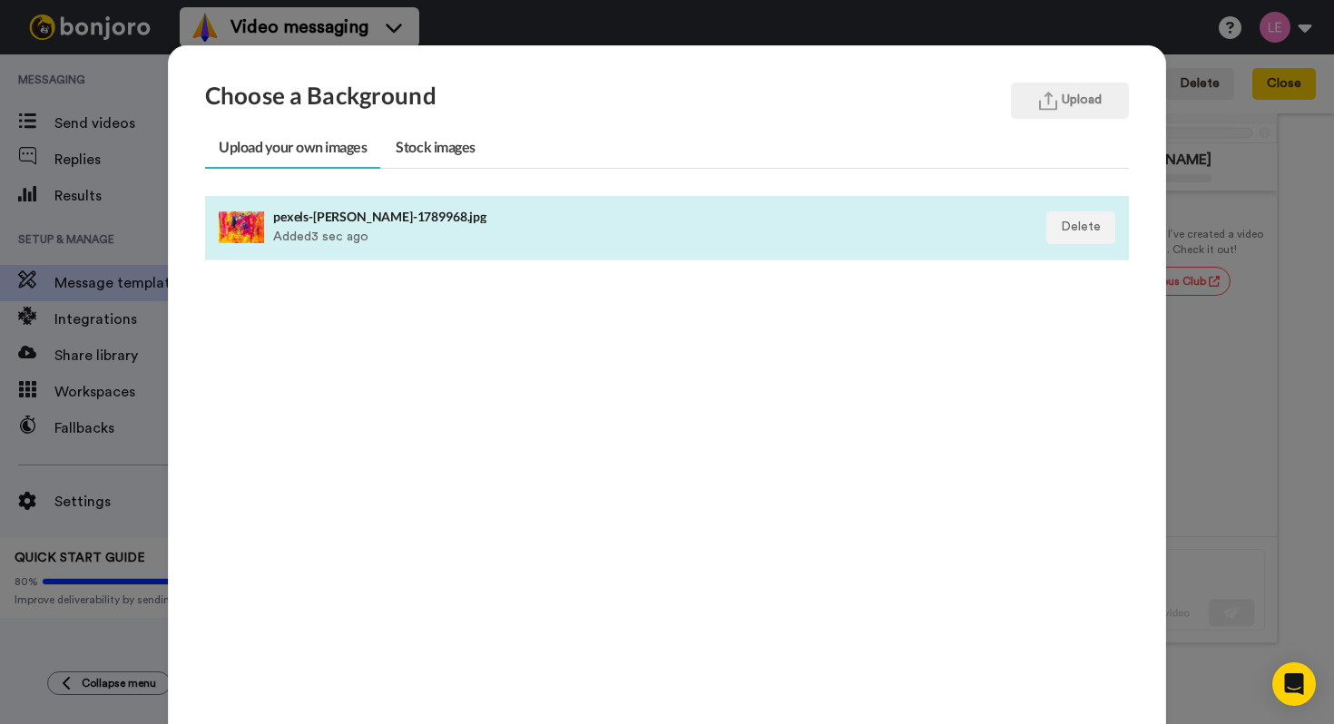
click at [588, 241] on div "pexels-steve-1789968.jpg Added 3 sec ago" at bounding box center [578, 227] width 610 height 45
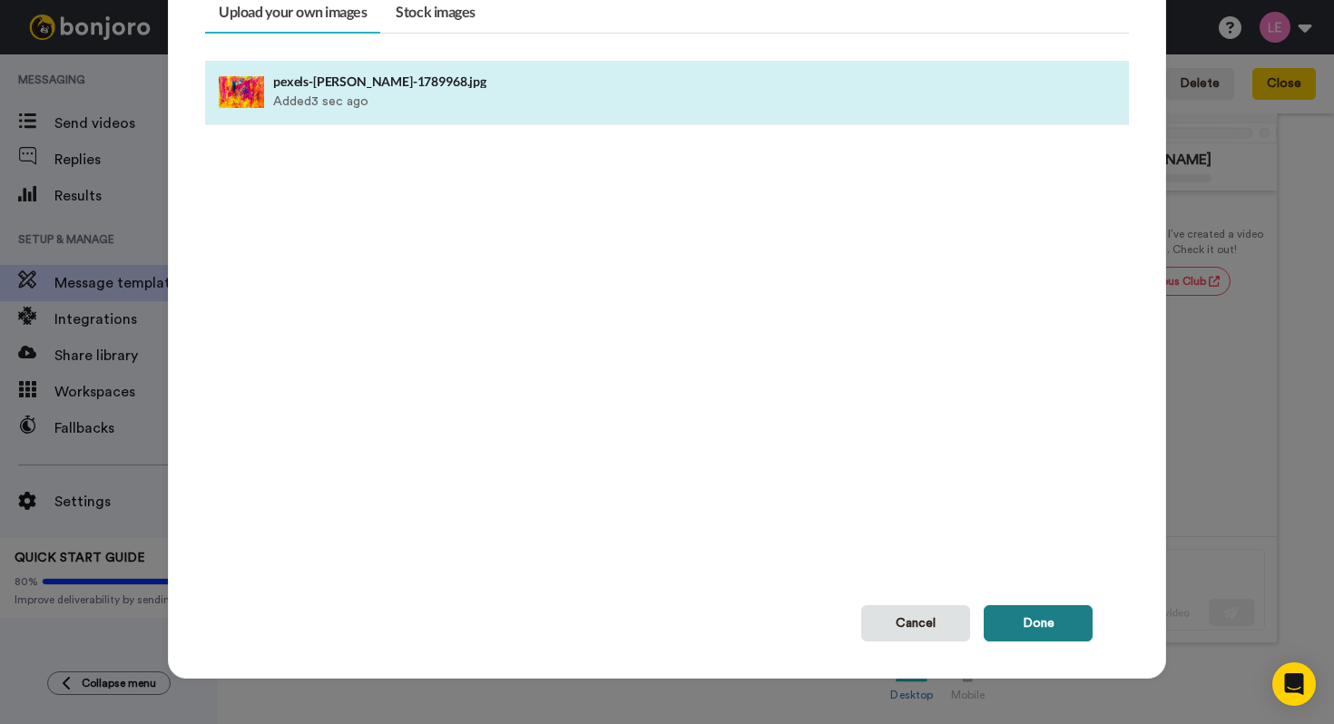
click at [1050, 622] on button "Done" at bounding box center [1038, 623] width 109 height 36
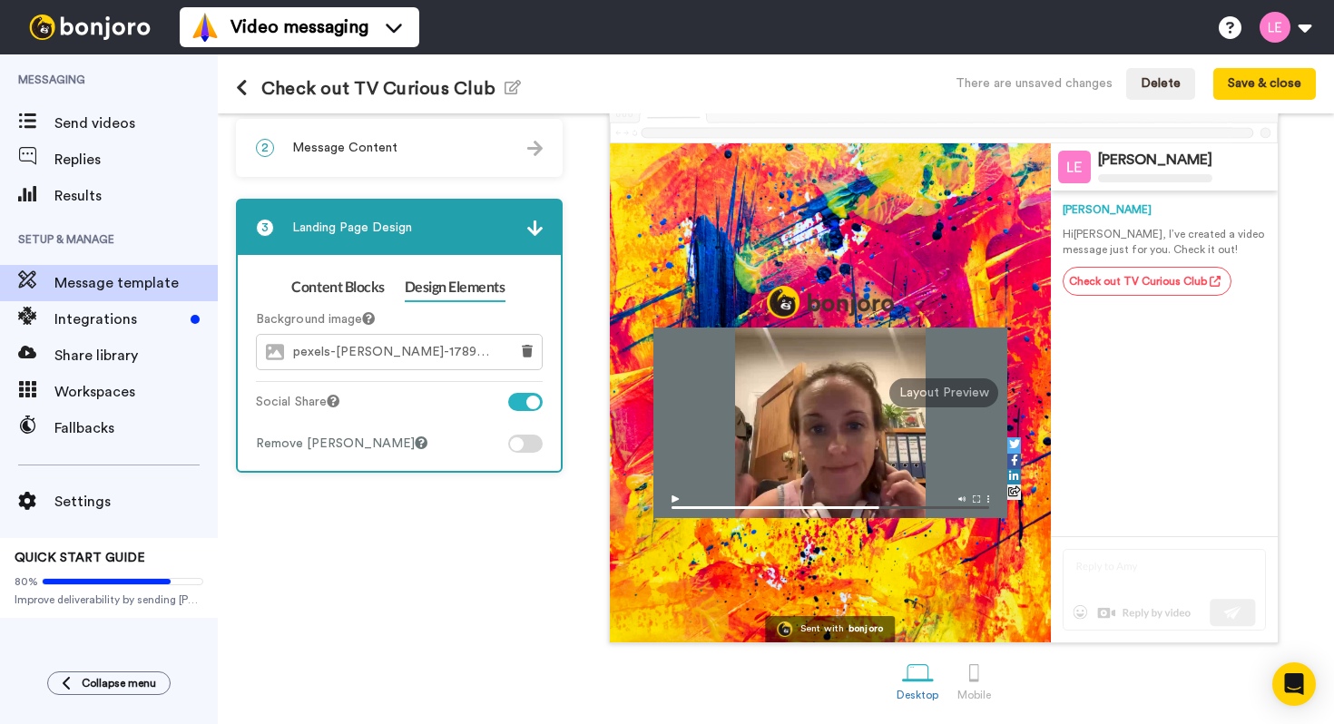
click at [413, 352] on span "pexels-steve-1789968.jpg" at bounding box center [396, 352] width 206 height 15
click at [526, 402] on div at bounding box center [533, 403] width 14 height 14
click at [515, 402] on div at bounding box center [525, 402] width 34 height 18
click at [526, 402] on div at bounding box center [533, 403] width 14 height 14
click at [521, 354] on button at bounding box center [527, 352] width 29 height 34
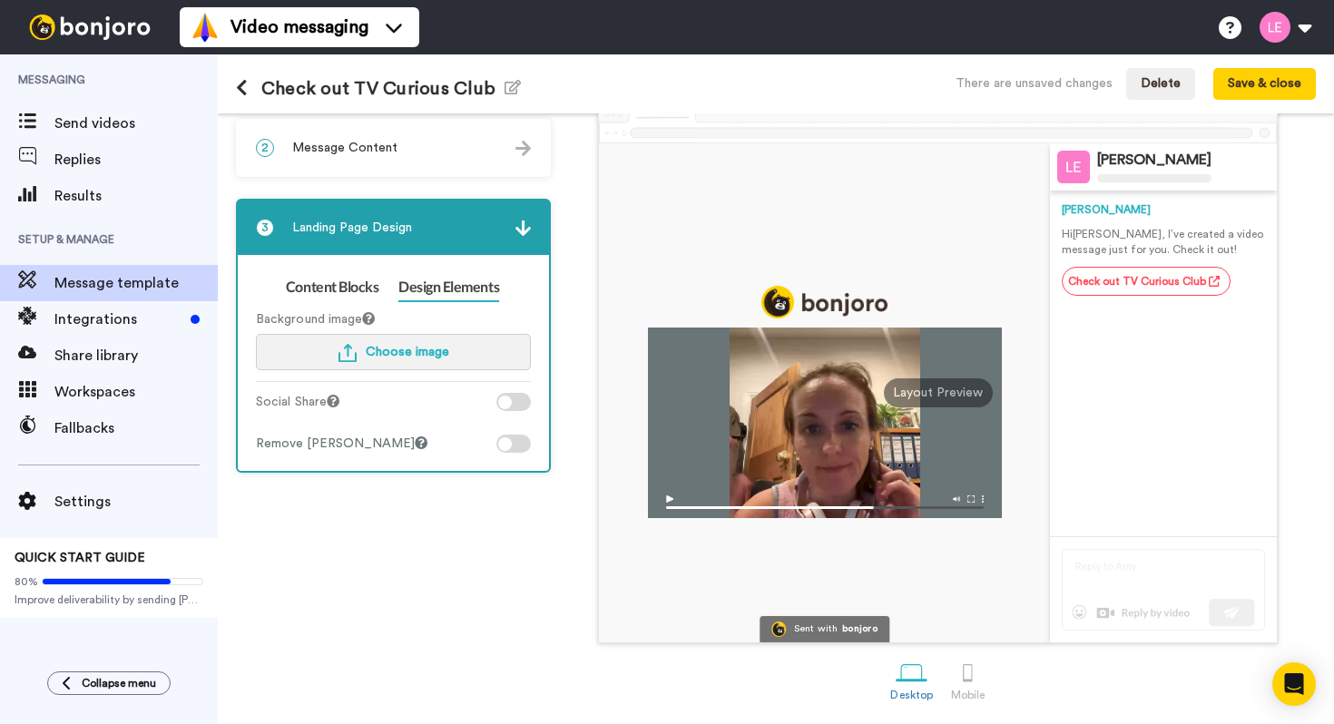
click at [461, 352] on button "Choose image" at bounding box center [393, 352] width 275 height 36
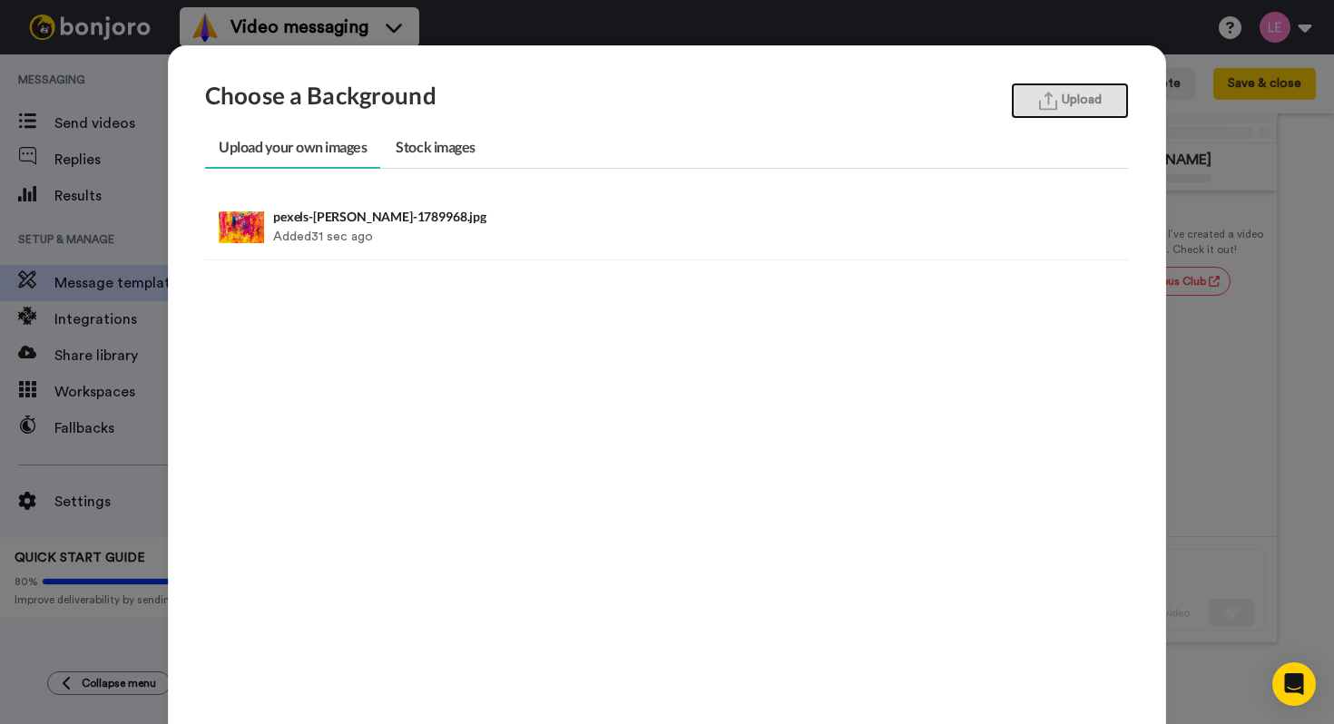
click at [1097, 105] on button "Upload" at bounding box center [1070, 101] width 118 height 36
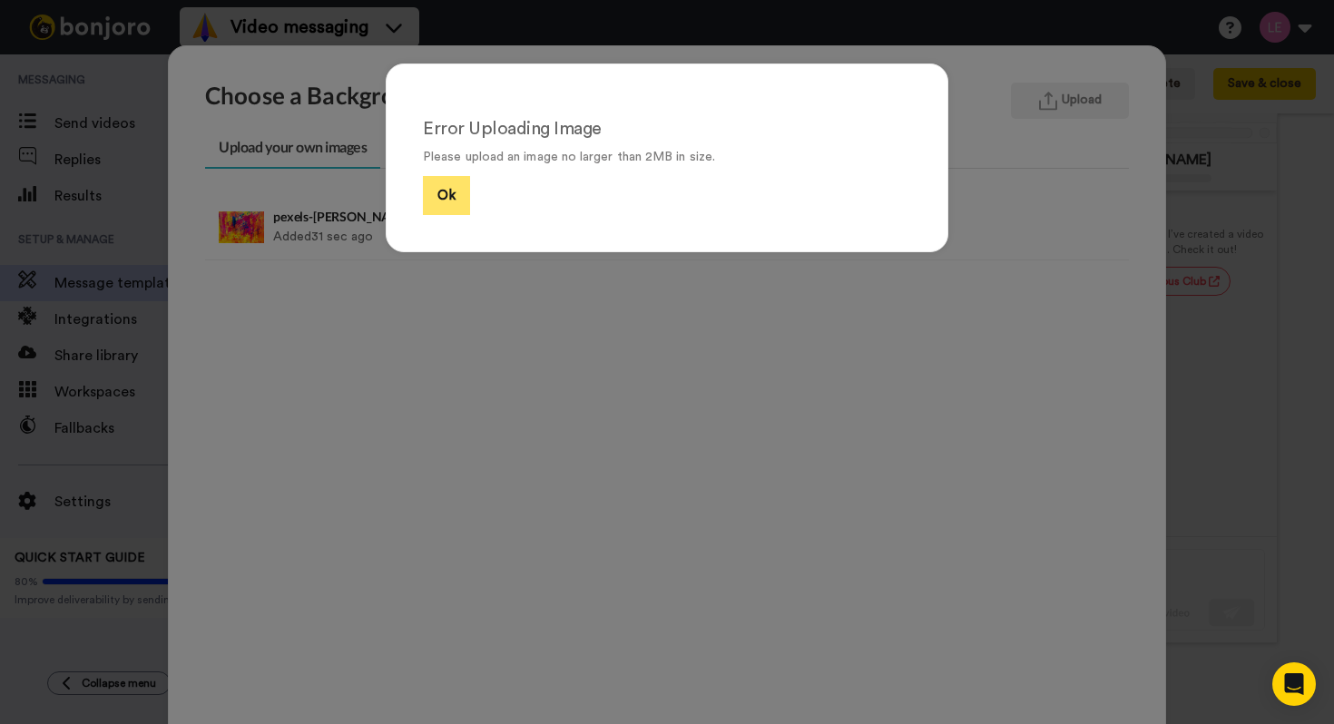
click at [450, 196] on button "Ok" at bounding box center [446, 195] width 47 height 39
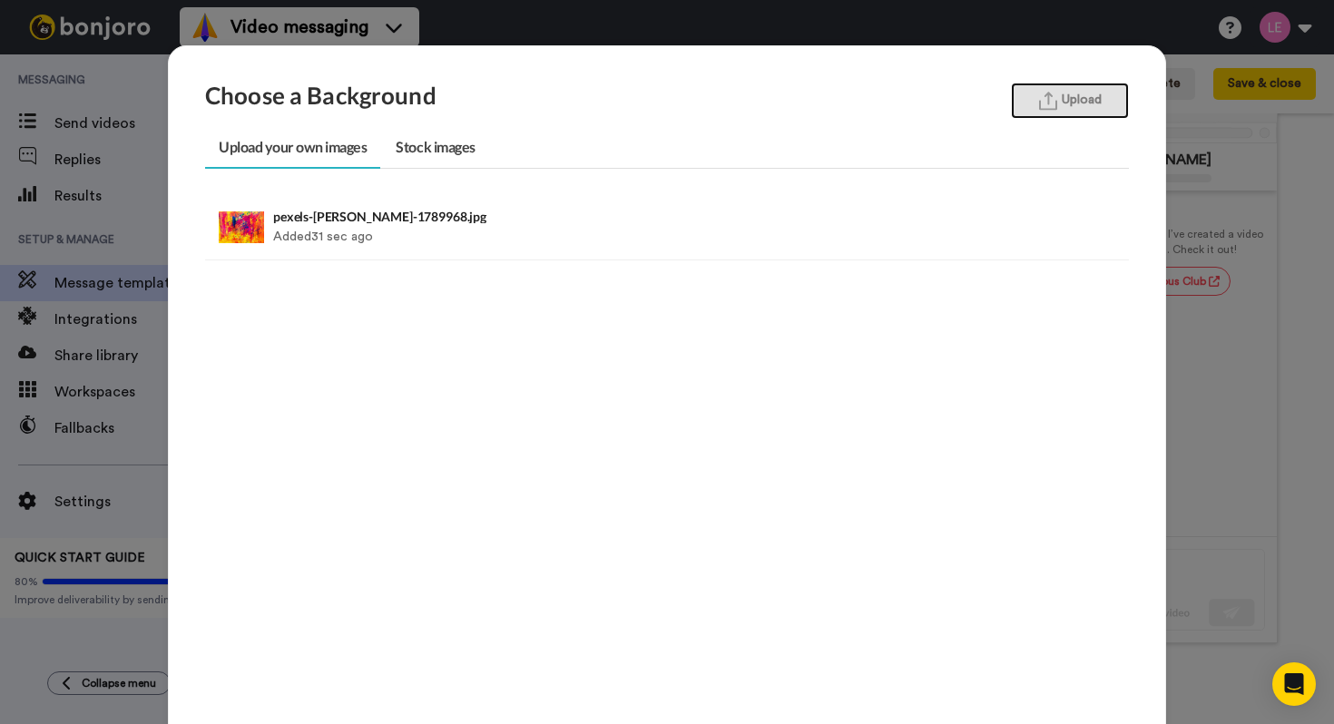
click at [1050, 101] on img "button" at bounding box center [1048, 101] width 18 height 19
click at [524, 350] on ul "pexels-steve-1789968.jpg Added 31 sec ago Delete" at bounding box center [667, 445] width 924 height 499
click at [1040, 112] on button "Upload" at bounding box center [1070, 101] width 118 height 36
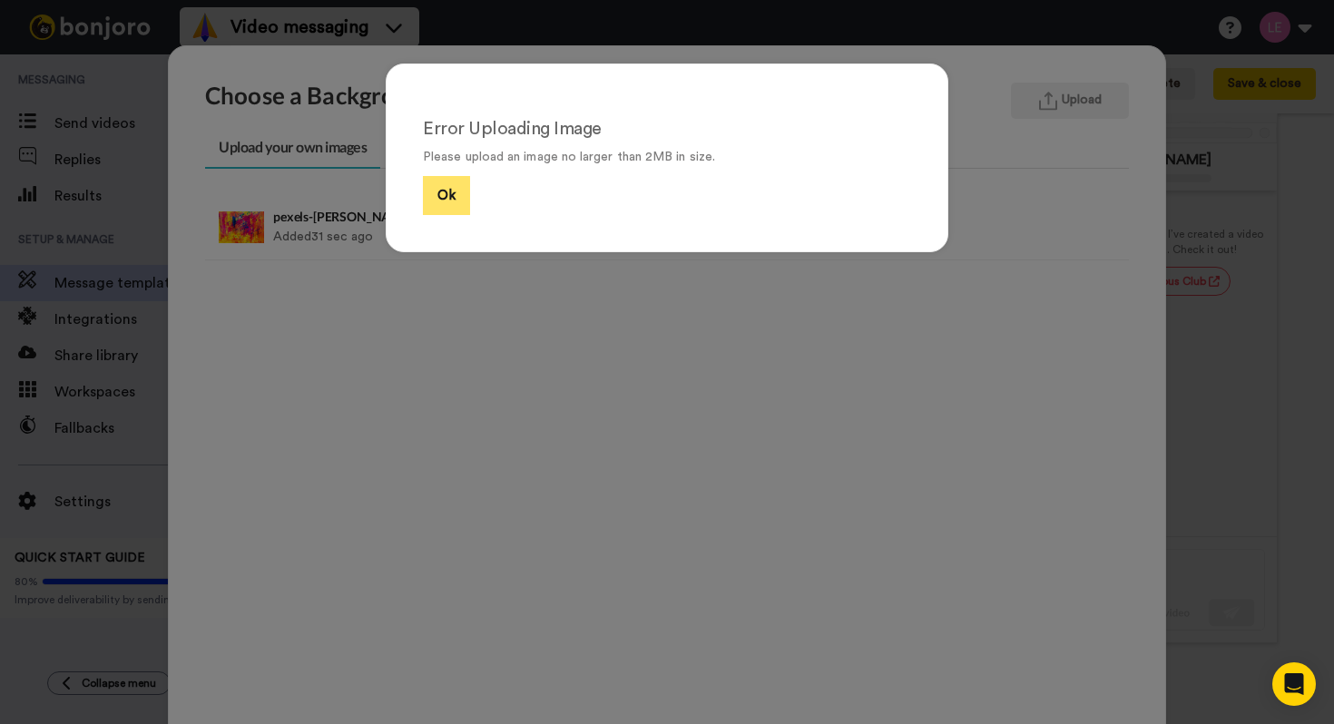
click at [429, 194] on button "Ok" at bounding box center [446, 195] width 47 height 39
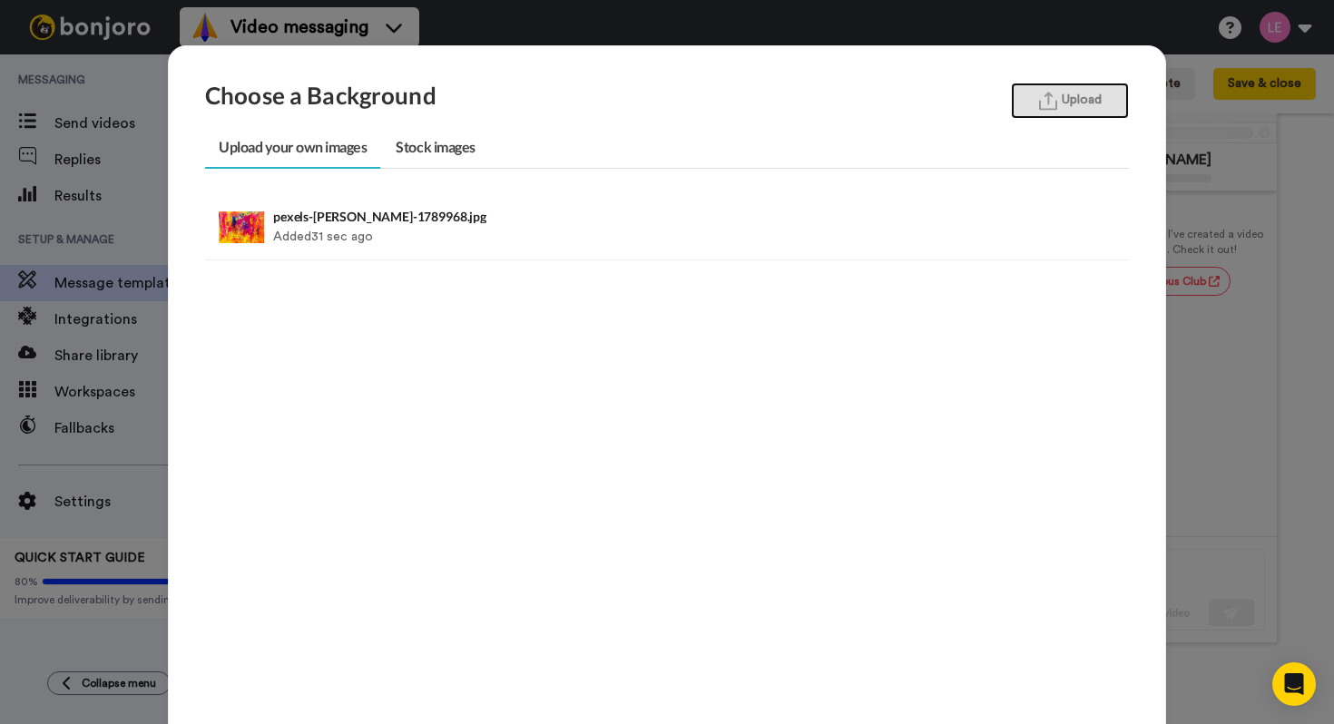
click at [1055, 98] on img "button" at bounding box center [1048, 101] width 18 height 19
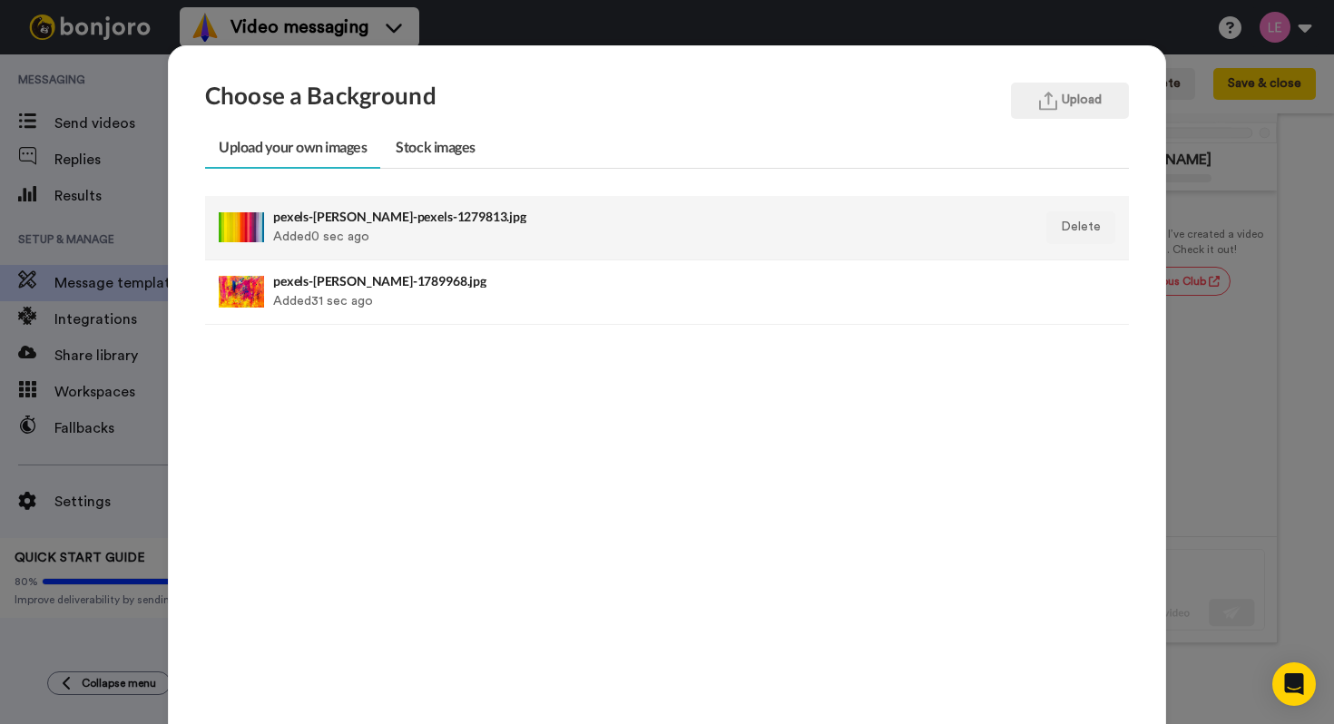
click at [740, 226] on div "pexels-magda-ehlers-pexels-1279813.jpg Added 0 sec ago" at bounding box center [578, 227] width 610 height 45
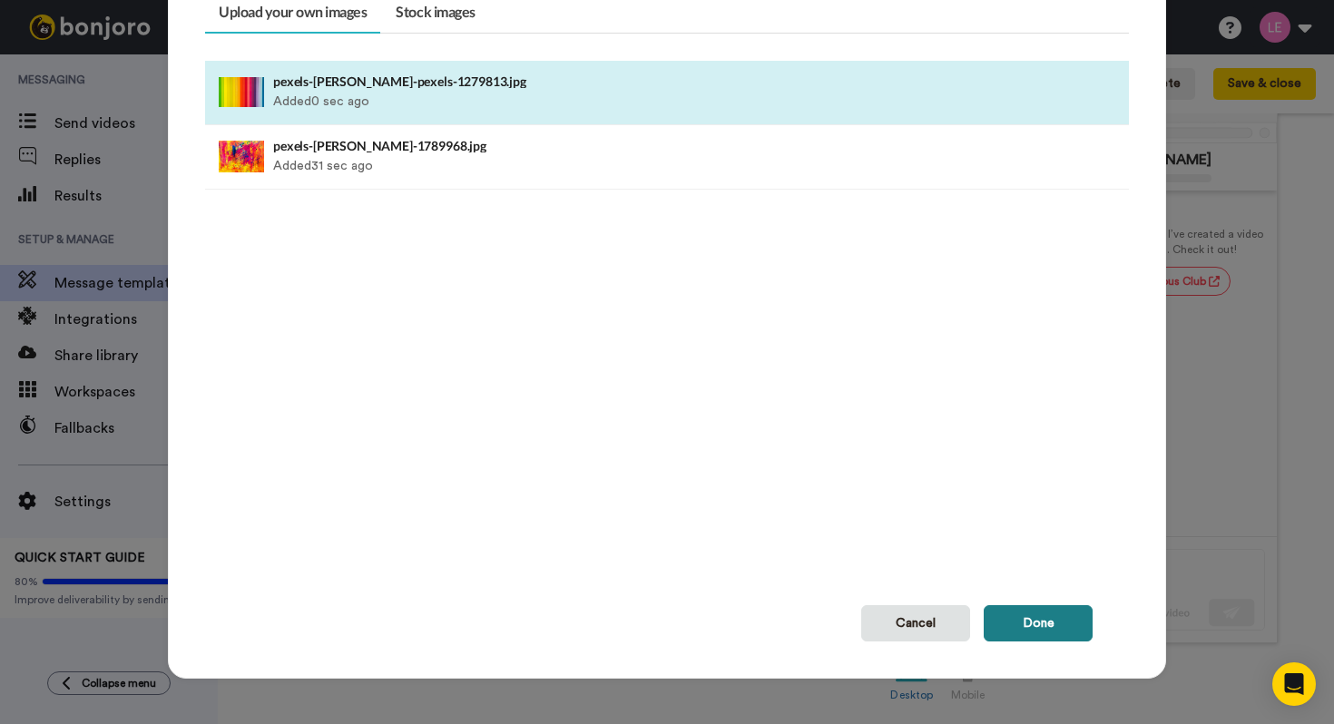
click at [1015, 618] on button "Done" at bounding box center [1038, 623] width 109 height 36
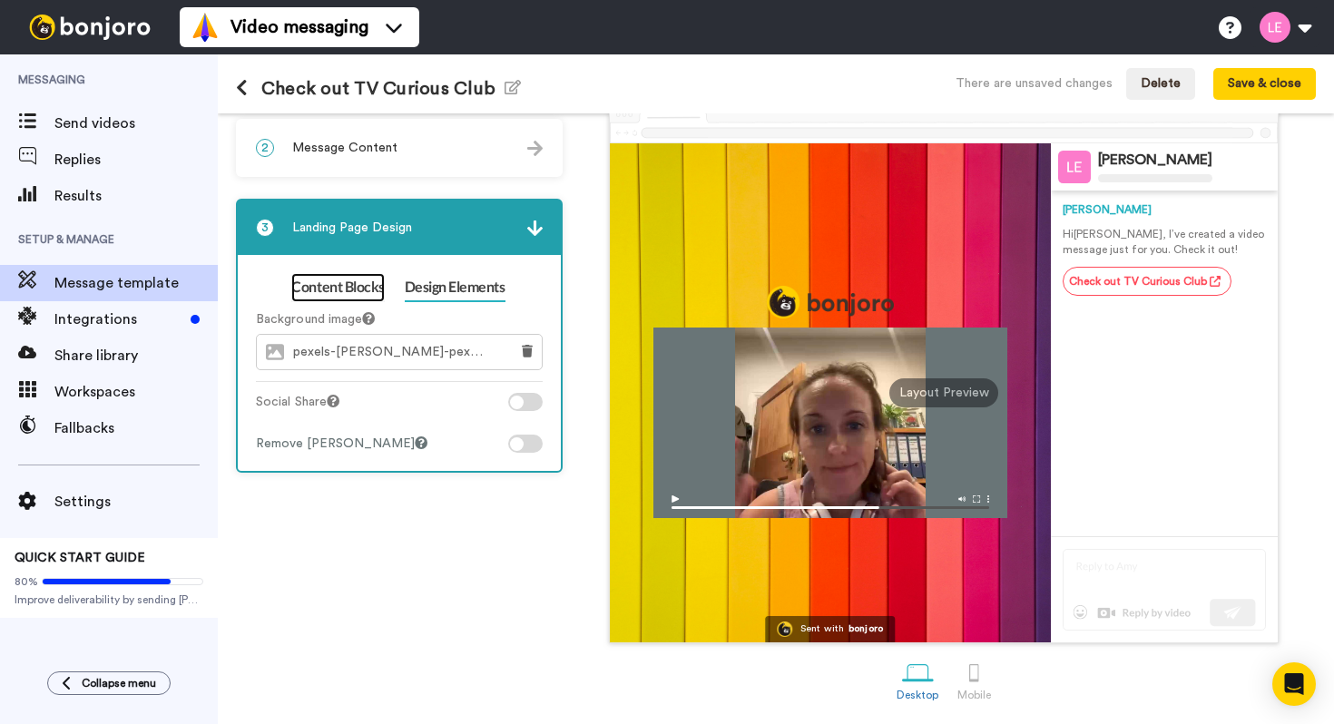
click at [326, 290] on link "Content Blocks" at bounding box center [337, 287] width 93 height 29
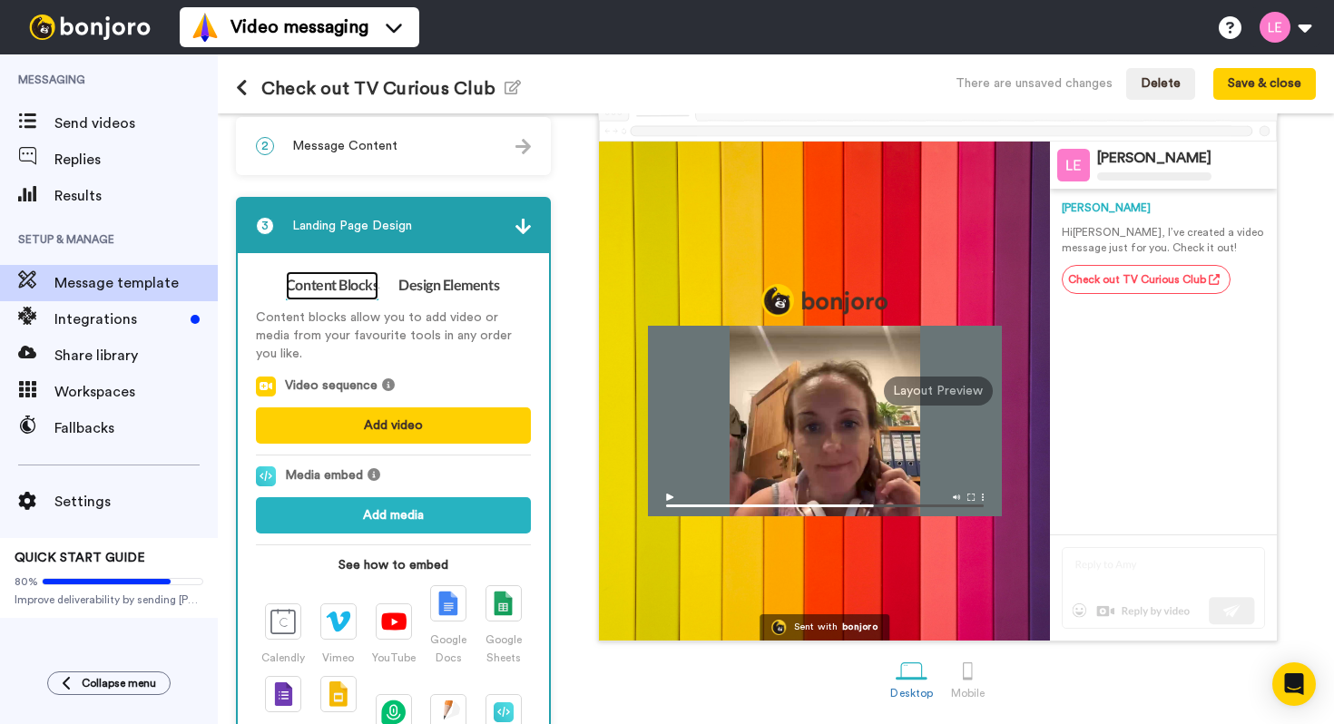
scroll to position [175, 0]
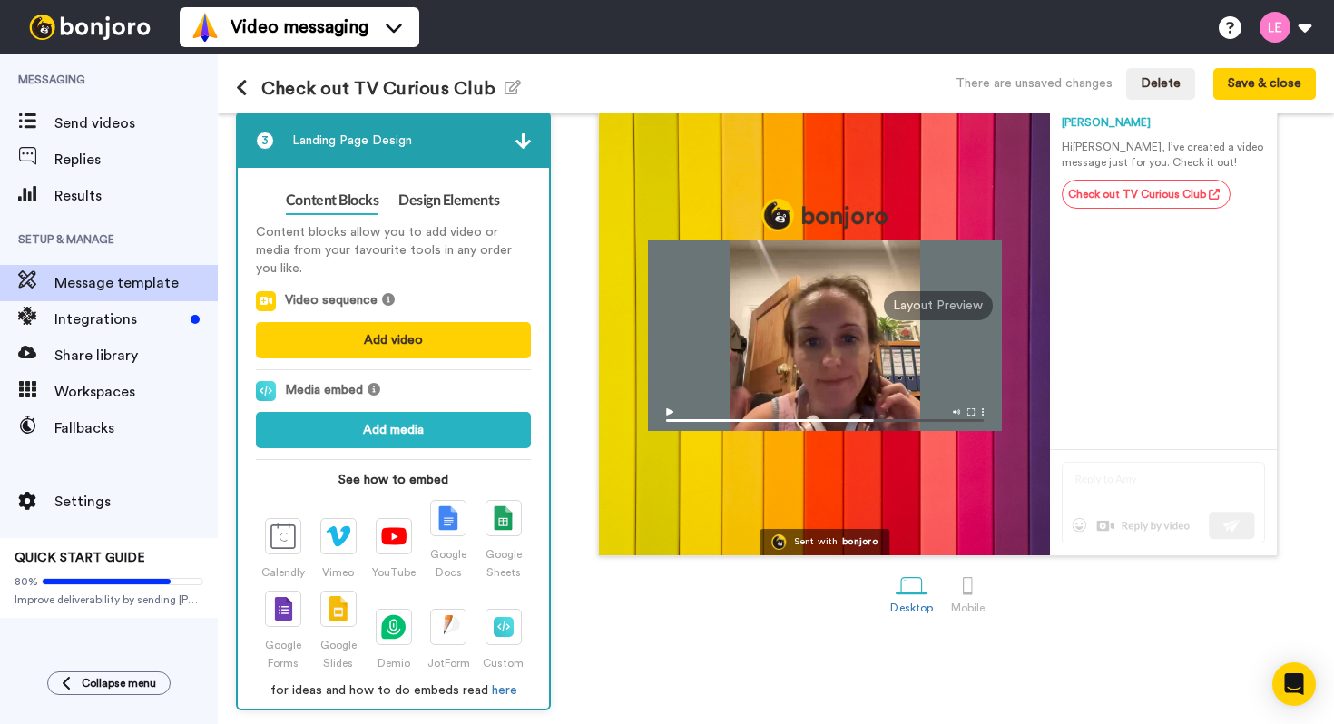
click at [682, 365] on div at bounding box center [825, 336] width 354 height 191
click at [672, 414] on img at bounding box center [825, 415] width 354 height 32
click at [467, 193] on link "Design Elements" at bounding box center [448, 200] width 101 height 29
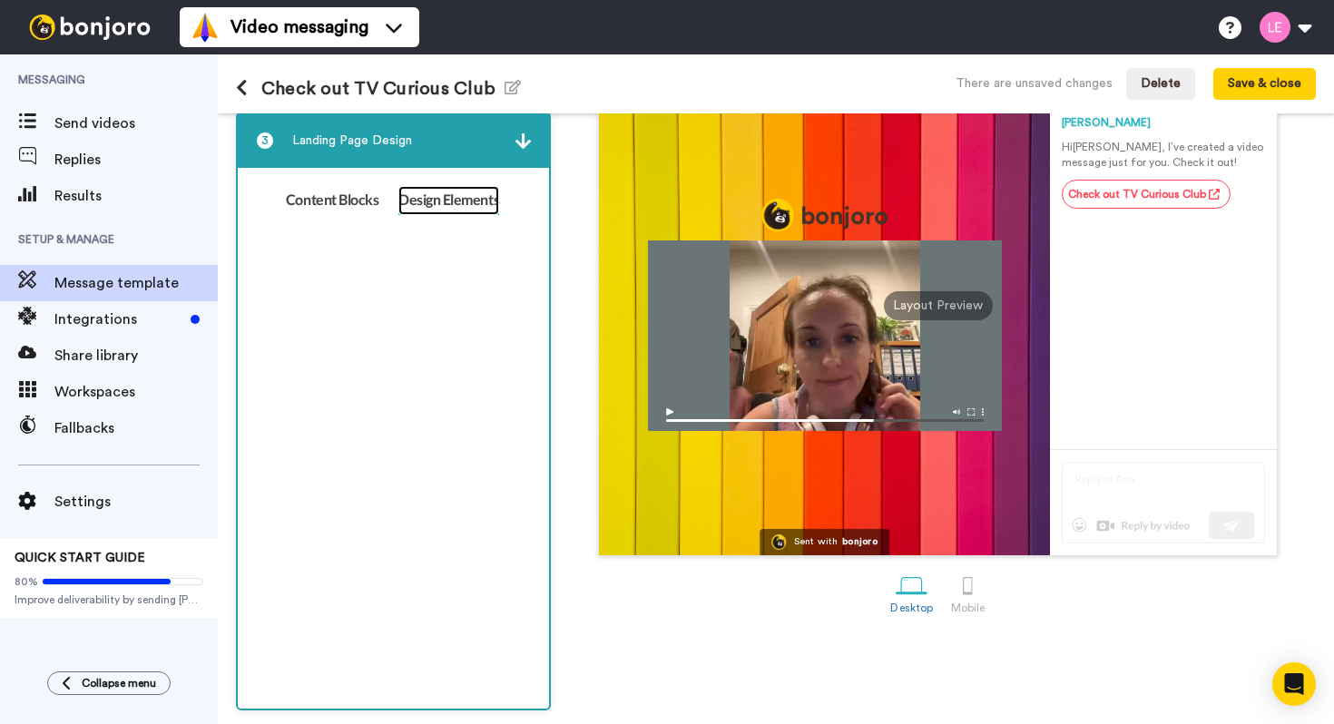
scroll to position [90, 0]
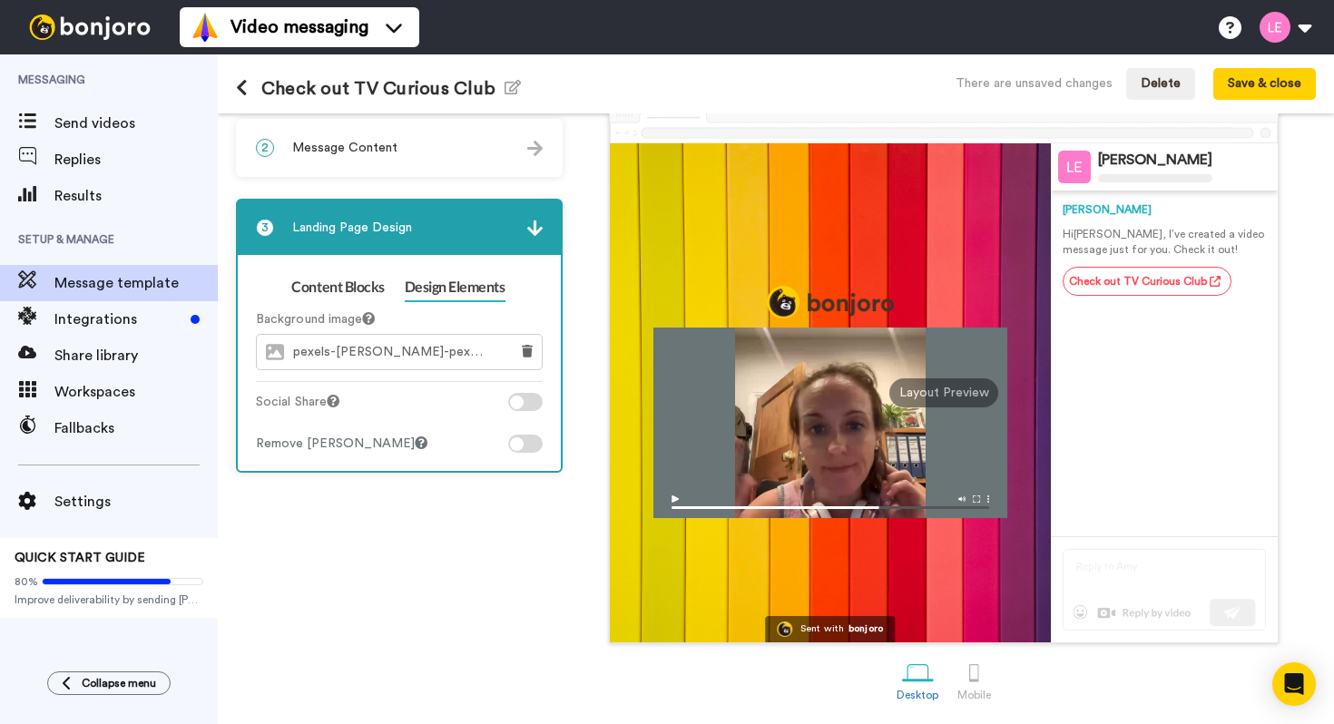
click at [523, 402] on div at bounding box center [517, 403] width 14 height 14
click at [523, 402] on div at bounding box center [525, 402] width 34 height 18
click at [523, 444] on div at bounding box center [517, 444] width 14 height 14
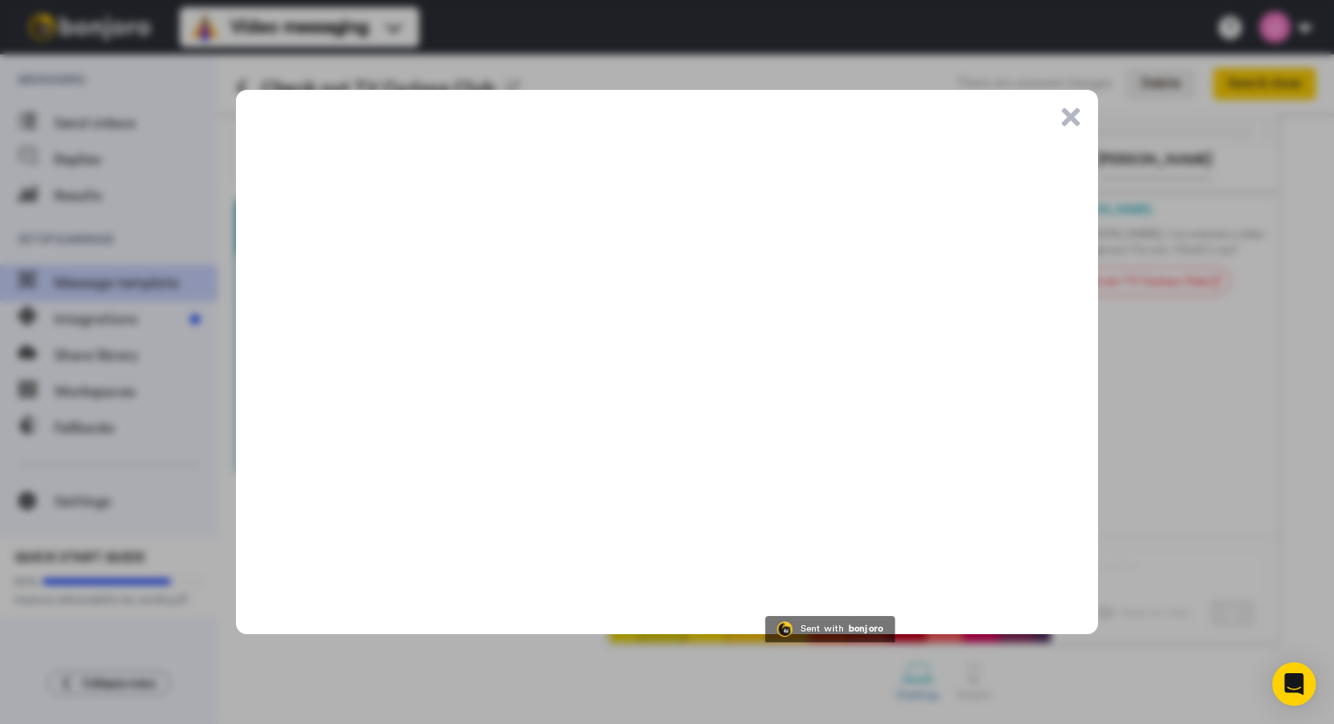
click at [1067, 122] on button ".cls-1{stroke-width:0px;}" at bounding box center [1071, 117] width 18 height 18
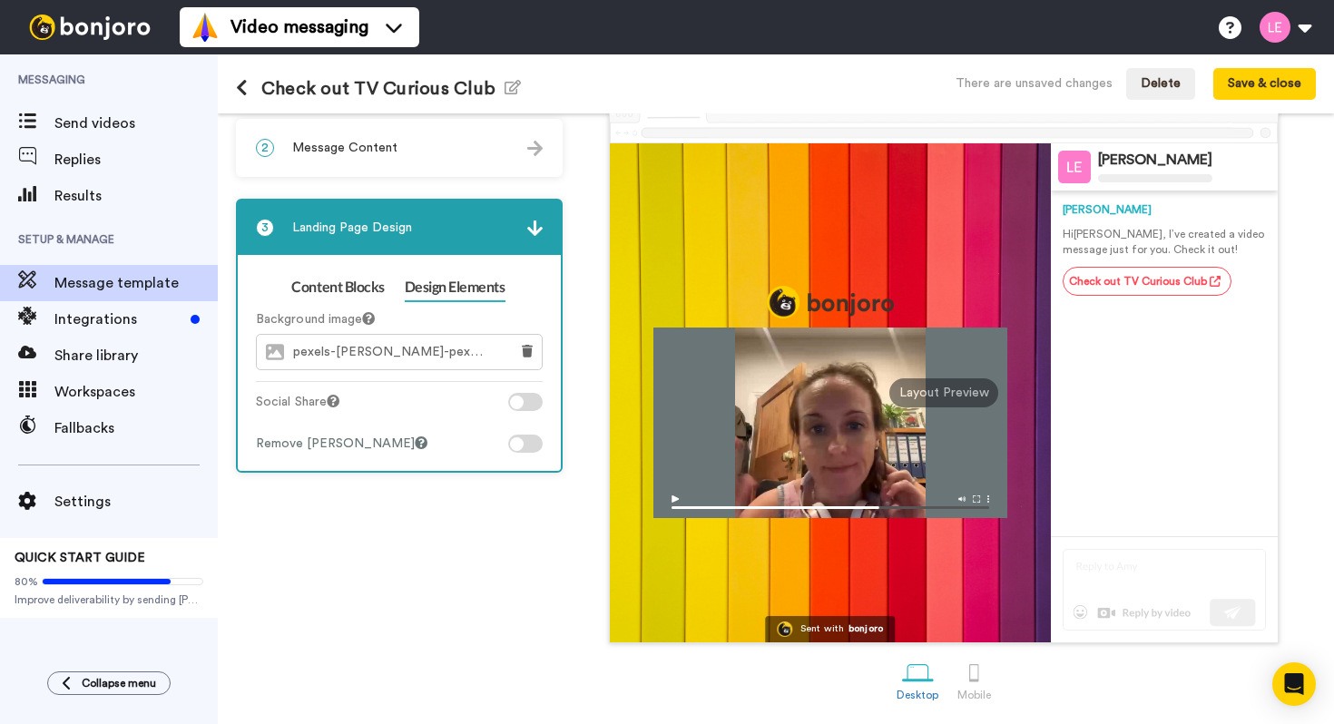
click at [1161, 240] on p "Hi Tom , I’ve created a video message just for you. Check it out!" at bounding box center [1164, 242] width 203 height 31
click at [427, 349] on span "pexels-magda-ehlers-pexels-1279813.jpg" at bounding box center [396, 352] width 206 height 15
click at [522, 353] on icon at bounding box center [527, 351] width 11 height 13
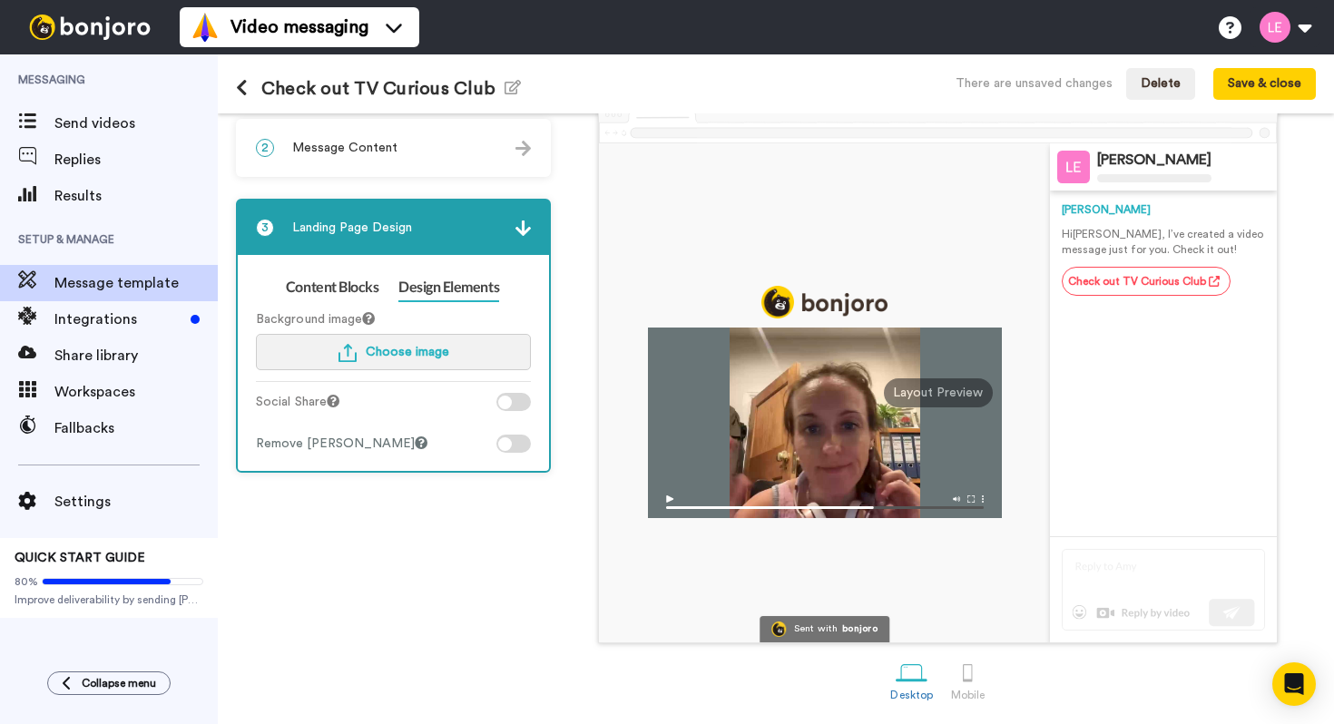
click at [423, 352] on span "Choose image" at bounding box center [407, 352] width 83 height 13
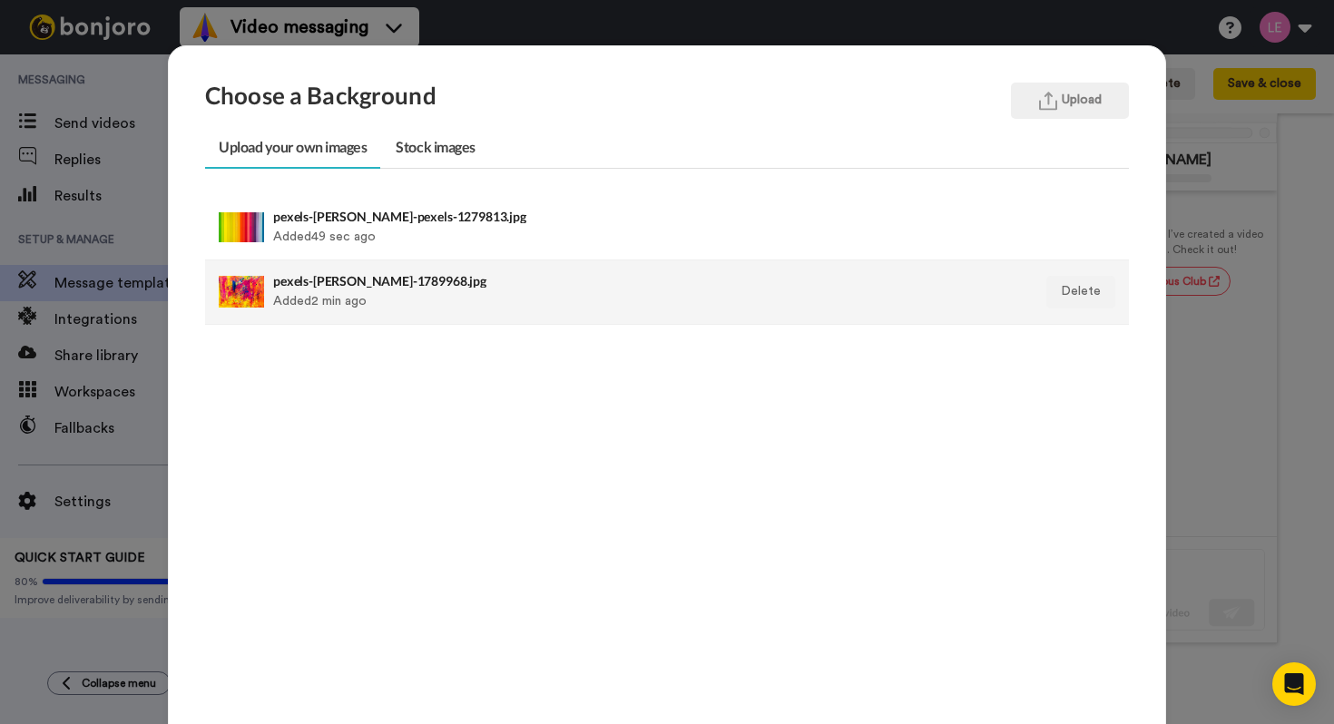
click at [415, 319] on li "pexels-steve-1789968.jpg Added 2 min ago Delete" at bounding box center [667, 292] width 924 height 64
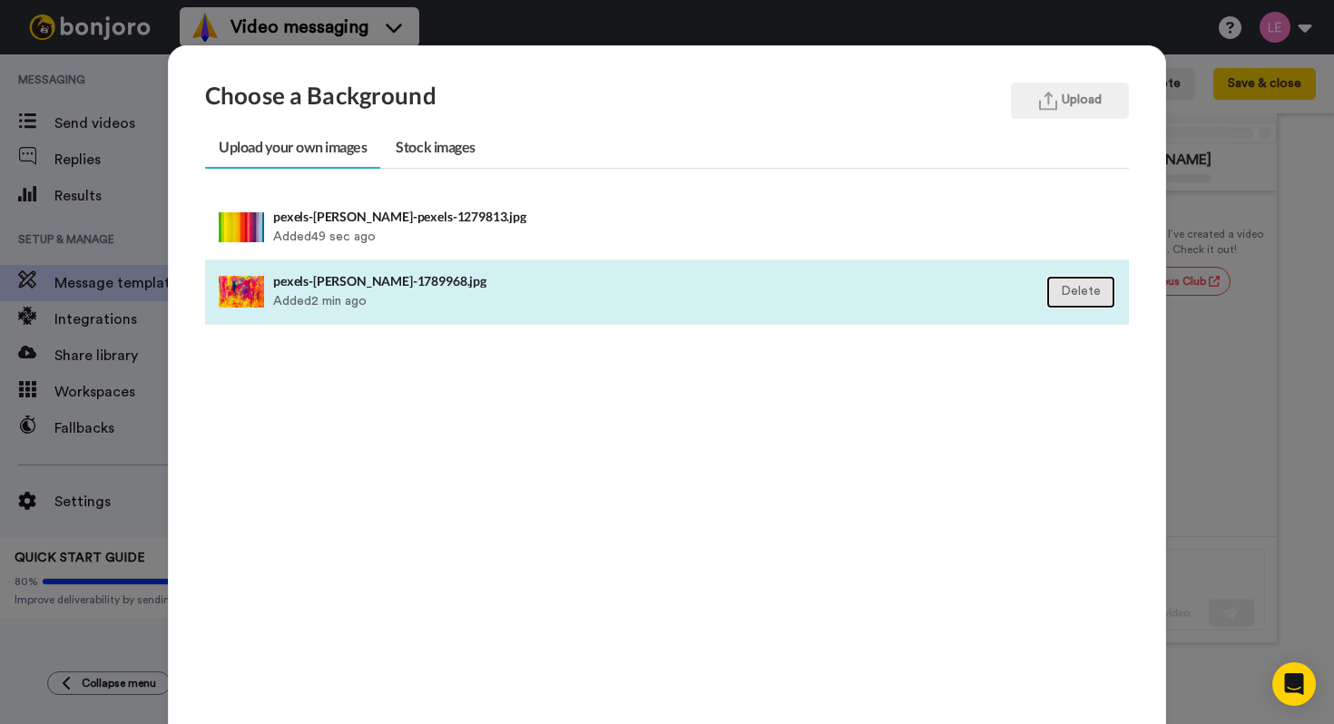
click at [1074, 285] on button "Delete" at bounding box center [1080, 292] width 69 height 33
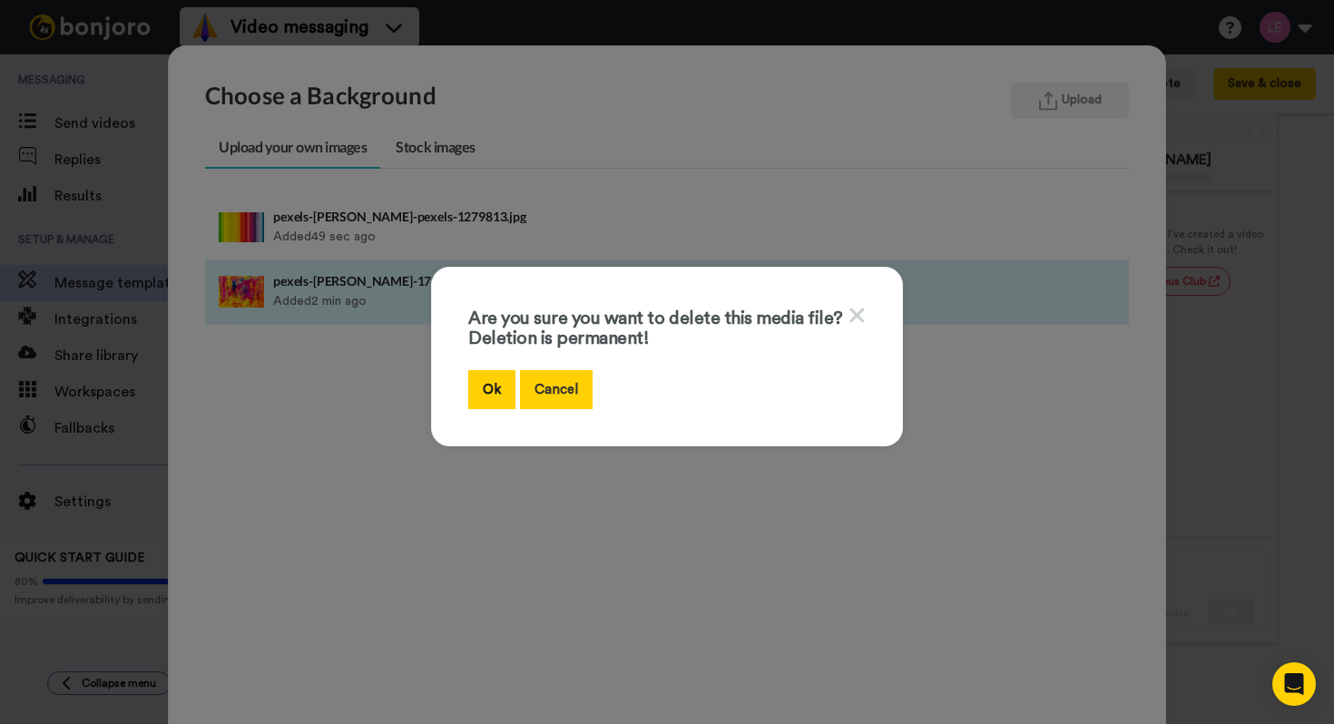
click at [573, 398] on button "Cancel" at bounding box center [556, 389] width 73 height 39
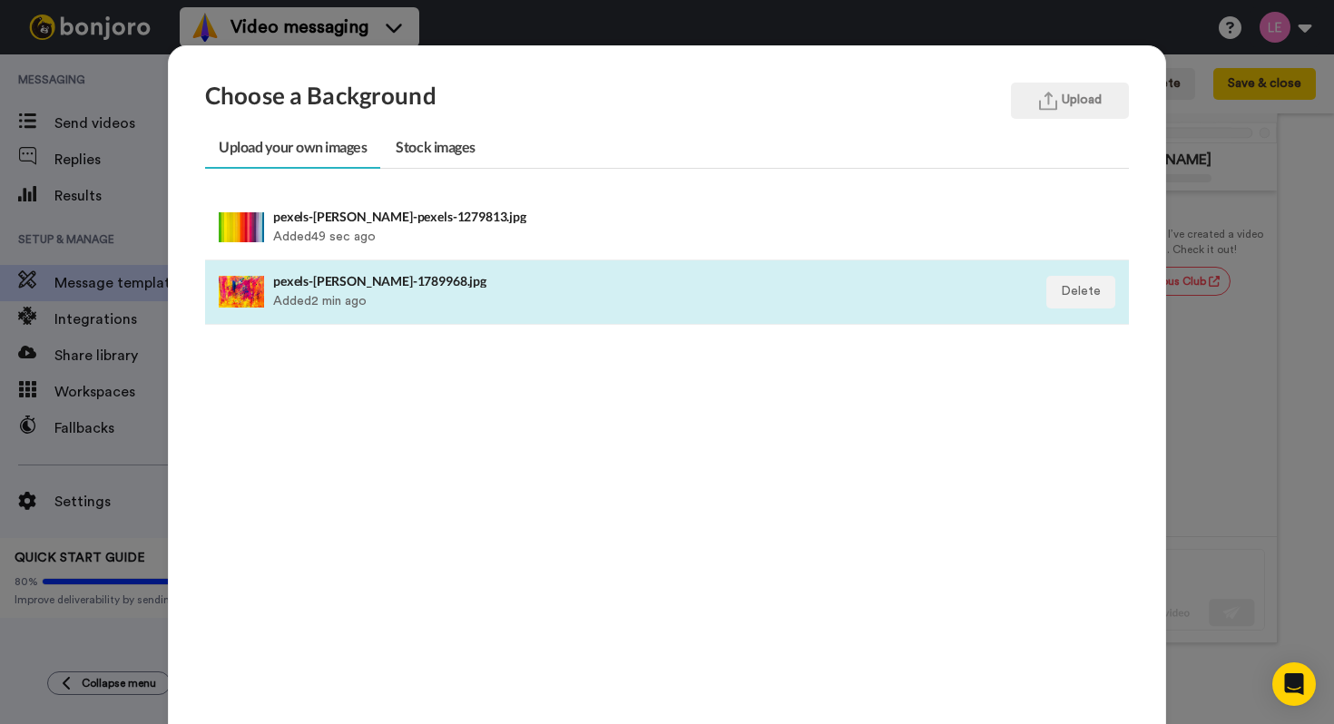
click at [544, 295] on div "pexels-steve-1789968.jpg Added 2 min ago" at bounding box center [578, 292] width 610 height 45
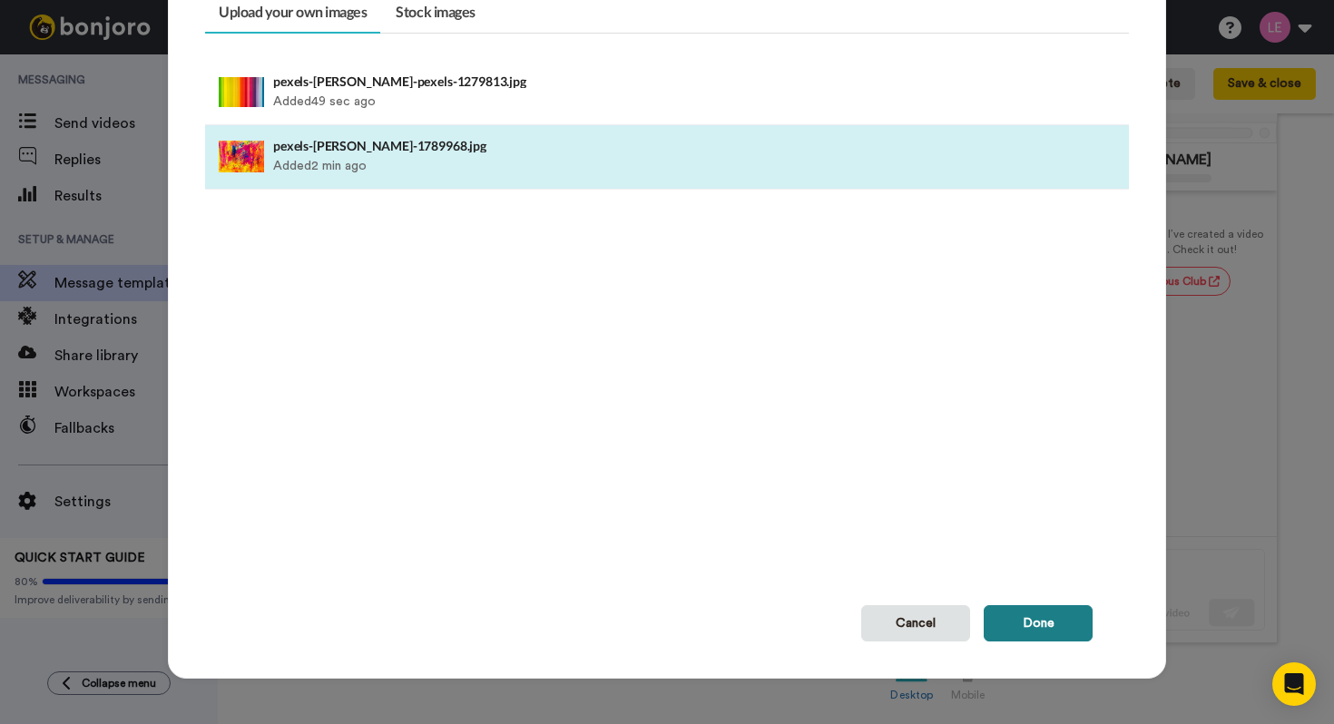
click at [1045, 607] on button "Done" at bounding box center [1038, 623] width 109 height 36
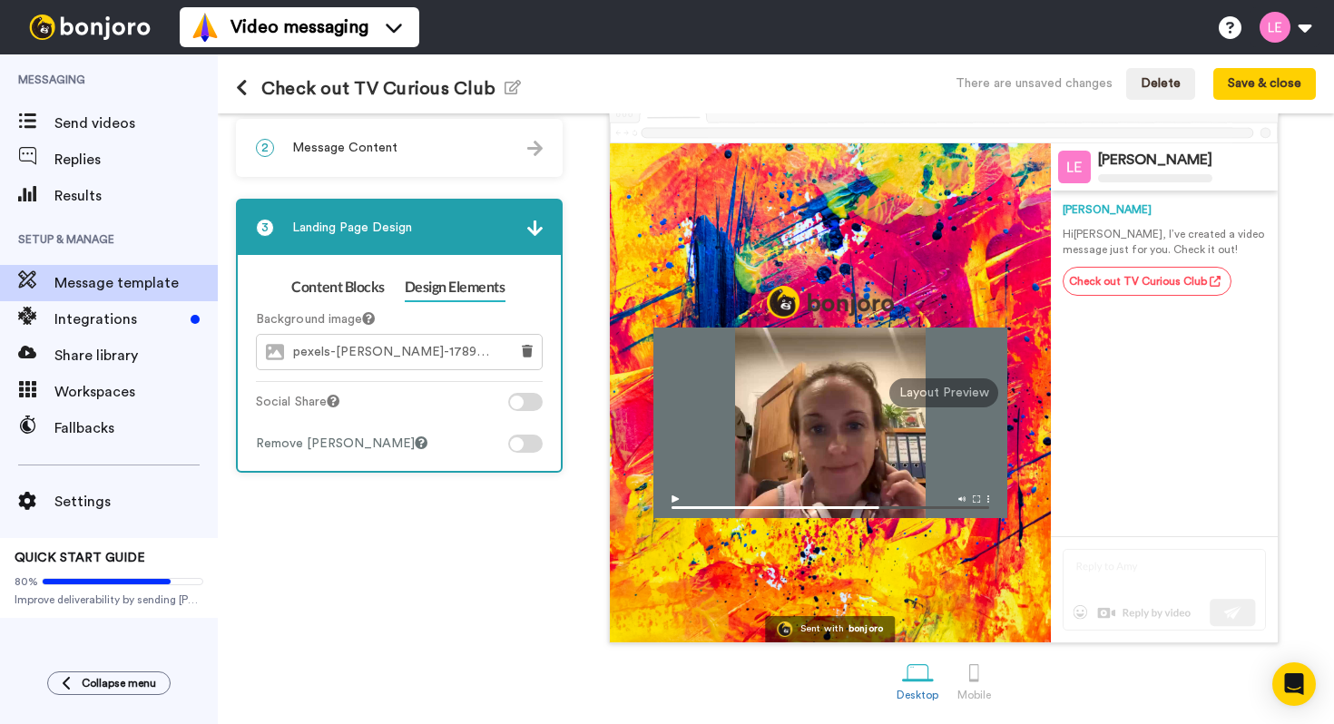
click at [380, 350] on span "pexels-steve-1789968.jpg" at bounding box center [396, 352] width 206 height 15
click at [522, 345] on icon at bounding box center [527, 351] width 11 height 13
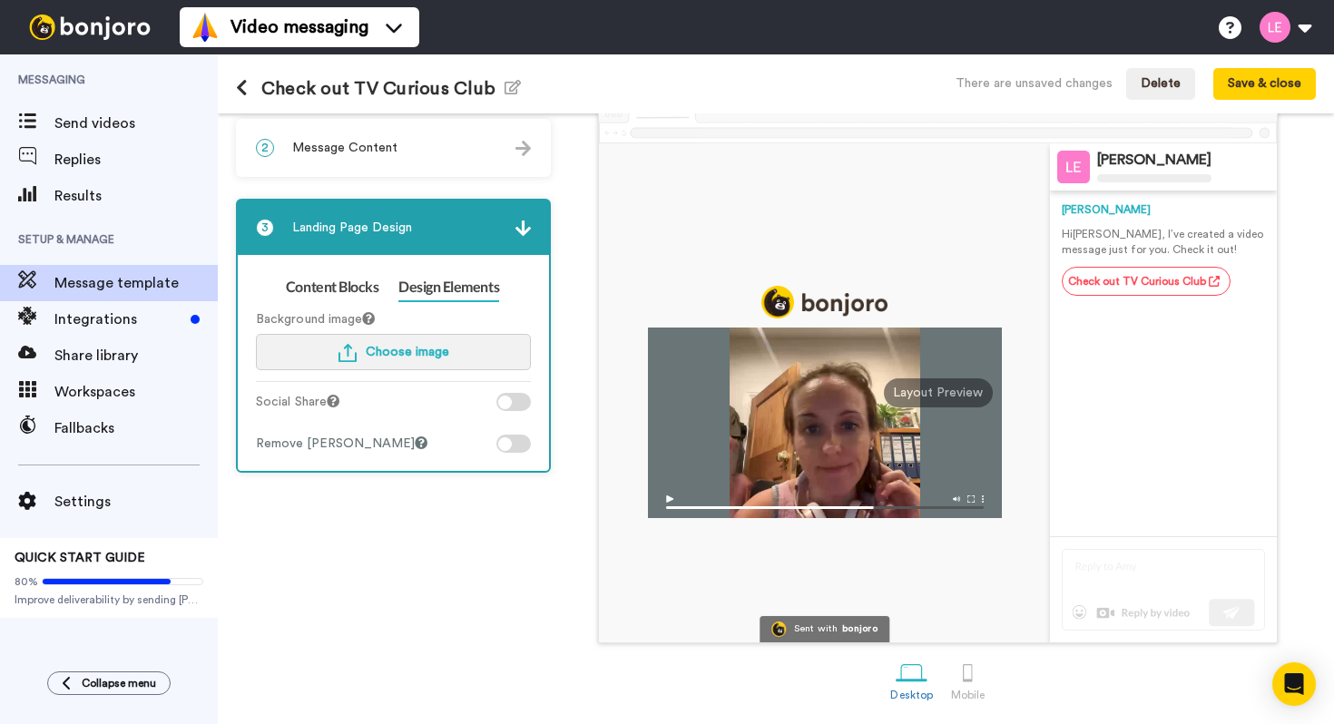
click at [414, 348] on span "Choose image" at bounding box center [407, 352] width 83 height 13
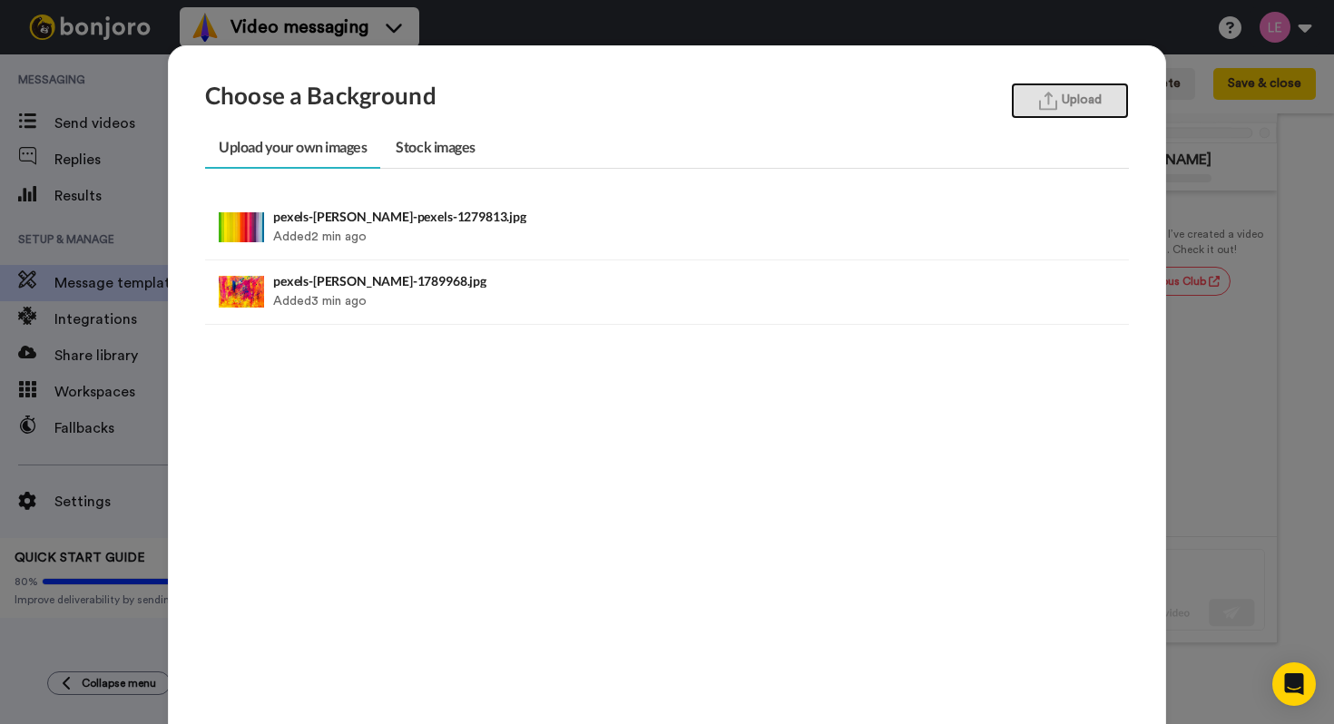
click at [1053, 111] on button "Upload" at bounding box center [1070, 101] width 118 height 36
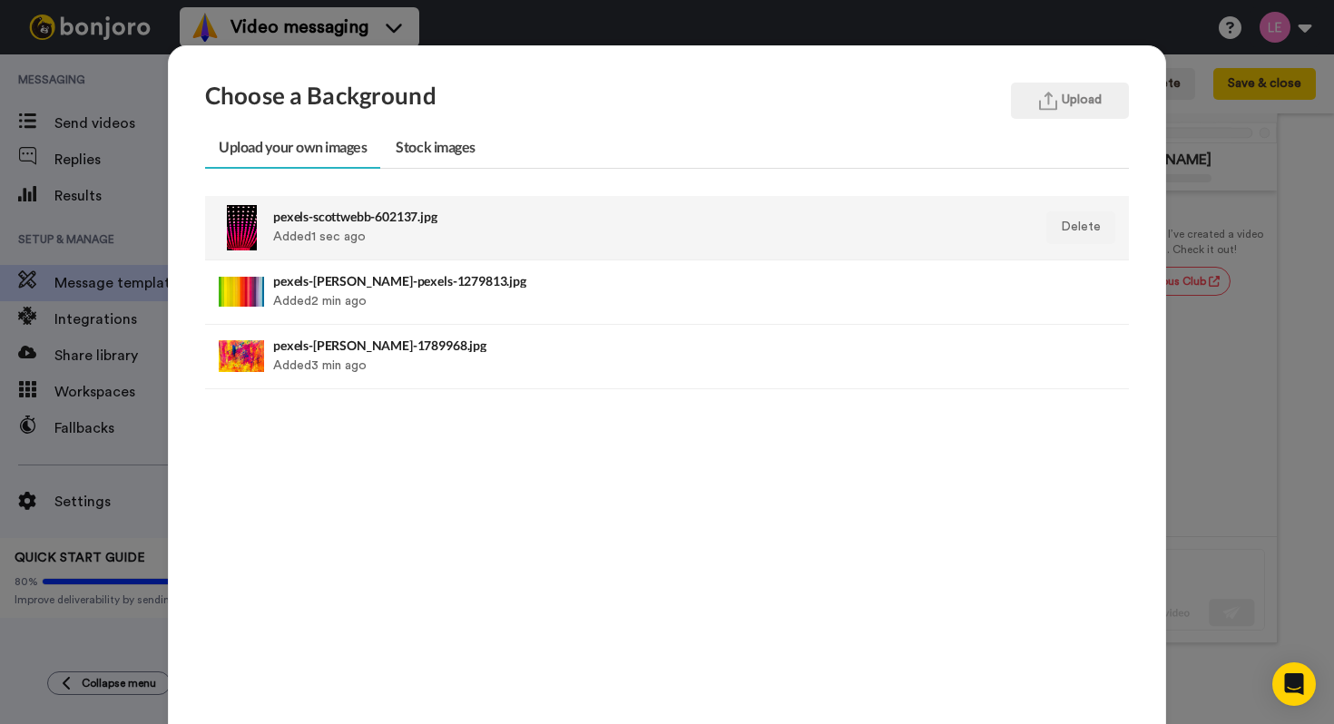
click at [654, 216] on h4 "pexels-scottwebb-602137.jpg" at bounding box center [578, 217] width 610 height 14
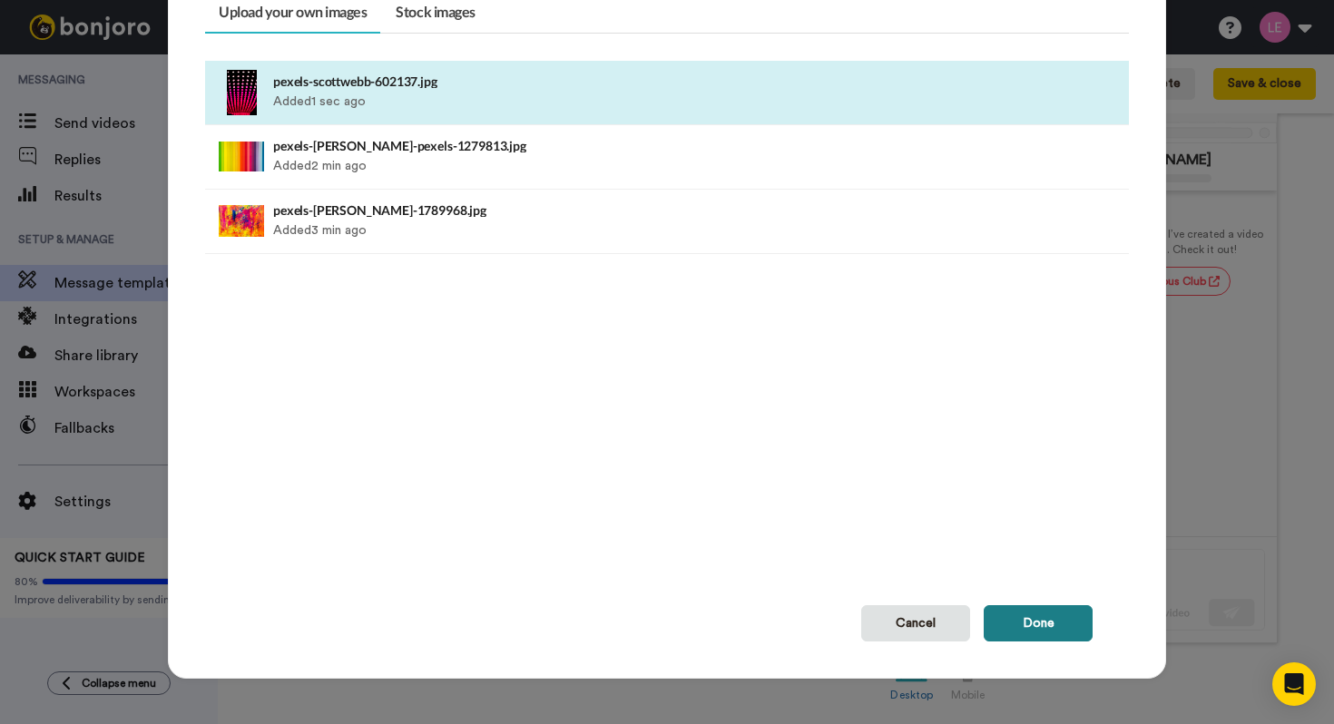
click at [1061, 622] on button "Done" at bounding box center [1038, 623] width 109 height 36
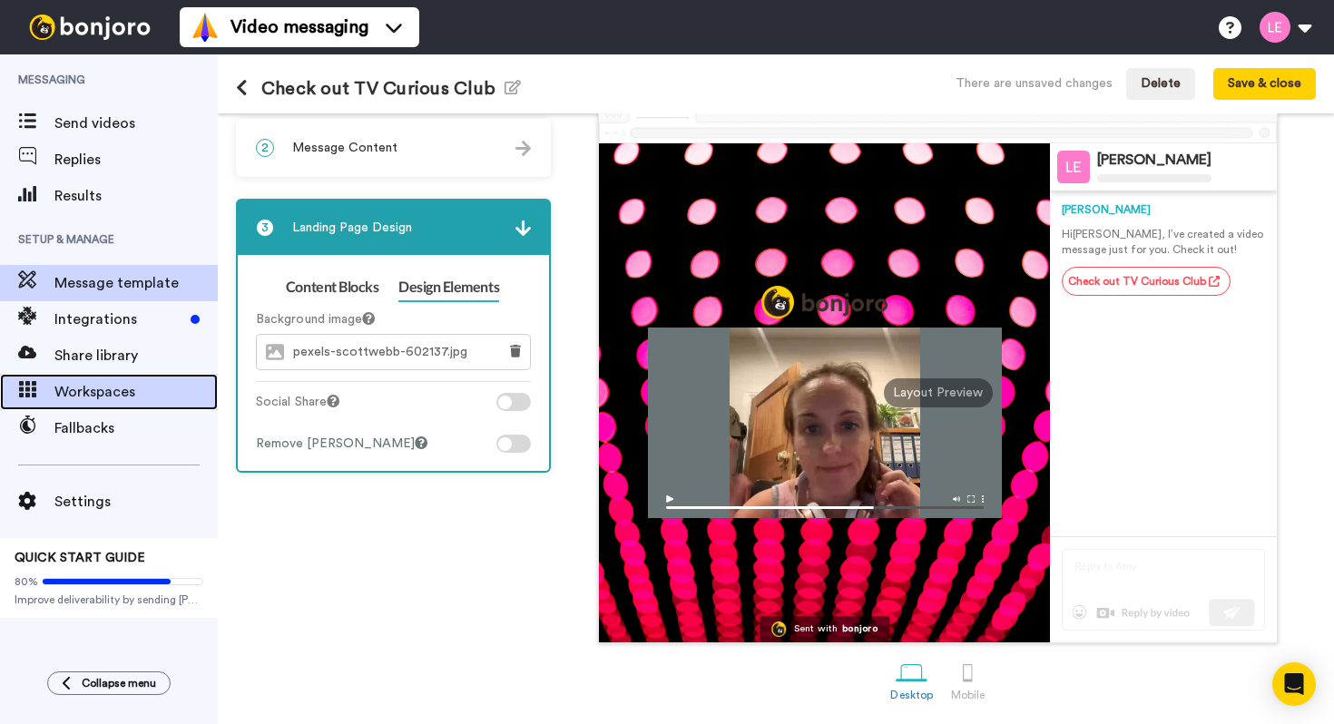
click at [111, 387] on span "Workspaces" at bounding box center [135, 392] width 163 height 22
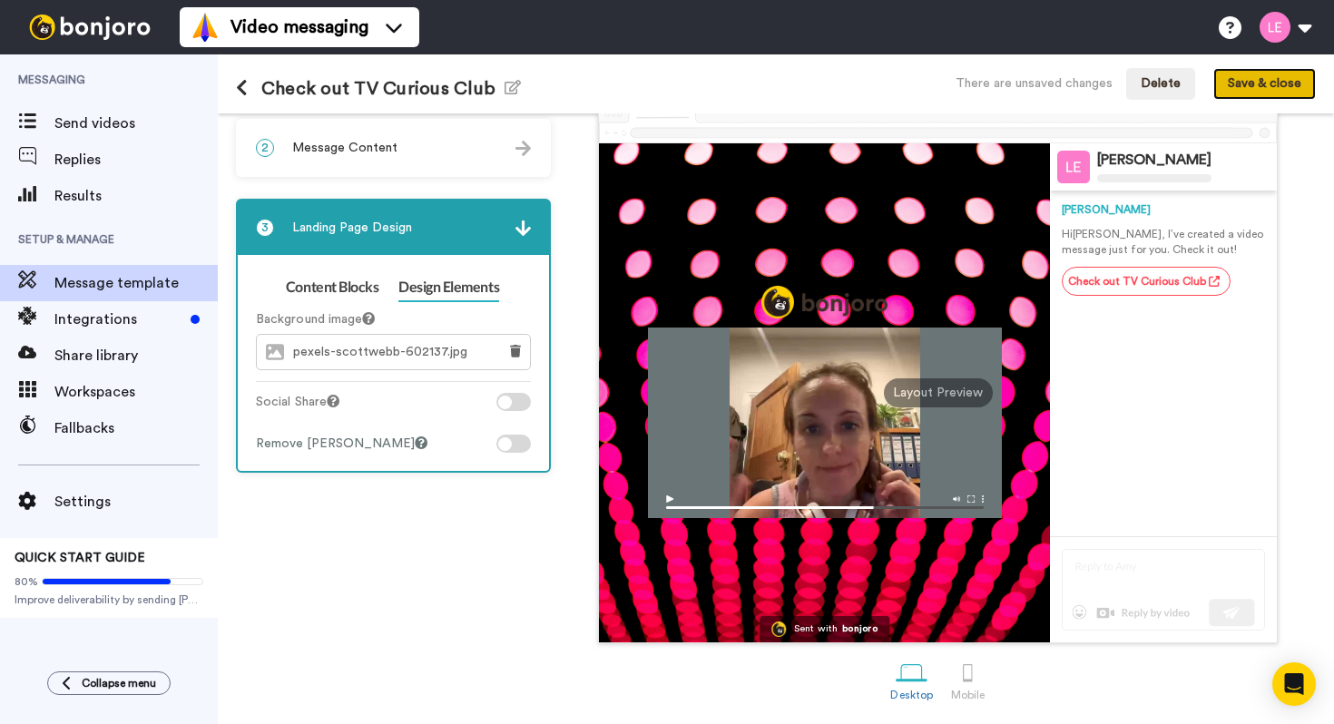
click at [1261, 80] on button "Save & close" at bounding box center [1264, 84] width 103 height 33
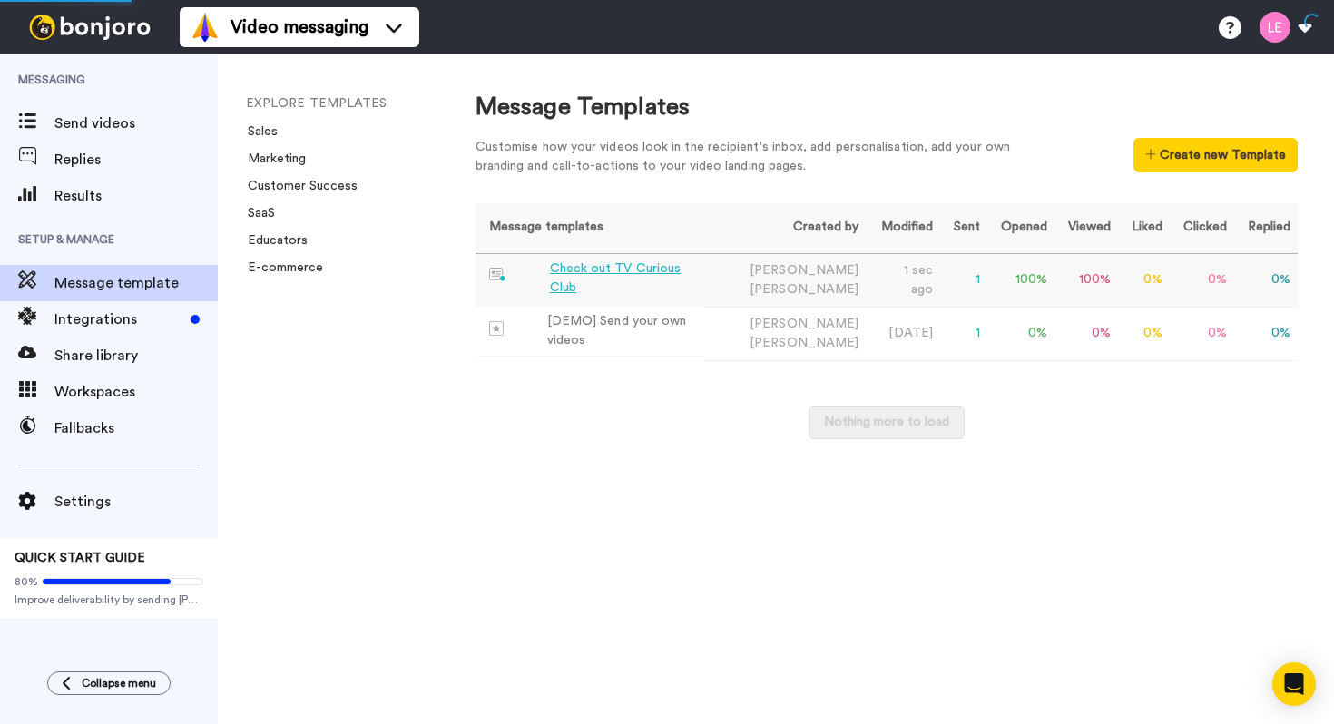
click at [590, 271] on div "Check out TV Curious Club" at bounding box center [623, 279] width 147 height 38
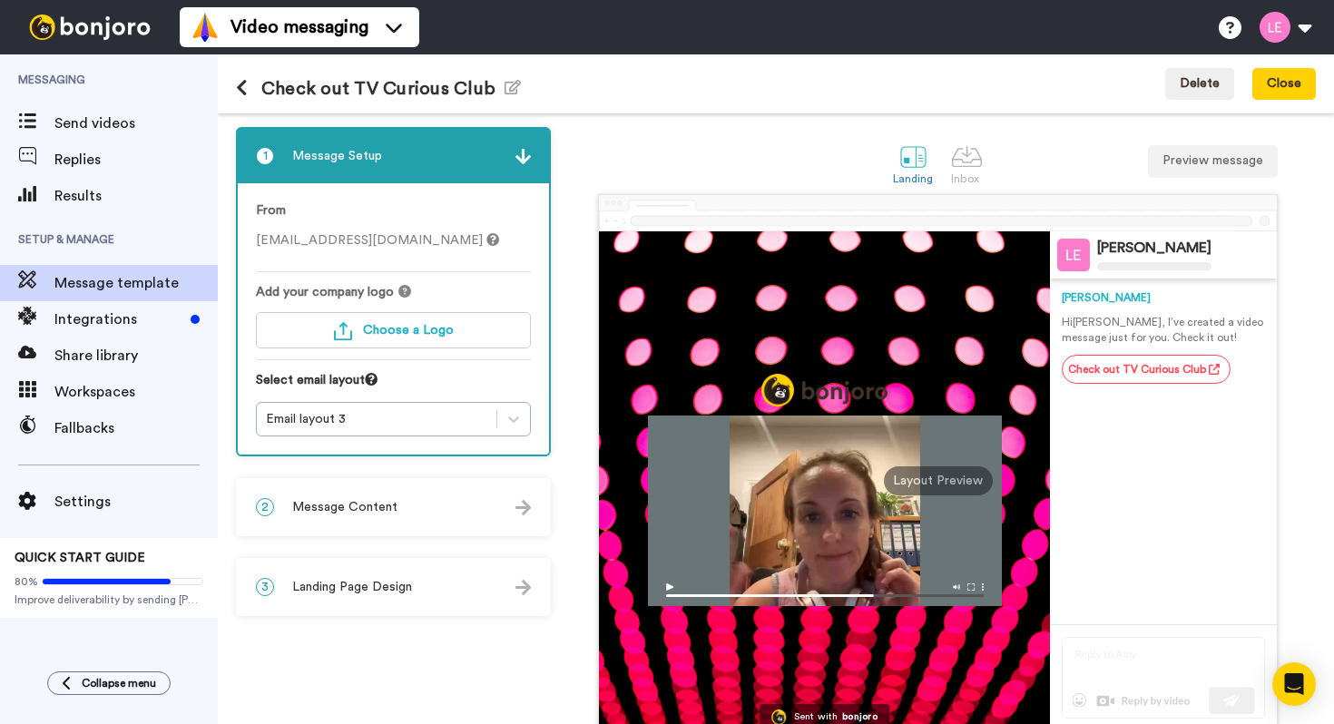
scroll to position [90, 0]
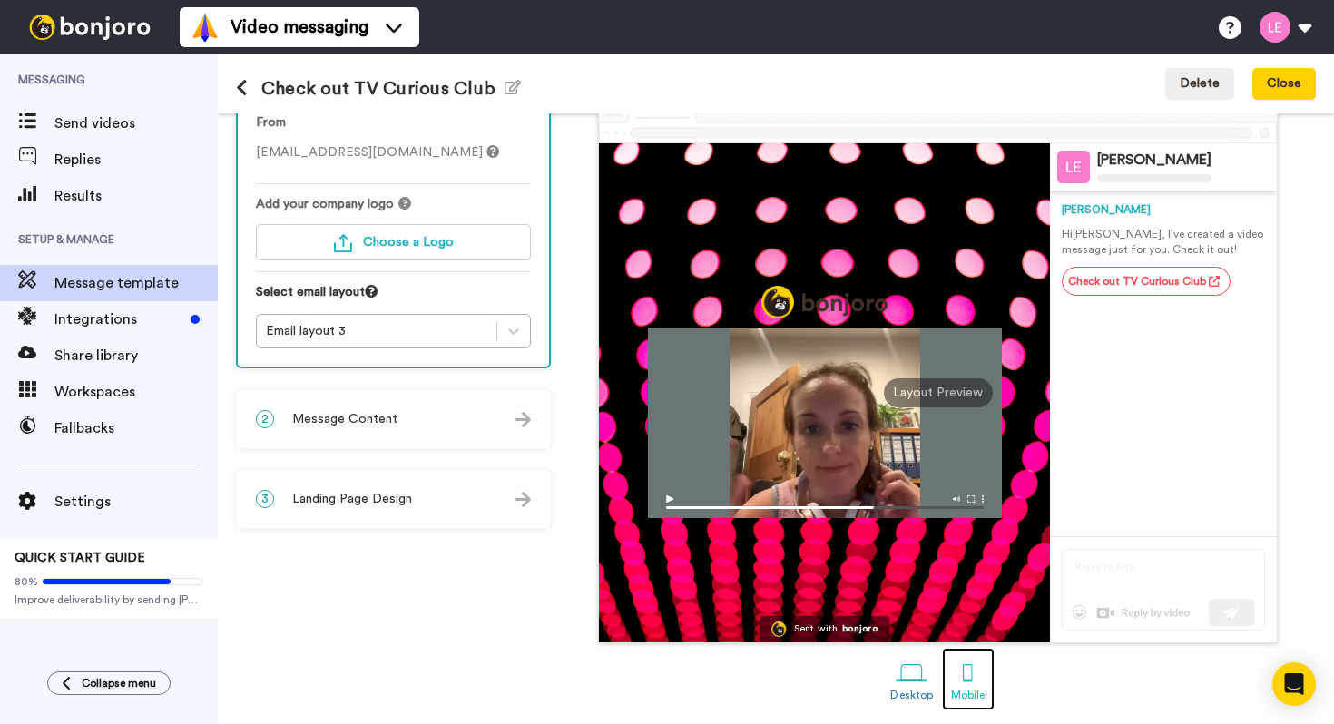
click at [957, 676] on div at bounding box center [968, 673] width 32 height 32
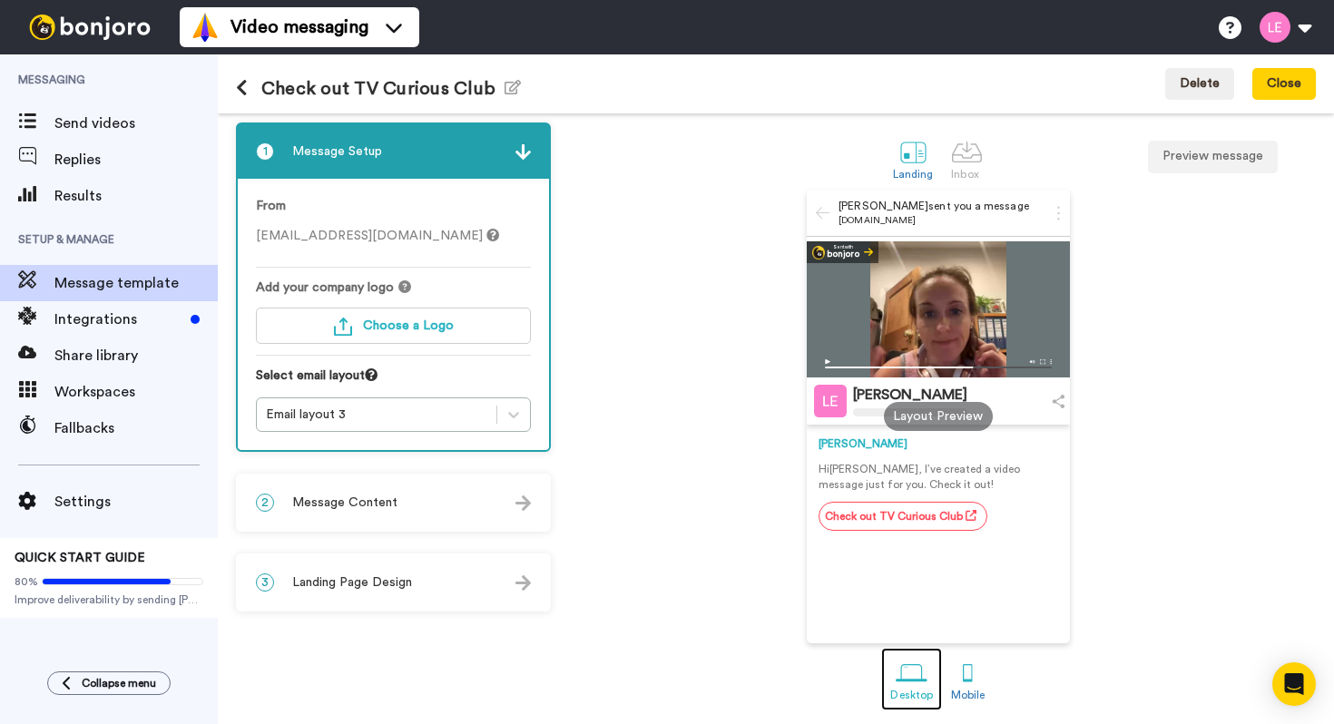
click at [906, 677] on div at bounding box center [912, 673] width 32 height 32
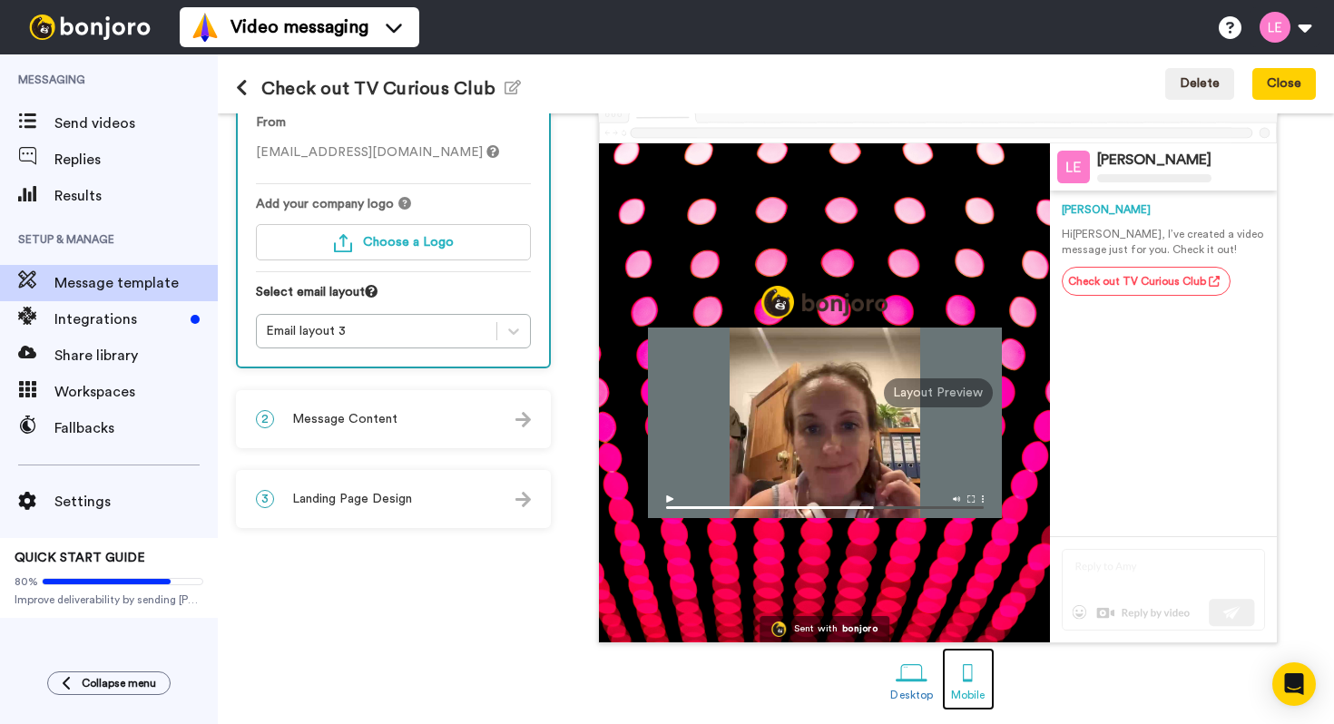
click at [967, 673] on div at bounding box center [968, 673] width 32 height 32
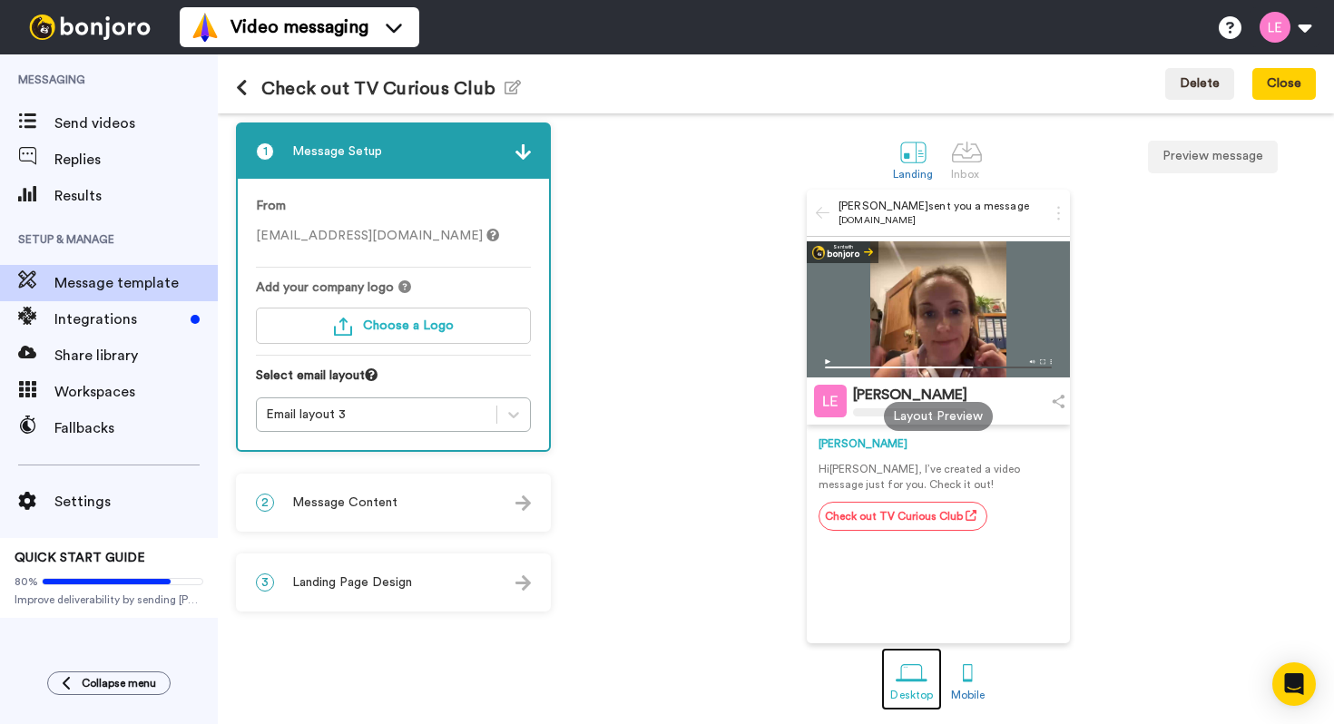
click at [918, 674] on div at bounding box center [912, 673] width 32 height 32
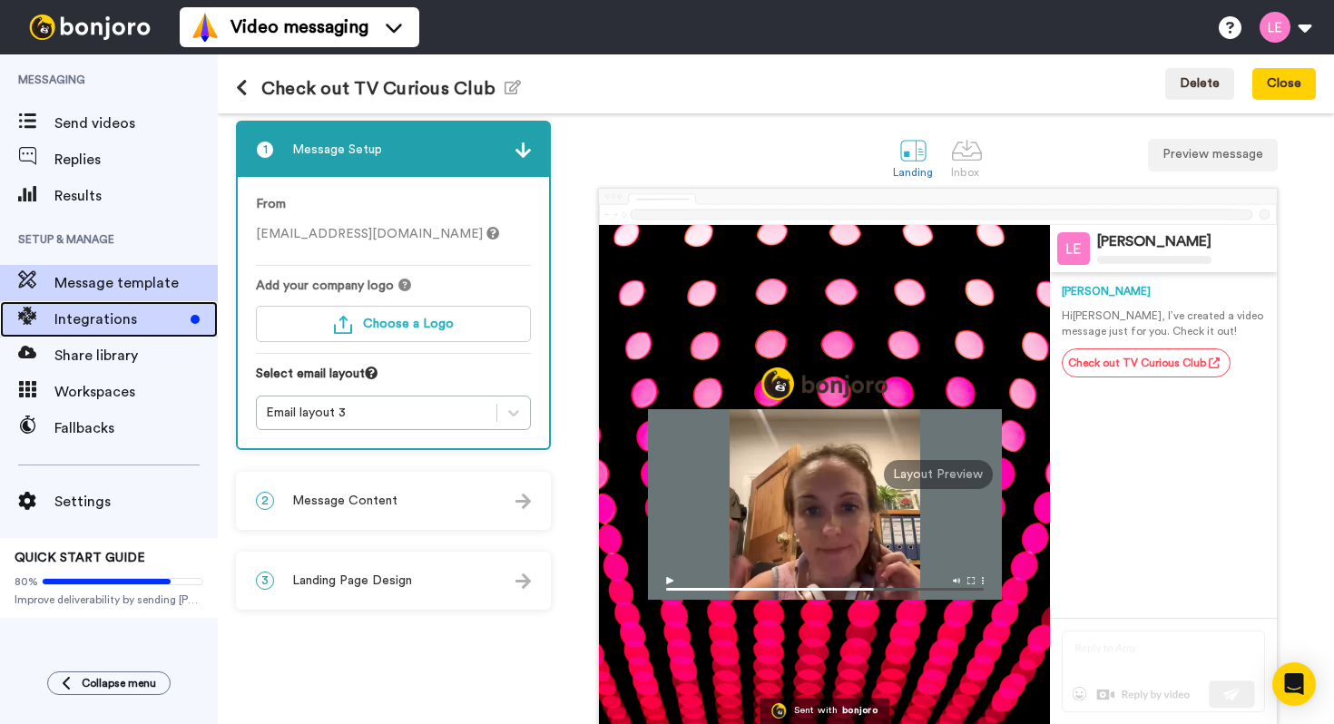
click at [157, 310] on span "Integrations" at bounding box center [118, 320] width 129 height 22
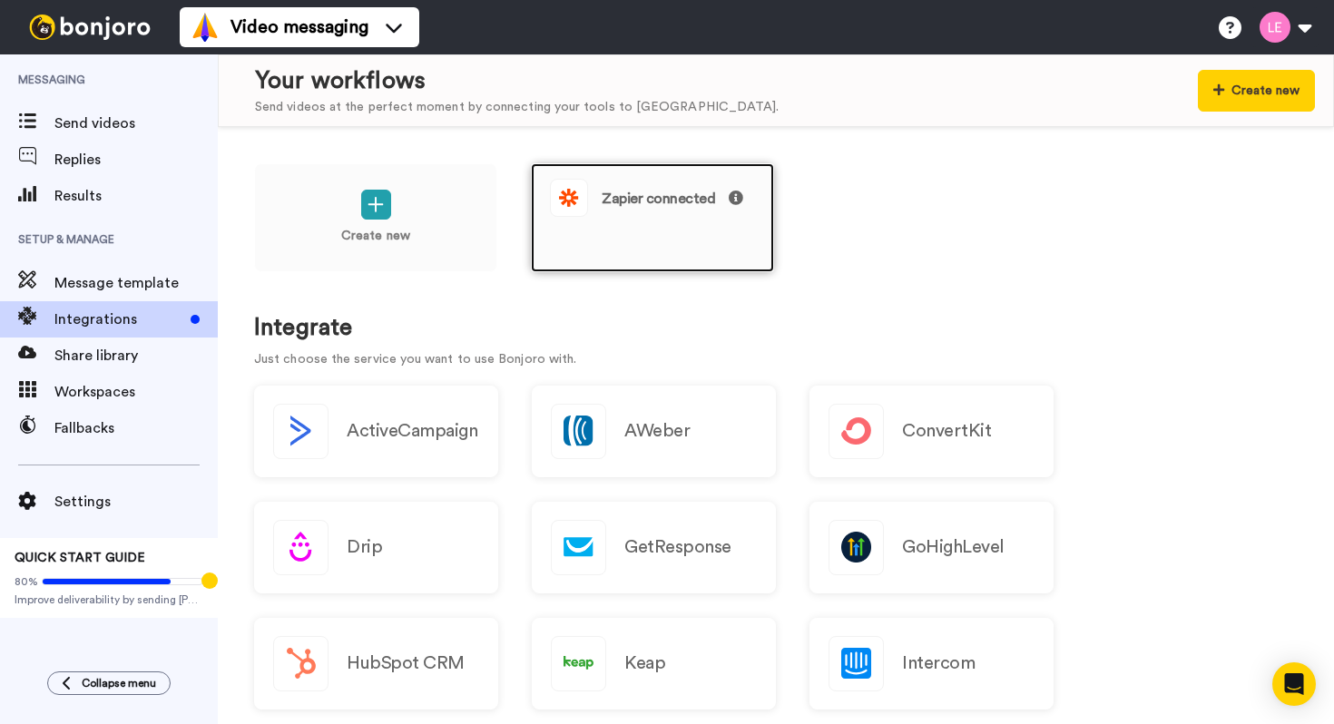
click at [670, 197] on span "Zapier connected" at bounding box center [673, 198] width 142 height 15
